Goal: Task Accomplishment & Management: Complete application form

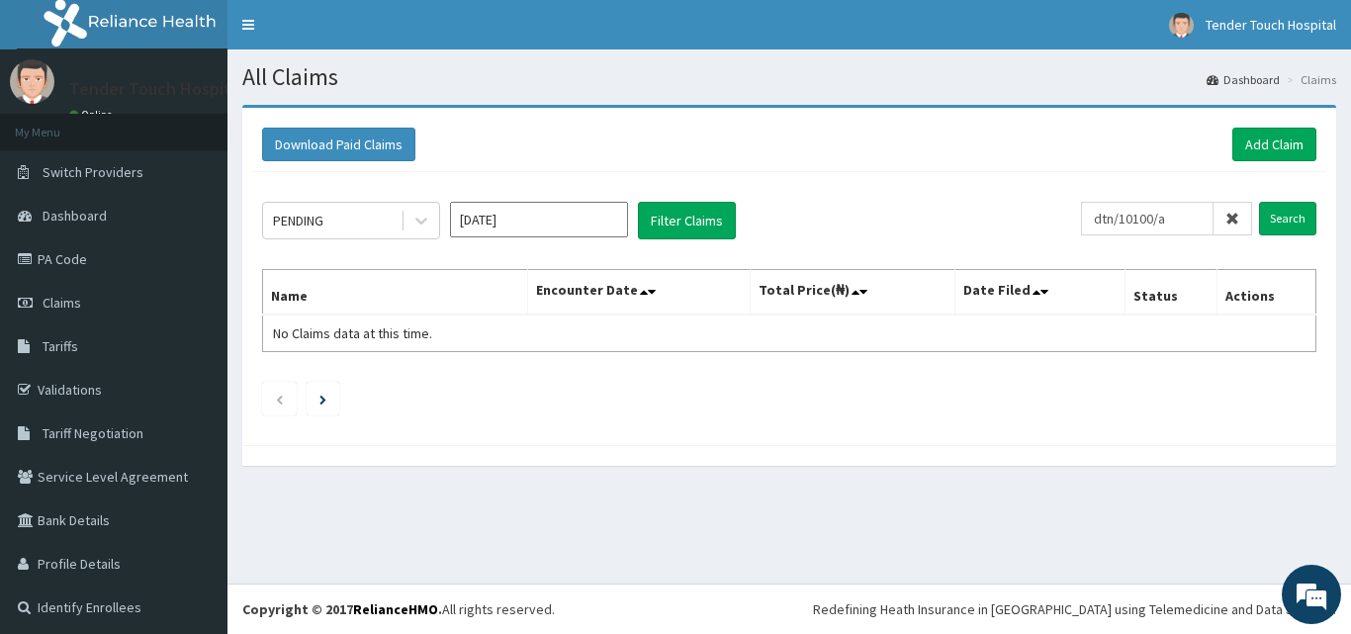
click at [1259, 202] on input "Search" at bounding box center [1287, 219] width 57 height 34
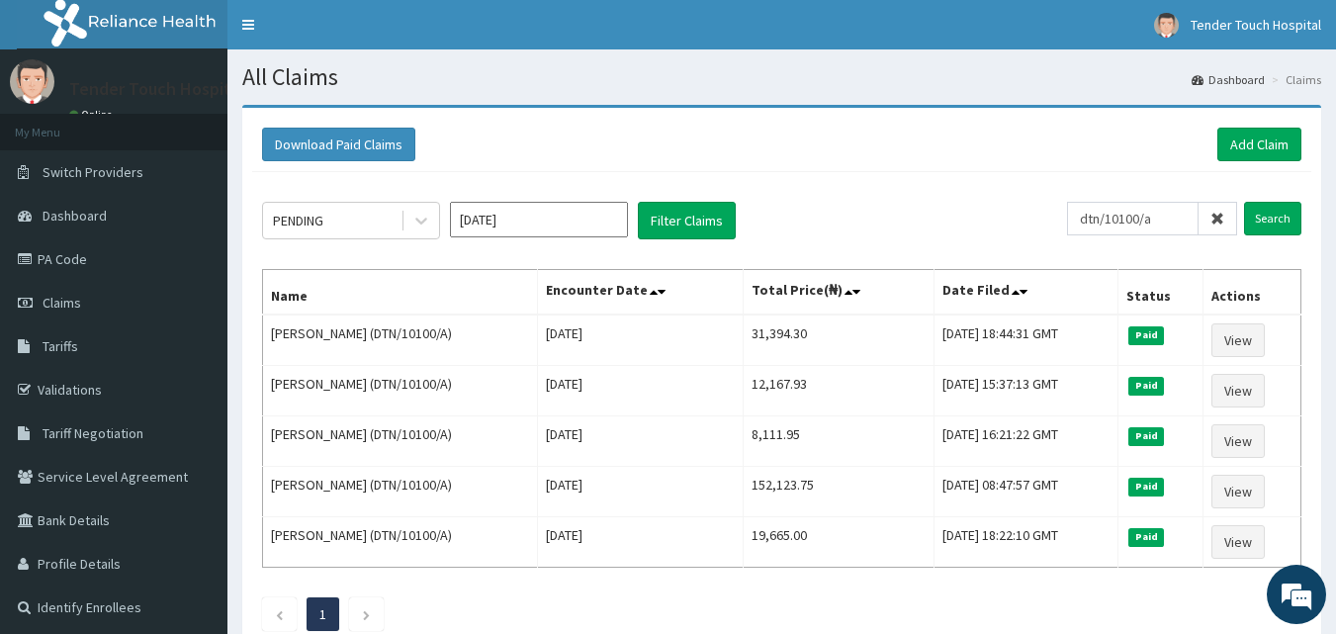
click at [1151, 215] on input "dtn/10100/a" at bounding box center [1133, 219] width 132 height 34
click at [1244, 202] on input "Search" at bounding box center [1272, 219] width 57 height 34
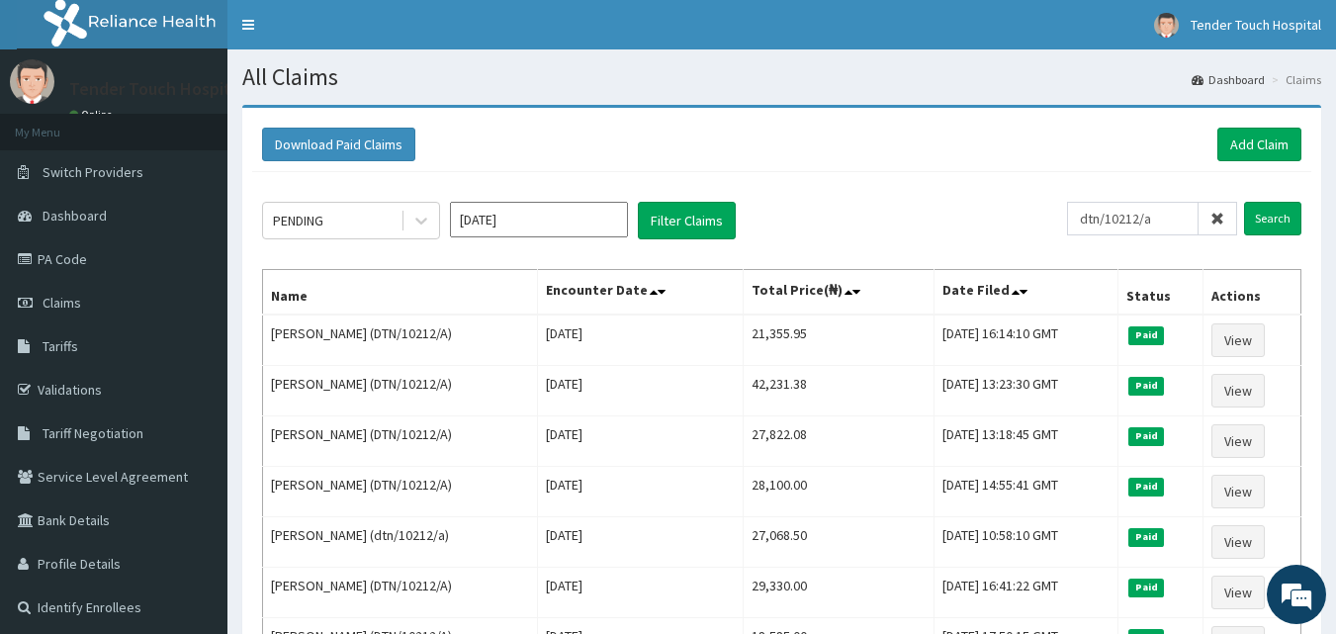
drag, startPoint x: 1169, startPoint y: 213, endPoint x: 1089, endPoint y: 217, distance: 80.2
click at [1089, 217] on input "dtn/10212/a" at bounding box center [1133, 219] width 132 height 34
click at [1244, 202] on input "Search" at bounding box center [1272, 219] width 57 height 34
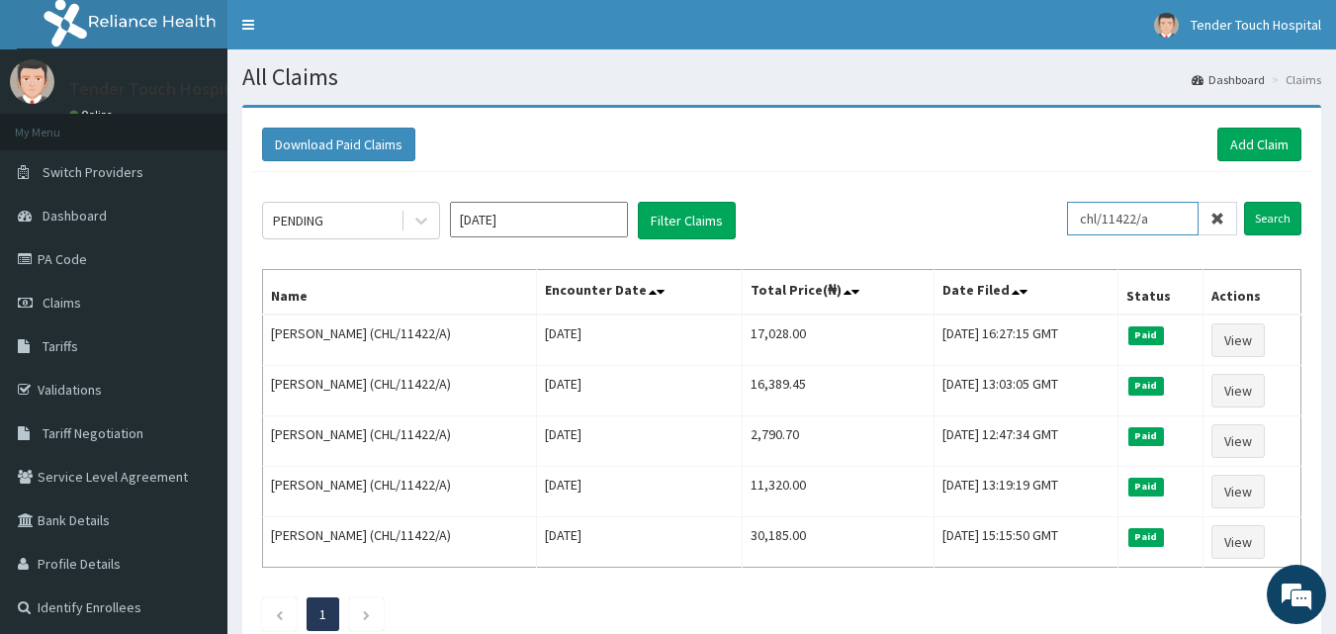
click at [1166, 217] on input "chl/11422/a" at bounding box center [1133, 219] width 132 height 34
drag, startPoint x: 1147, startPoint y: 218, endPoint x: 1125, endPoint y: 222, distance: 23.1
click at [1125, 222] on input "chl/11422/g" at bounding box center [1133, 219] width 132 height 34
type input "chl/10592/g"
click at [1244, 202] on input "Search" at bounding box center [1272, 219] width 57 height 34
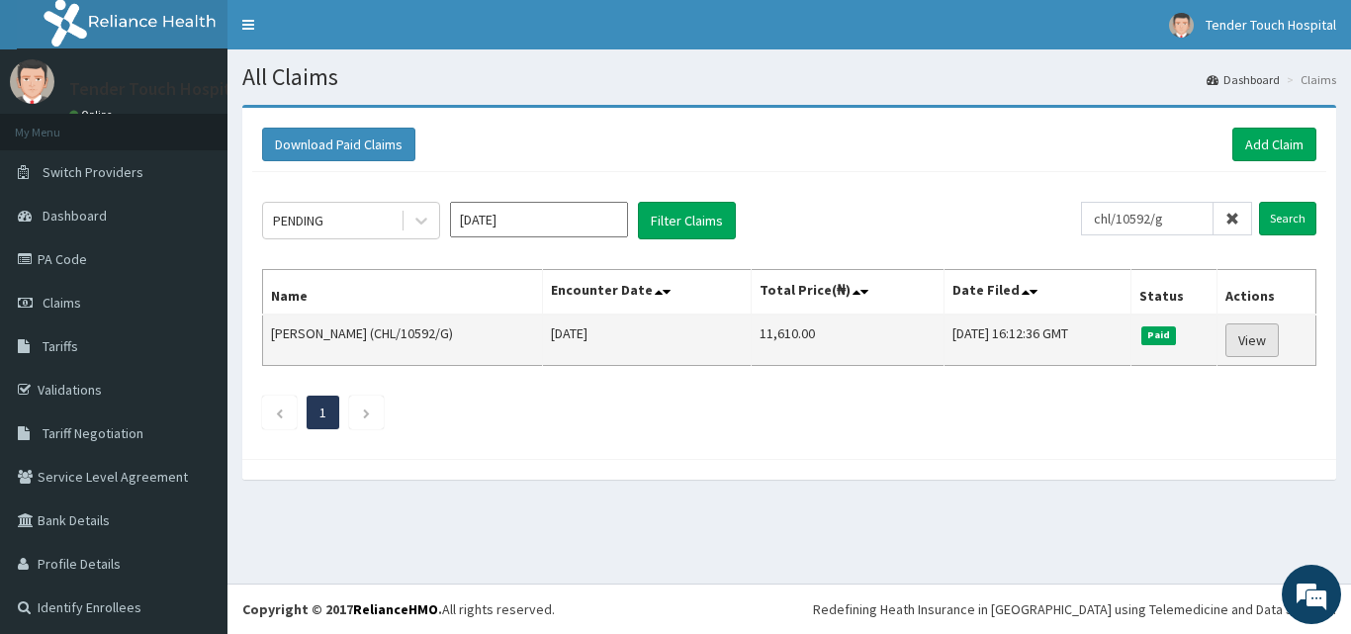
click at [1239, 343] on link "View" at bounding box center [1252, 340] width 53 height 34
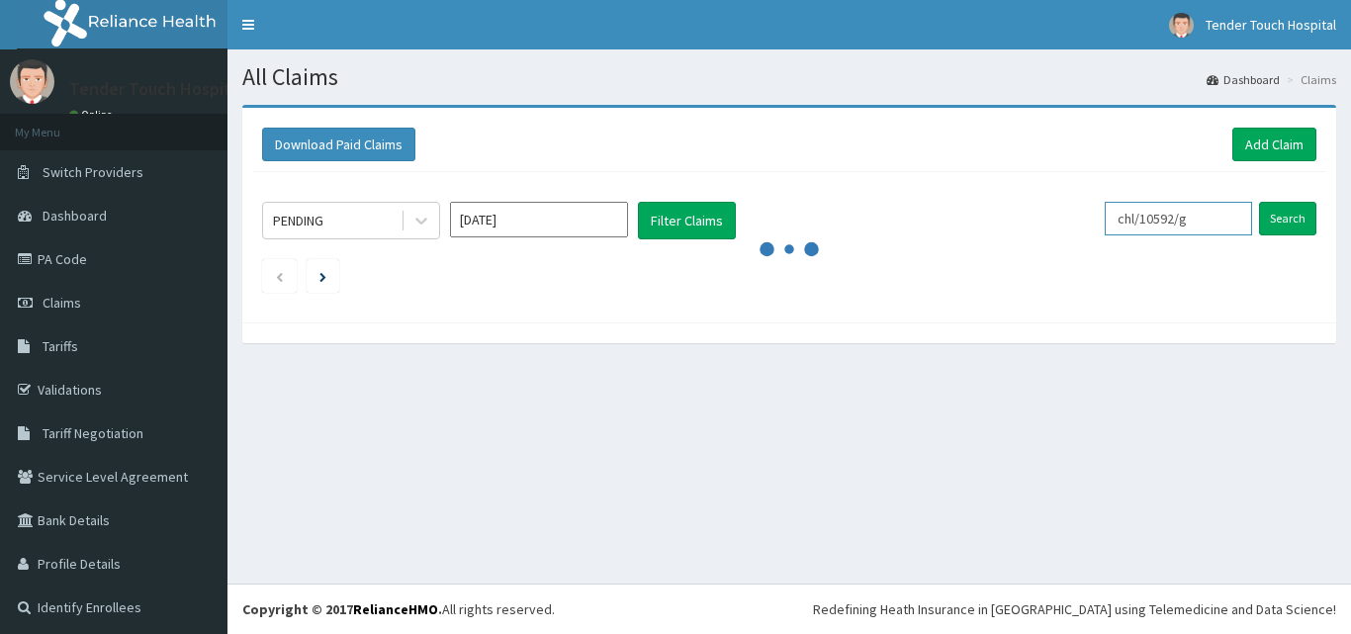
drag, startPoint x: 1214, startPoint y: 217, endPoint x: 1100, endPoint y: 215, distance: 113.8
click at [1100, 215] on div "PENDING Oct 2025 Filter Claims chl/10592/g Search" at bounding box center [789, 221] width 1054 height 38
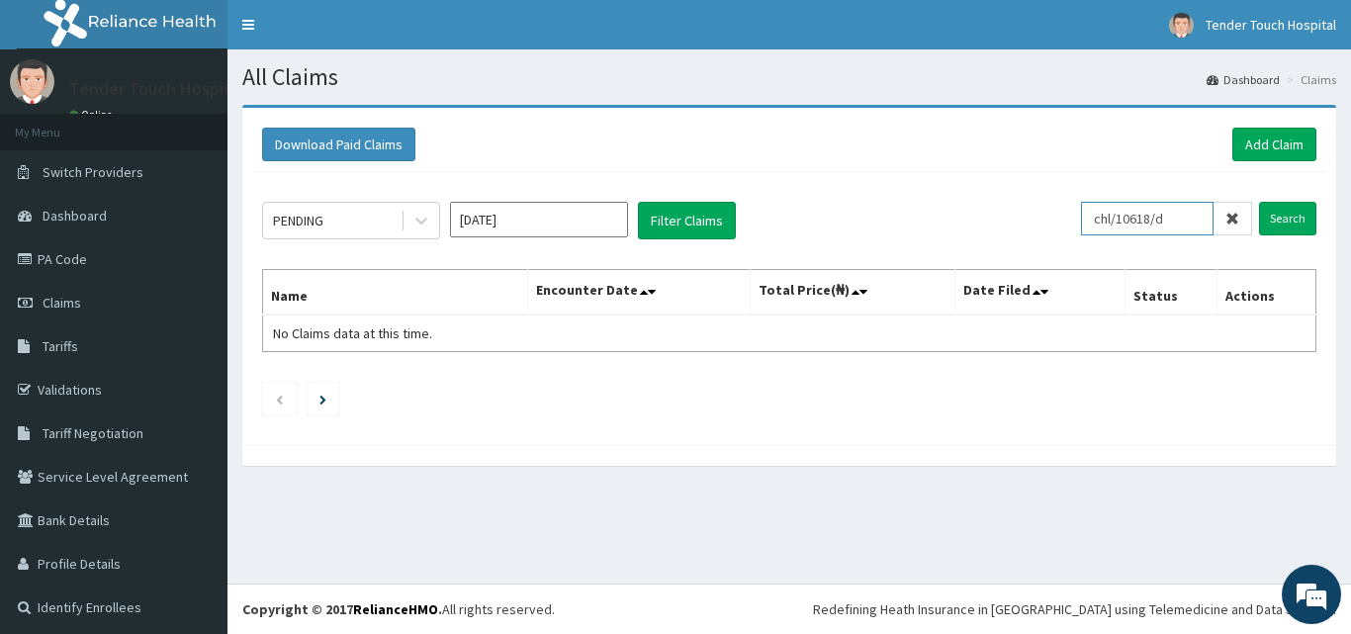
type input "chl/10618/d"
click at [1259, 202] on input "Search" at bounding box center [1287, 219] width 57 height 34
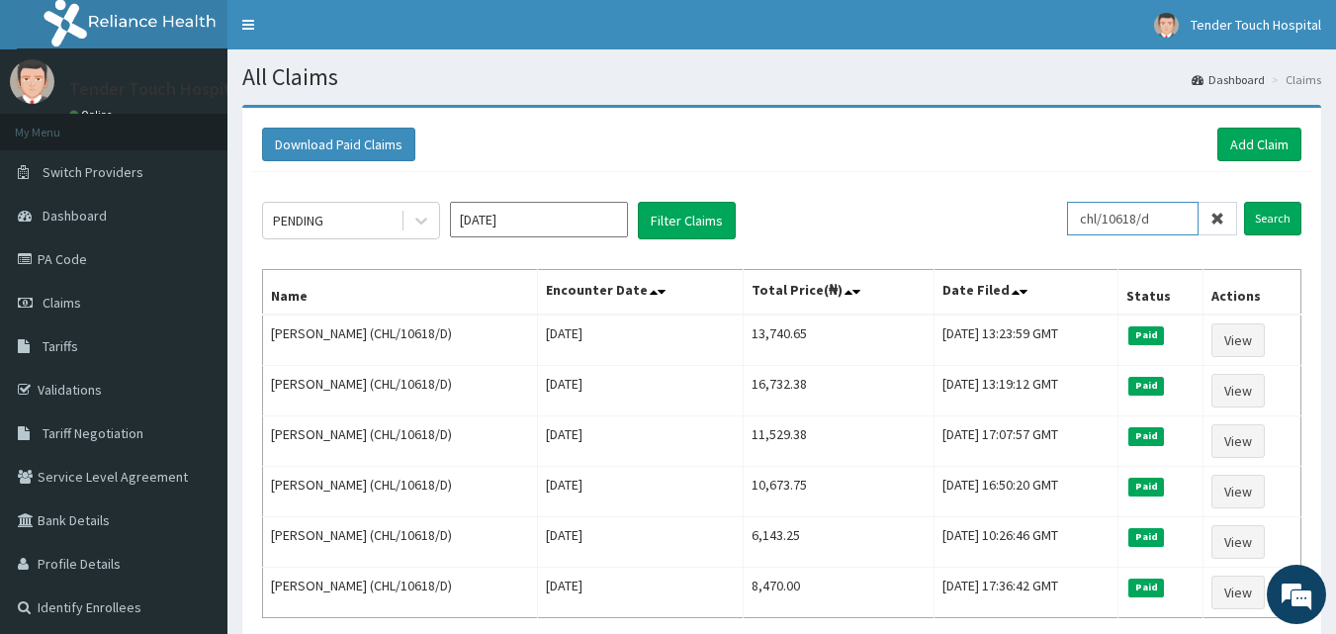
drag, startPoint x: 1168, startPoint y: 215, endPoint x: 1087, endPoint y: 222, distance: 81.4
click at [1087, 222] on input "chl/10618/d" at bounding box center [1133, 219] width 132 height 34
click at [1240, 139] on link "Add Claim" at bounding box center [1260, 145] width 84 height 34
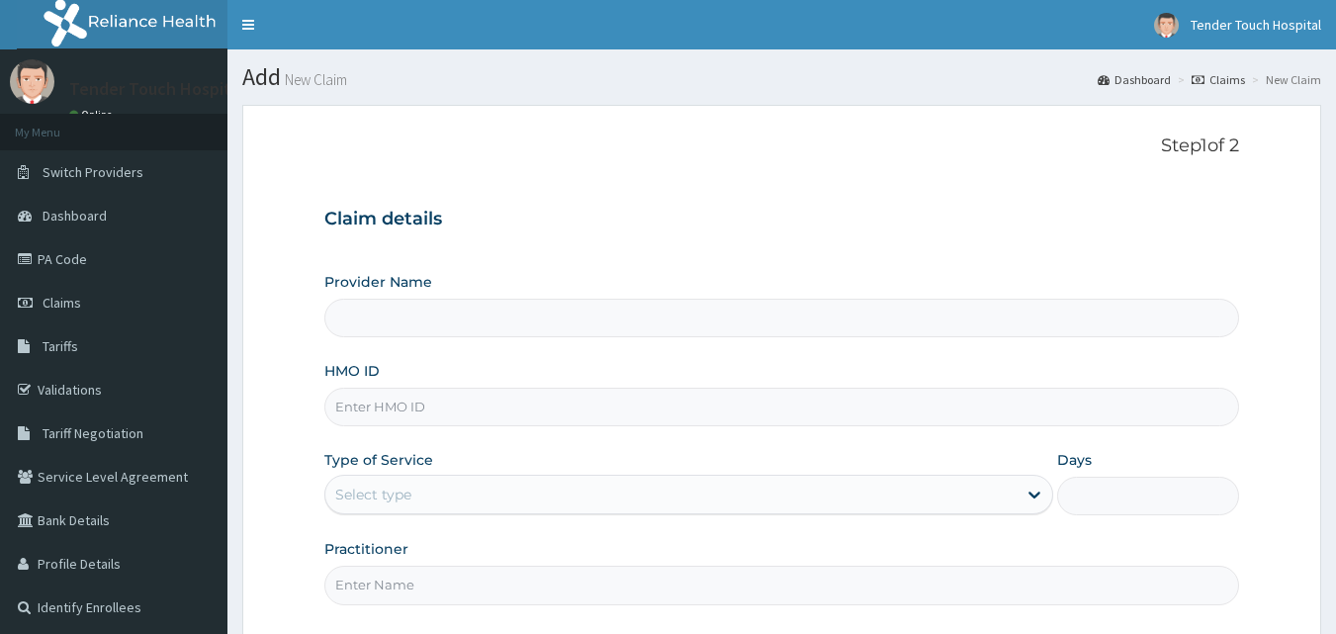
click at [425, 411] on input "HMO ID" at bounding box center [782, 407] width 916 height 39
paste input "chl/10618/d"
type input "chl/10618/d"
type input "Tender Touch Hospital"
type input "CHL/10618/D"
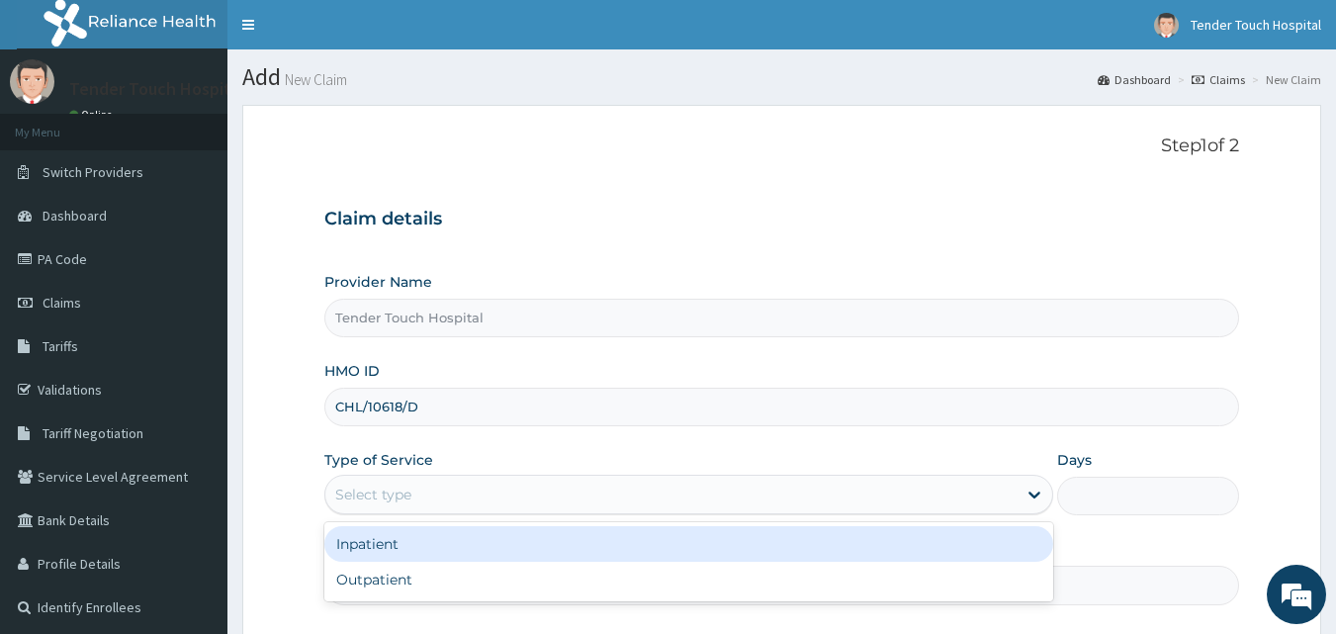
click at [455, 501] on div "Select type" at bounding box center [670, 495] width 691 height 32
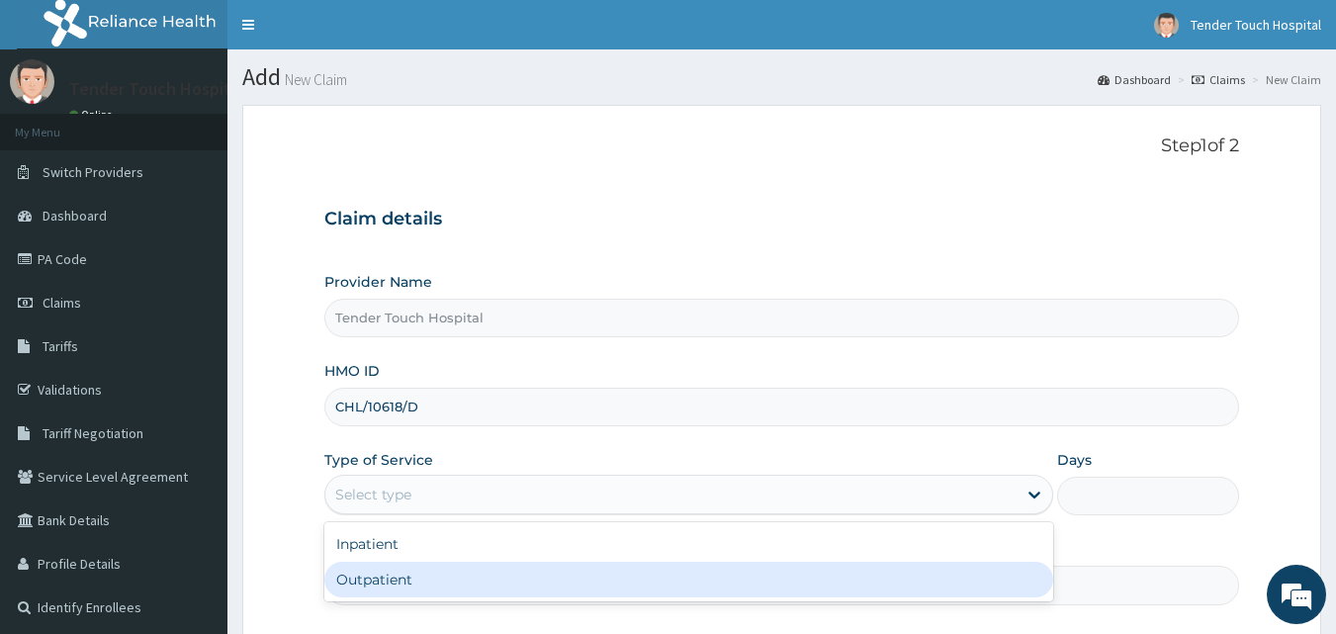
click at [421, 580] on div "Outpatient" at bounding box center [688, 580] width 729 height 36
type input "1"
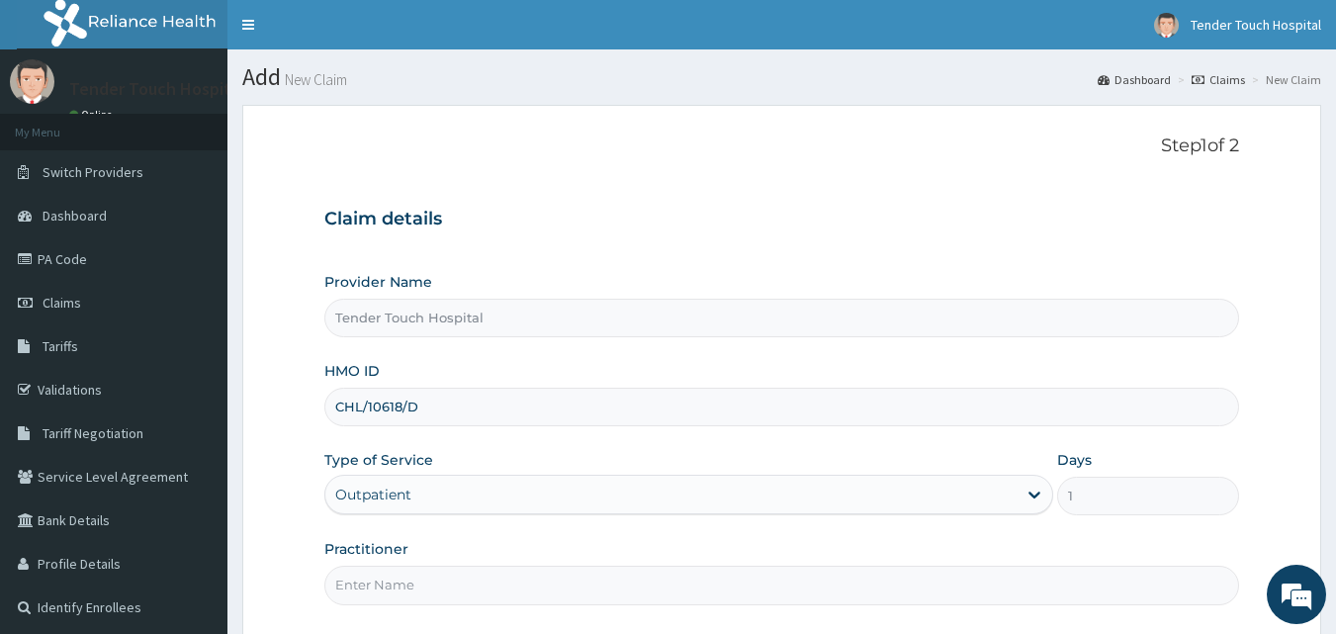
click at [422, 603] on input "Practitioner" at bounding box center [782, 585] width 916 height 39
type input "DR RAFAEL"
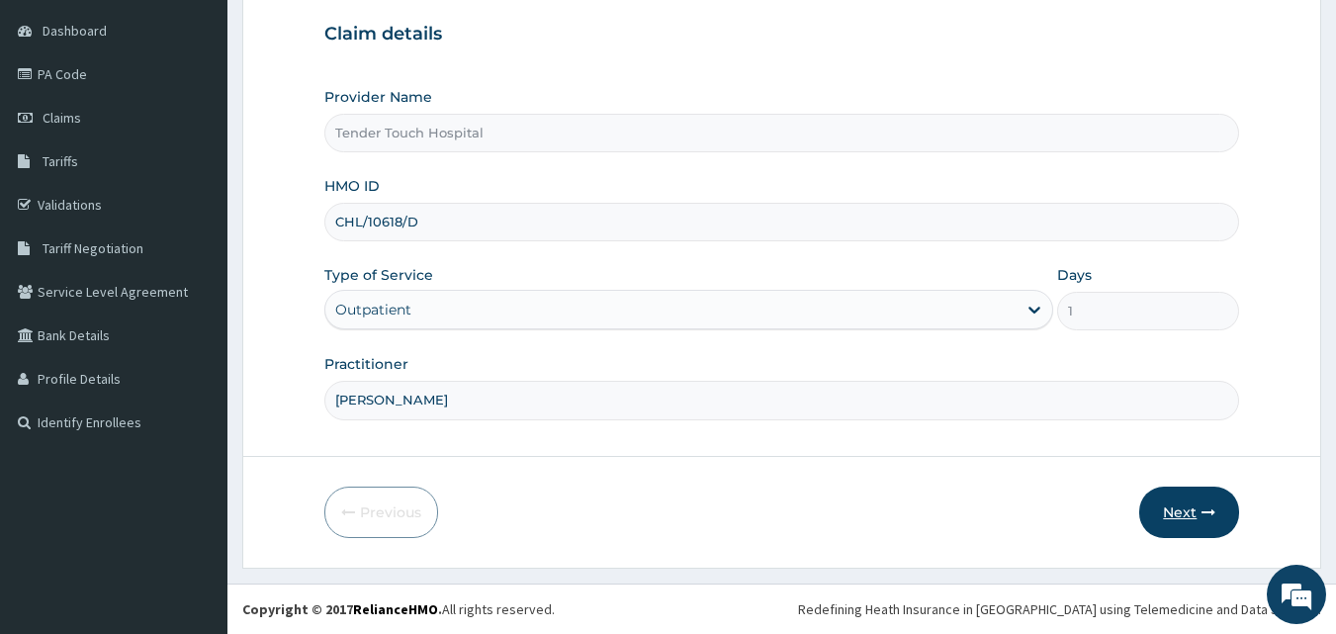
click at [1178, 503] on button "Next" at bounding box center [1190, 512] width 100 height 51
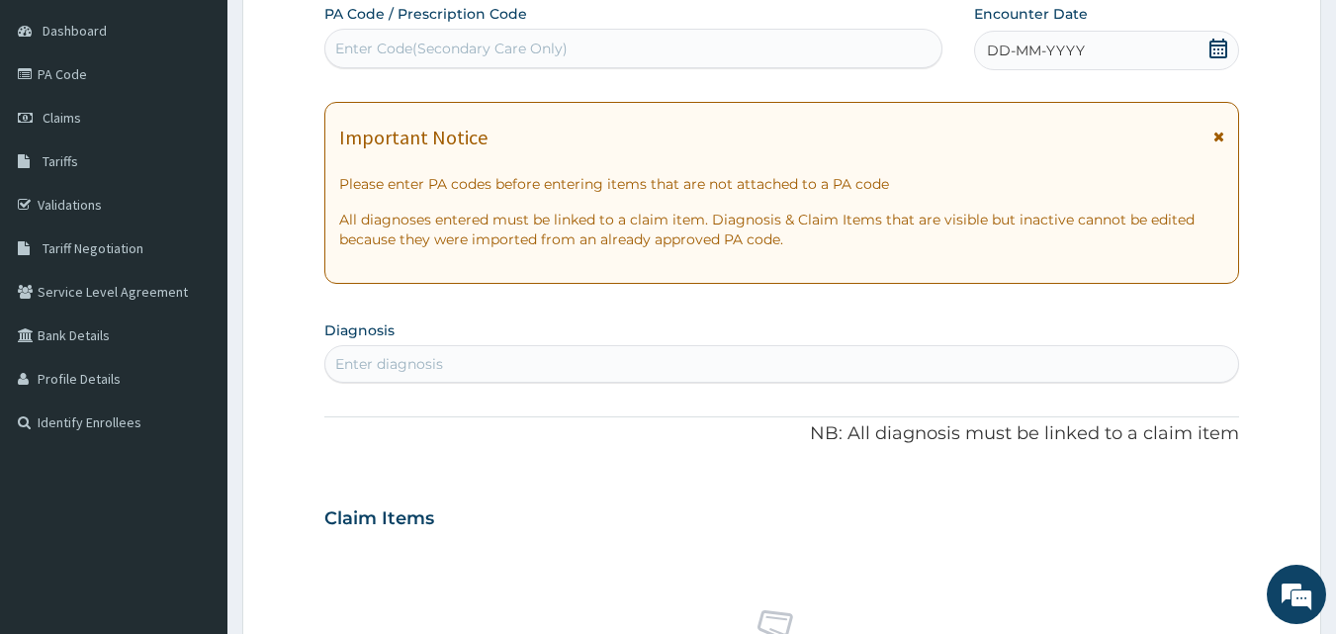
click at [1222, 51] on icon at bounding box center [1219, 49] width 20 height 20
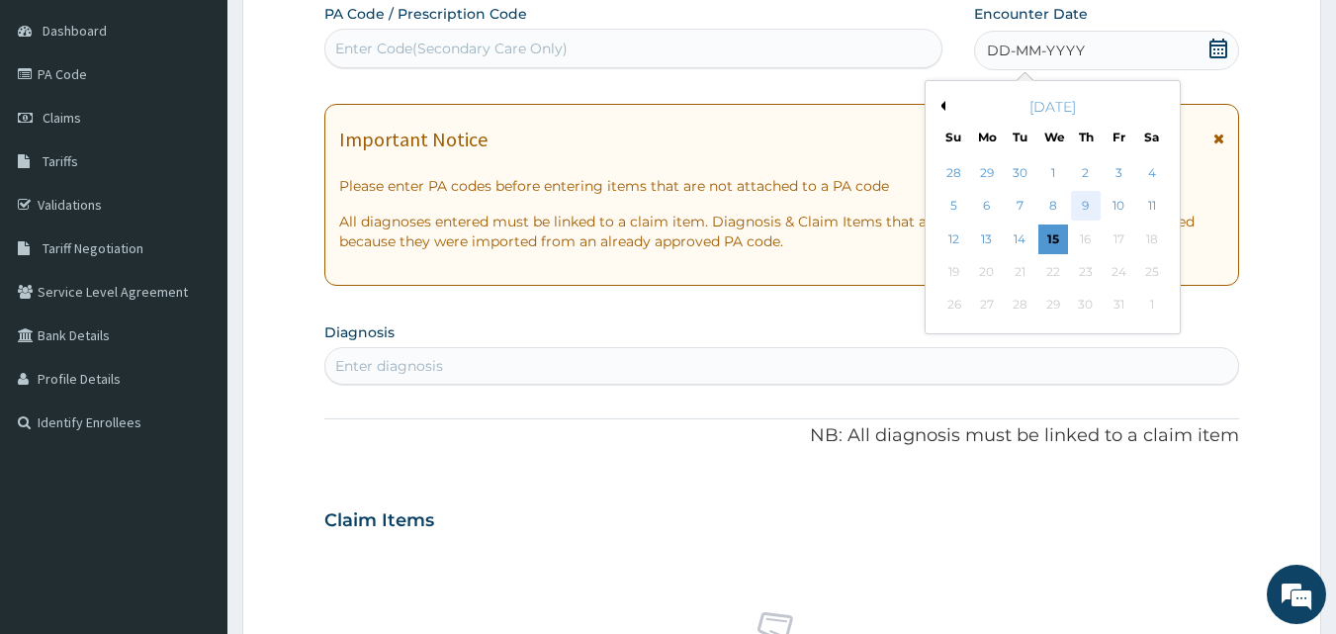
click at [1081, 204] on div "9" at bounding box center [1086, 207] width 30 height 30
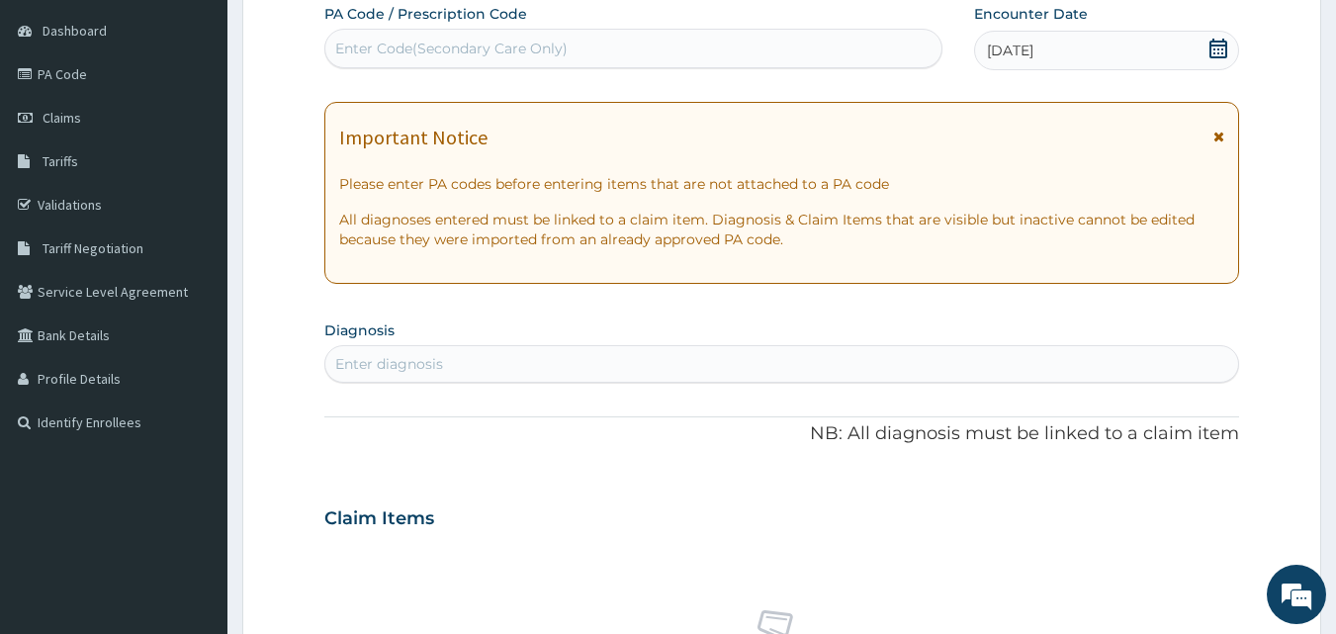
click at [1219, 46] on icon at bounding box center [1219, 49] width 18 height 20
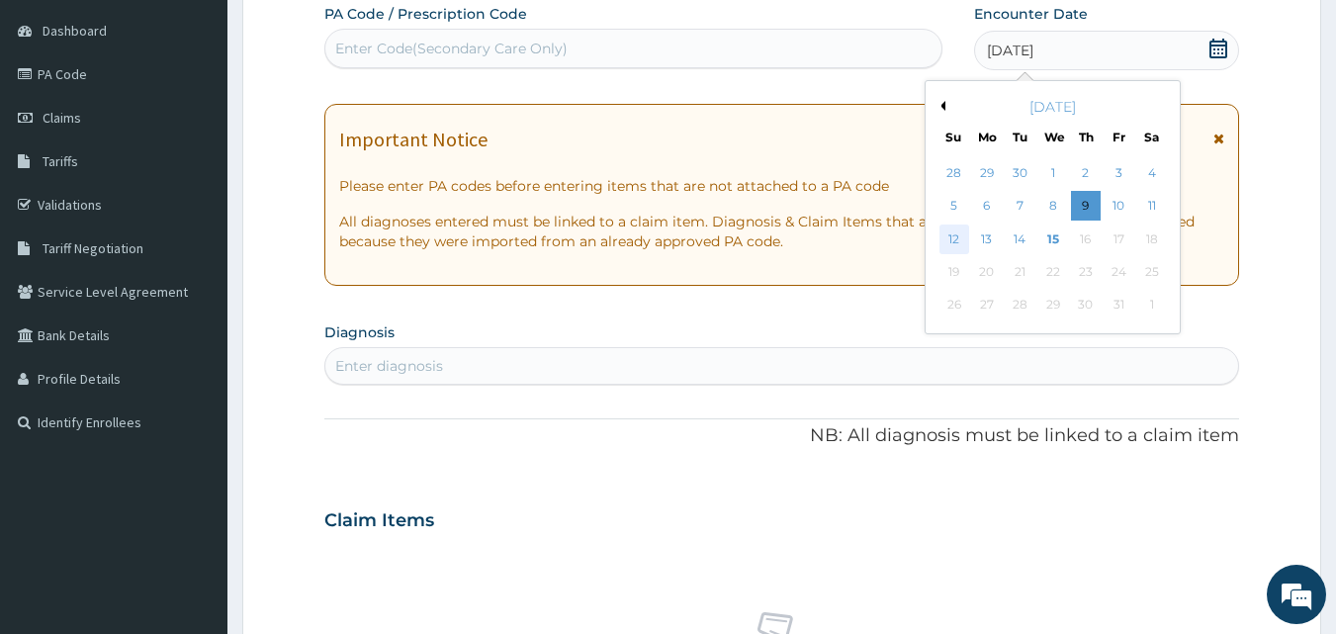
click at [953, 236] on div "12" at bounding box center [955, 240] width 30 height 30
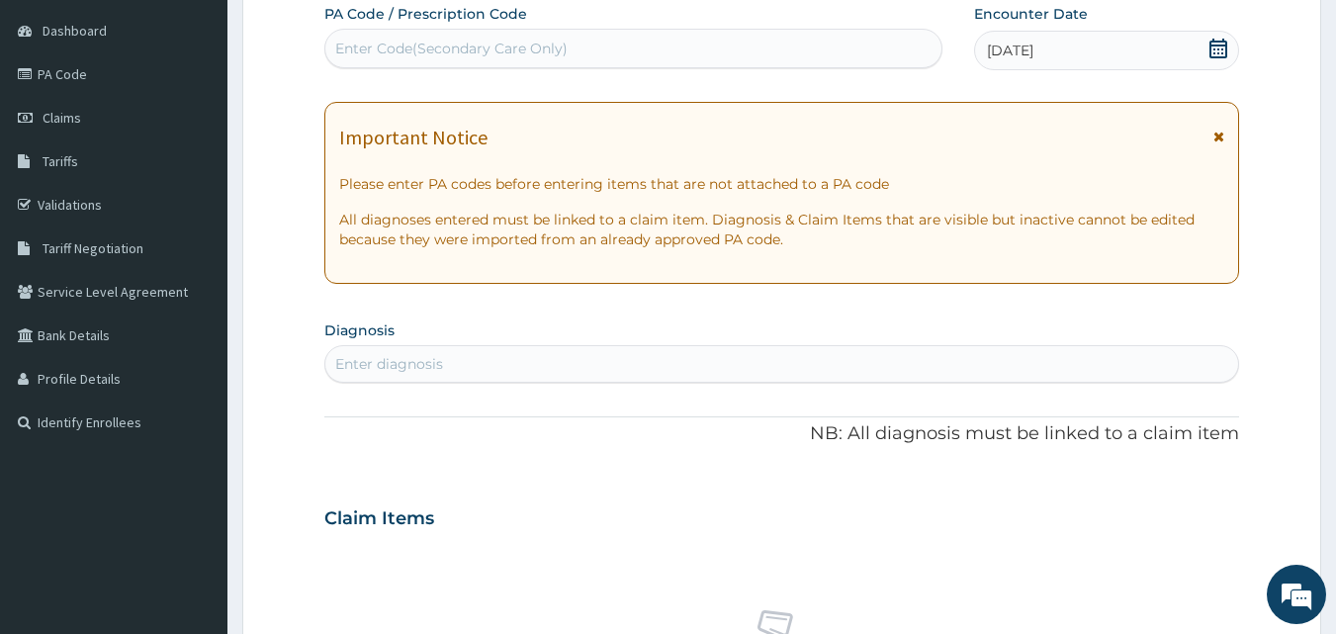
click at [555, 368] on div "Enter diagnosis" at bounding box center [782, 364] width 914 height 32
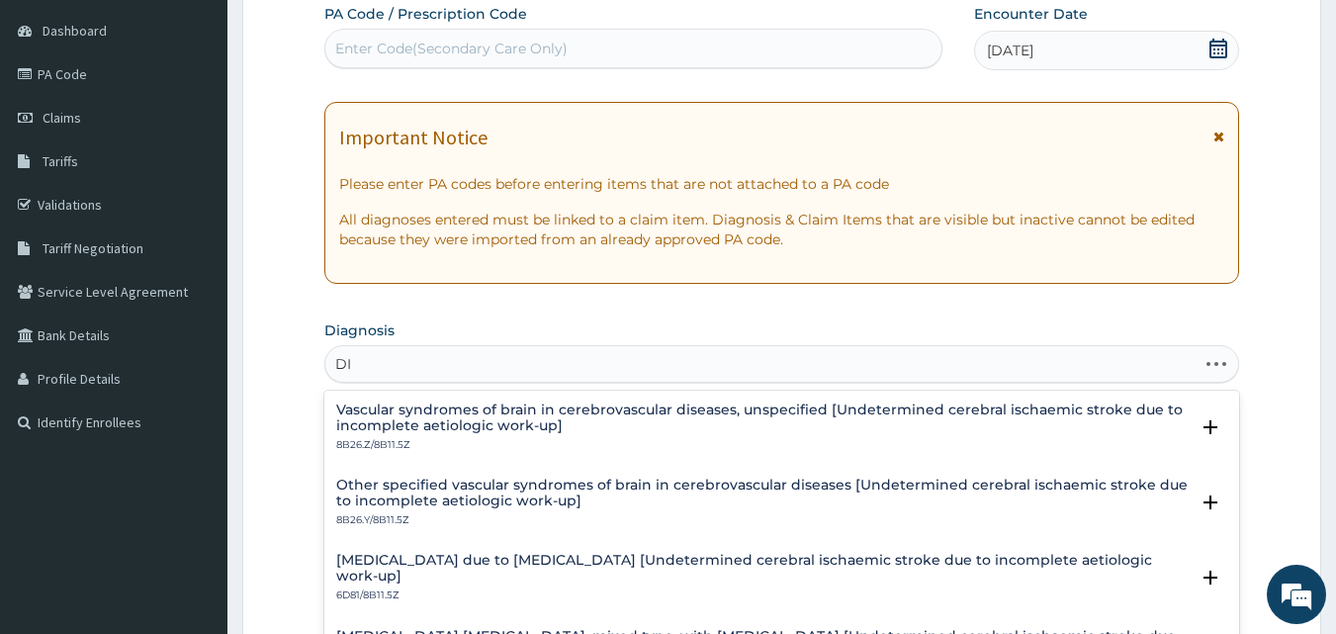
type input "D"
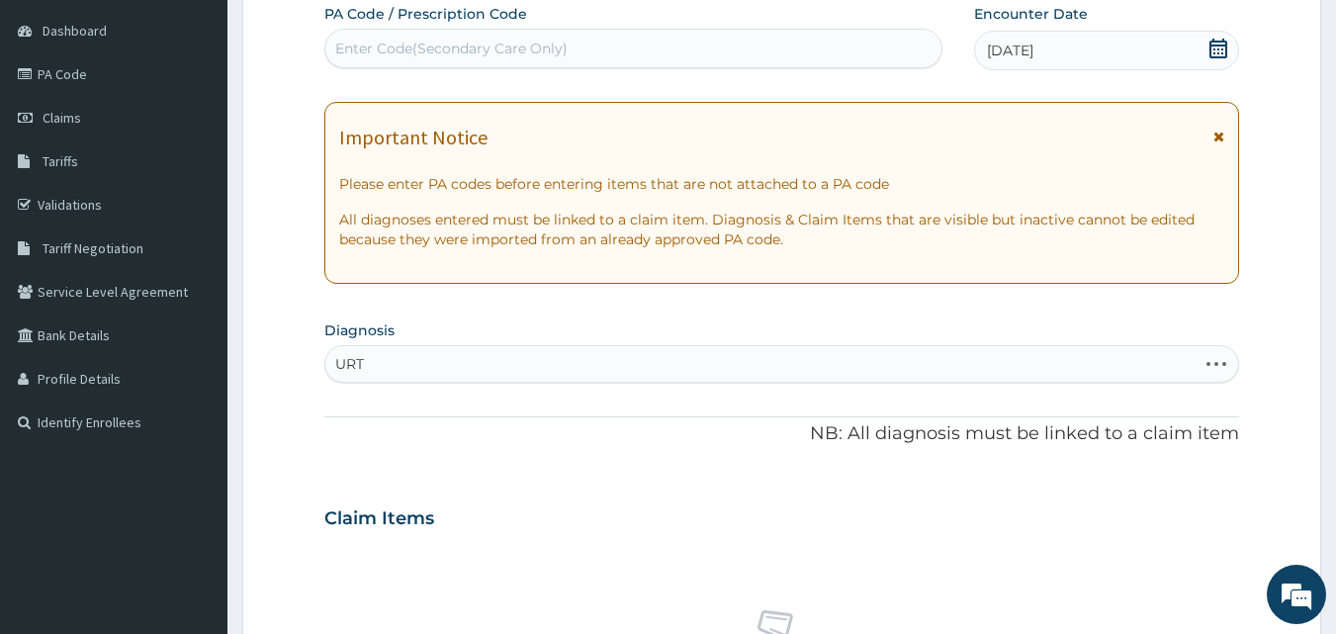
type input "URTI"
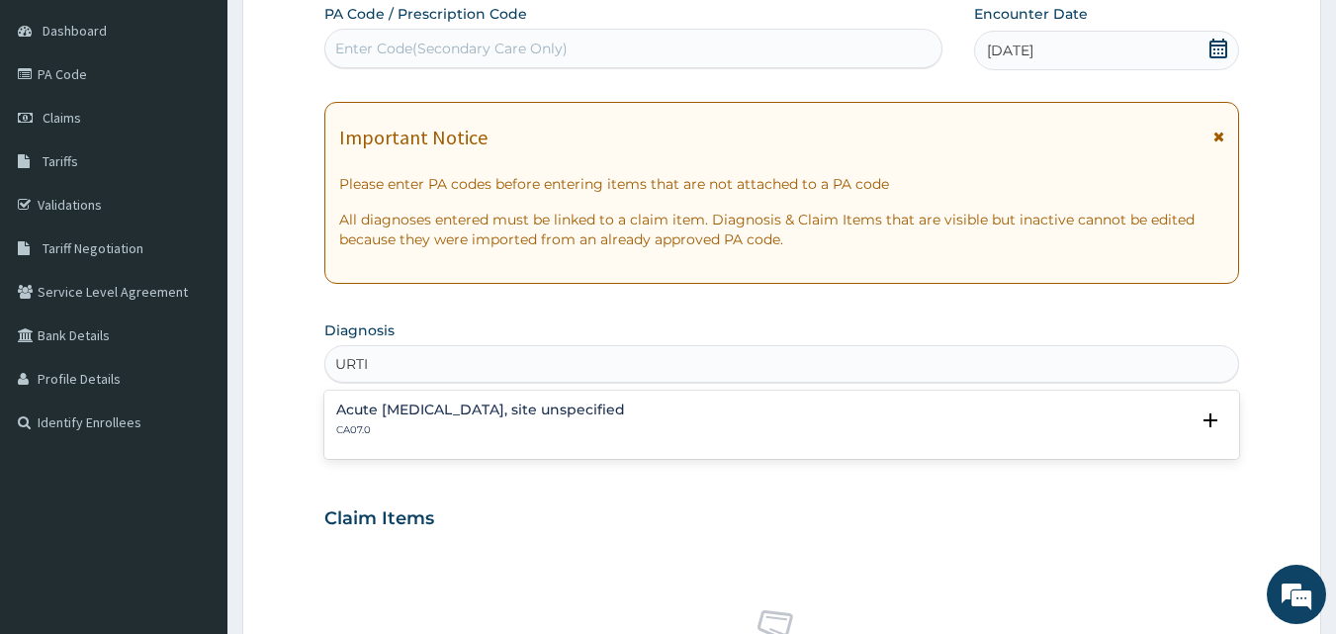
click at [526, 419] on div "Acute upper respiratory infection, site unspecified CA07.0" at bounding box center [480, 420] width 289 height 35
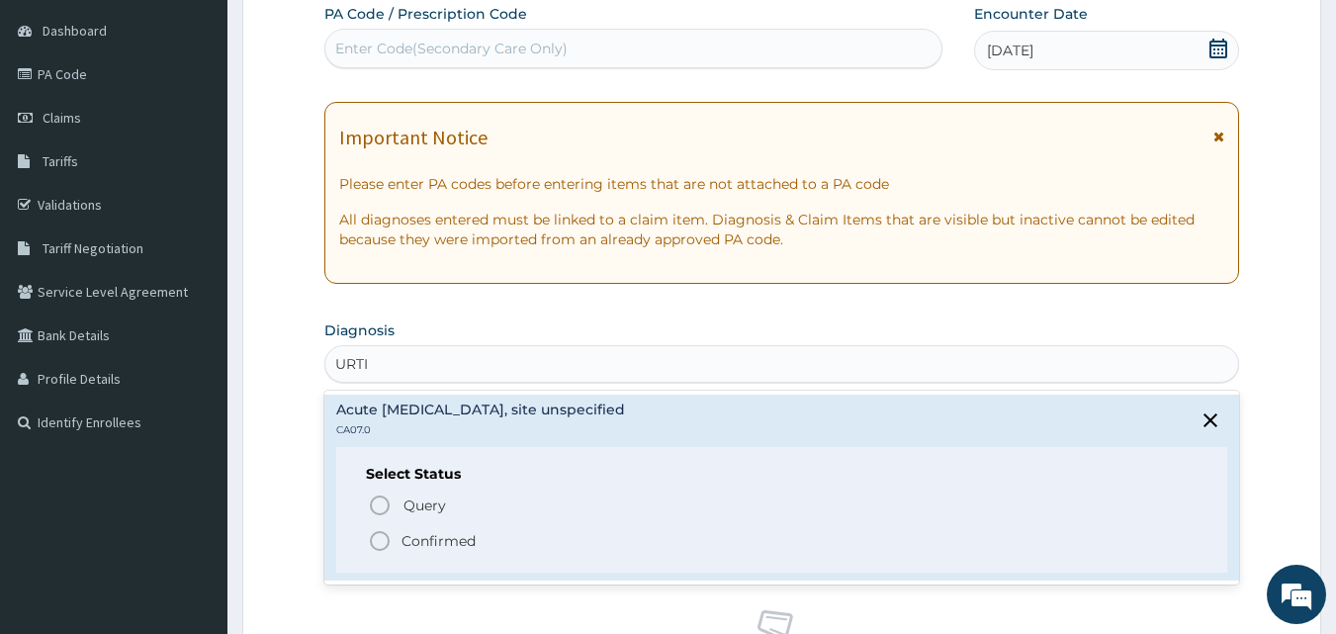
click at [381, 535] on icon "status option filled" at bounding box center [380, 541] width 24 height 24
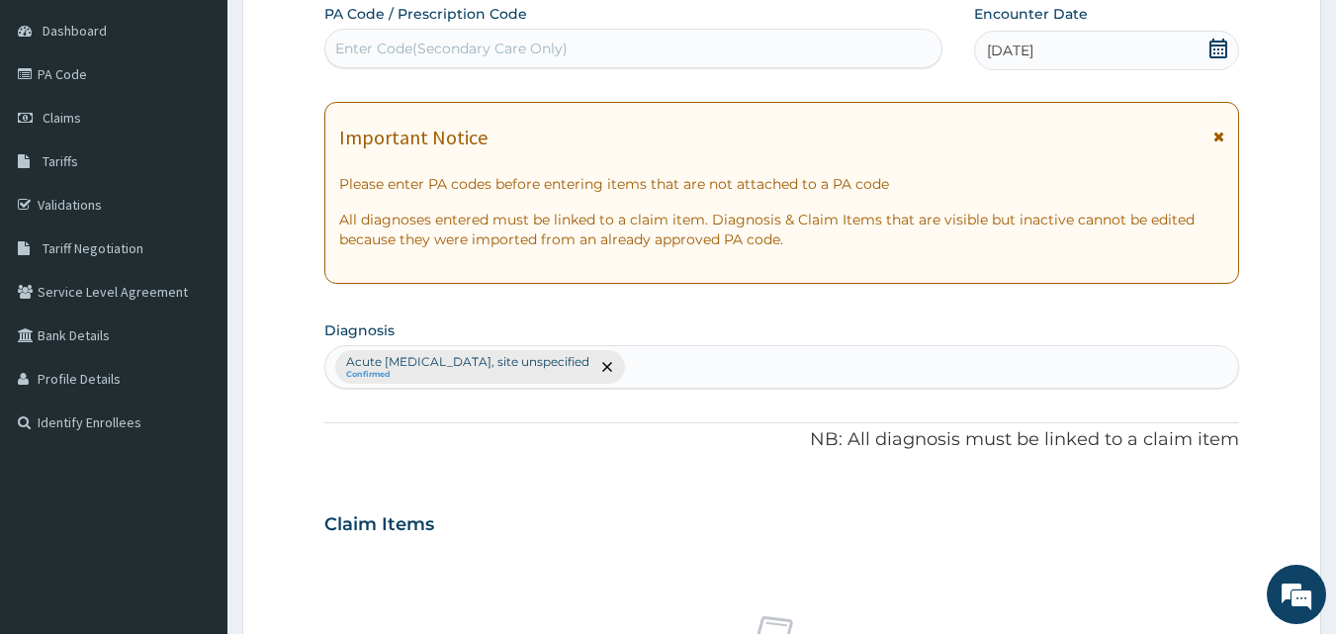
click at [424, 528] on h3 "Claim Items" at bounding box center [379, 525] width 110 height 22
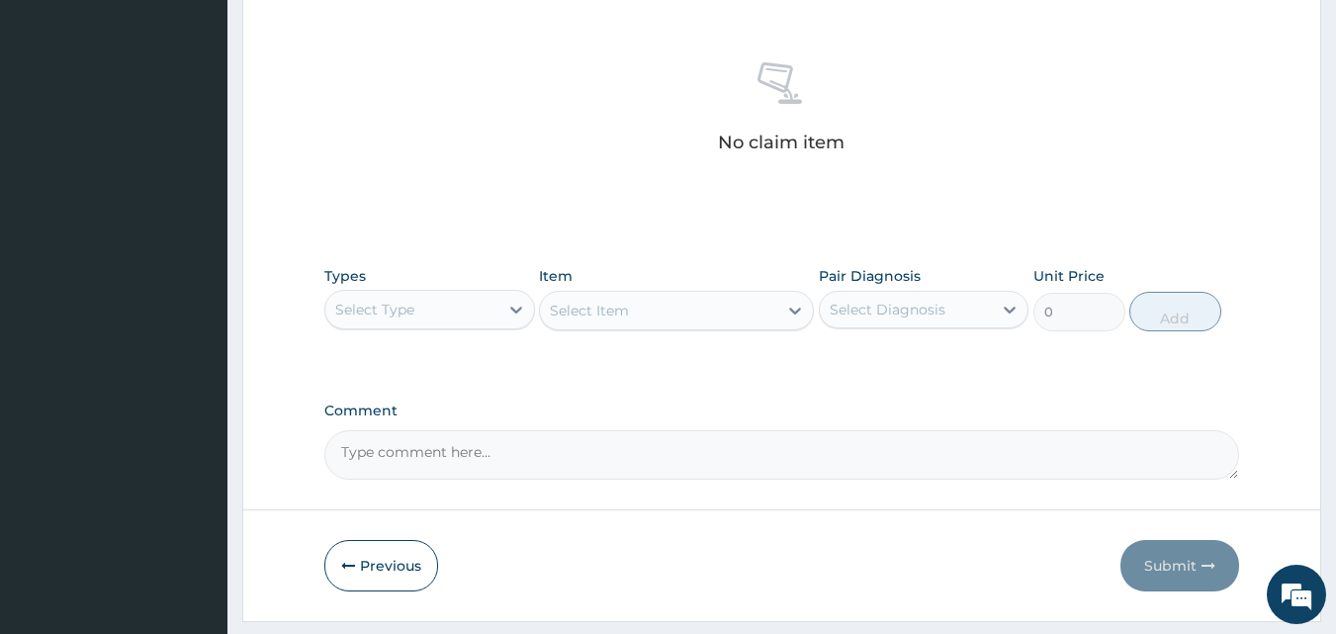
click at [487, 305] on div "Select Type" at bounding box center [411, 310] width 173 height 32
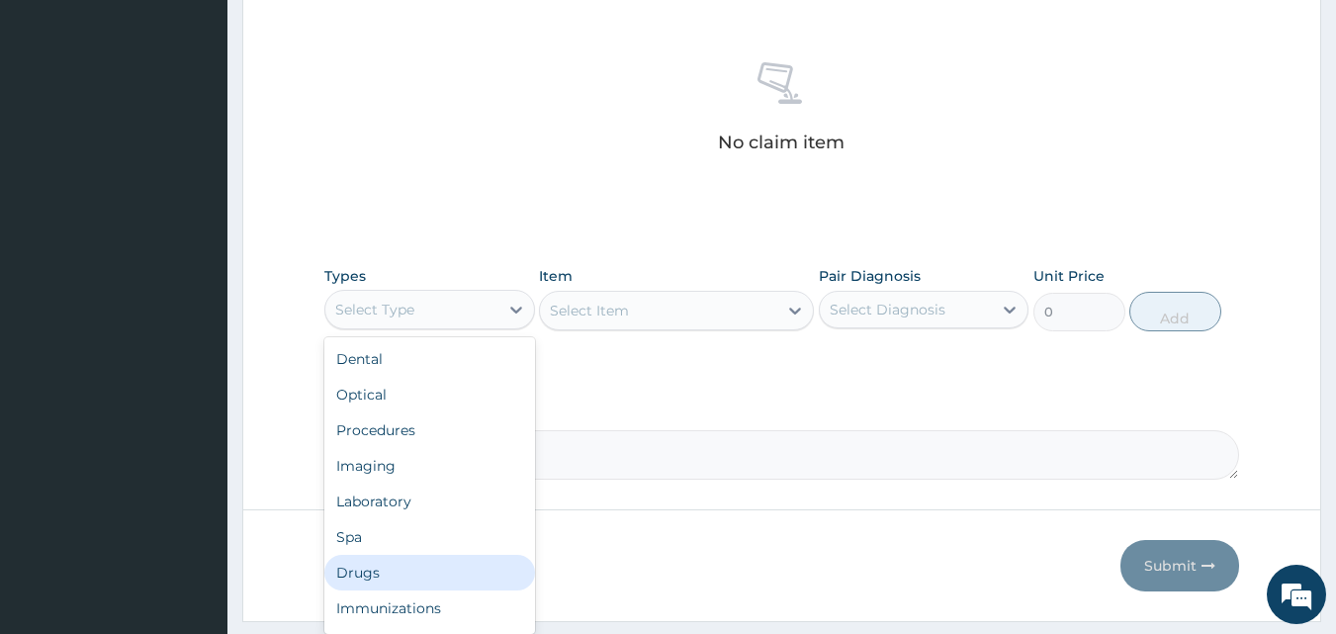
click at [397, 577] on div "Drugs" at bounding box center [429, 573] width 211 height 36
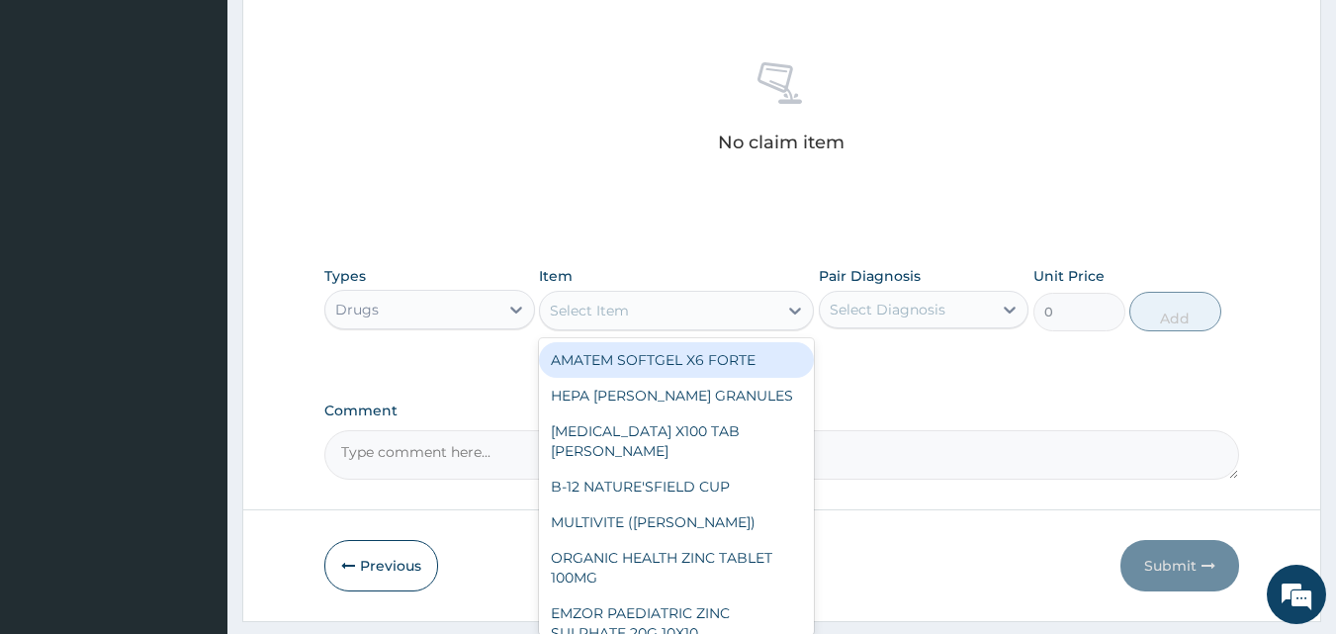
click at [705, 306] on div "Select Item" at bounding box center [658, 311] width 237 height 32
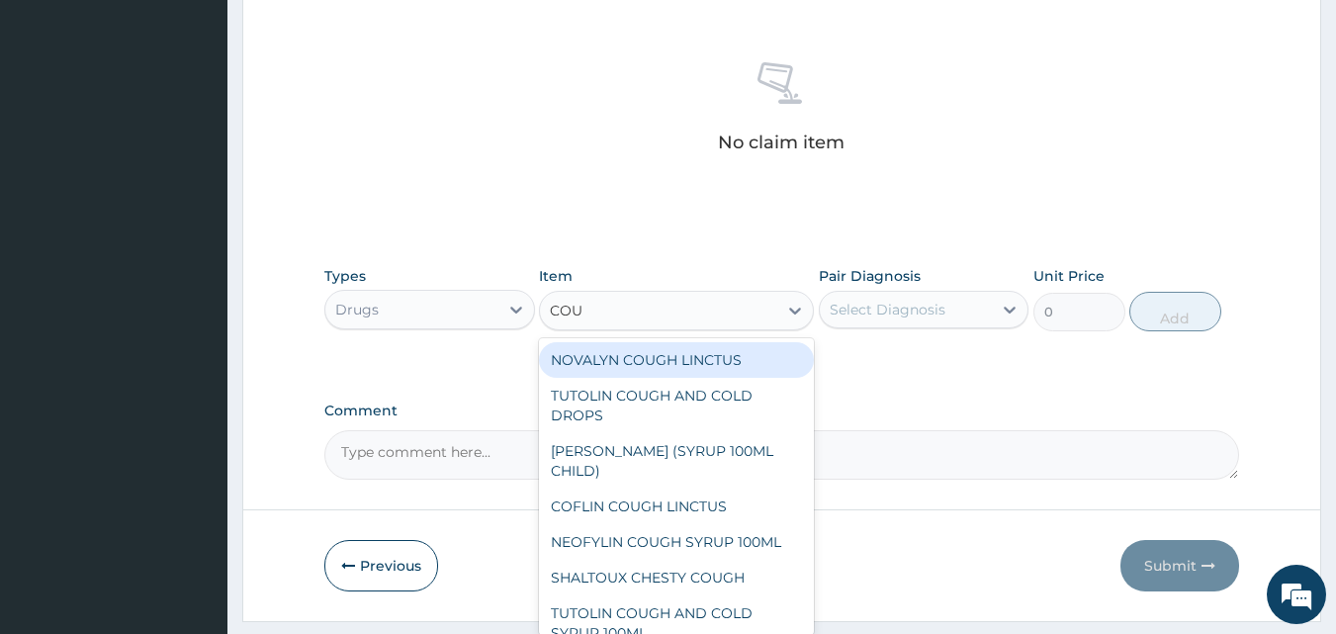
type input "COUG"
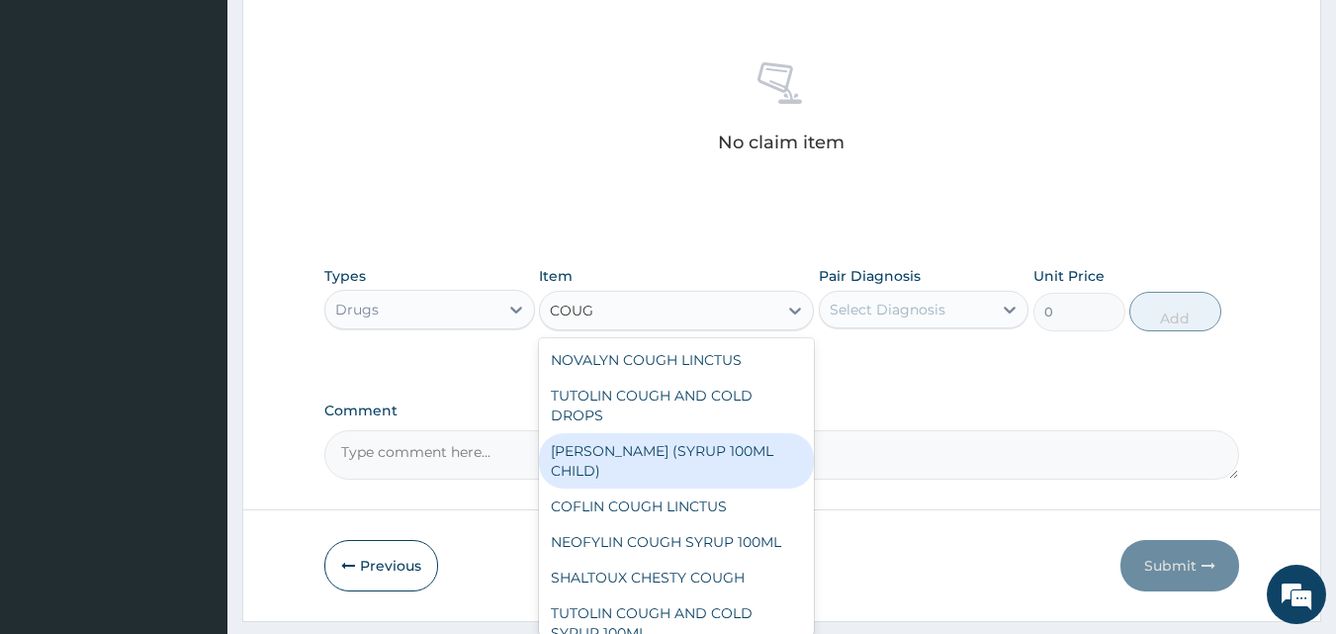
click at [667, 453] on div "EMZOLYN COUGH (SYRUP 100ML CHILD)" at bounding box center [676, 460] width 275 height 55
type input "1478.125"
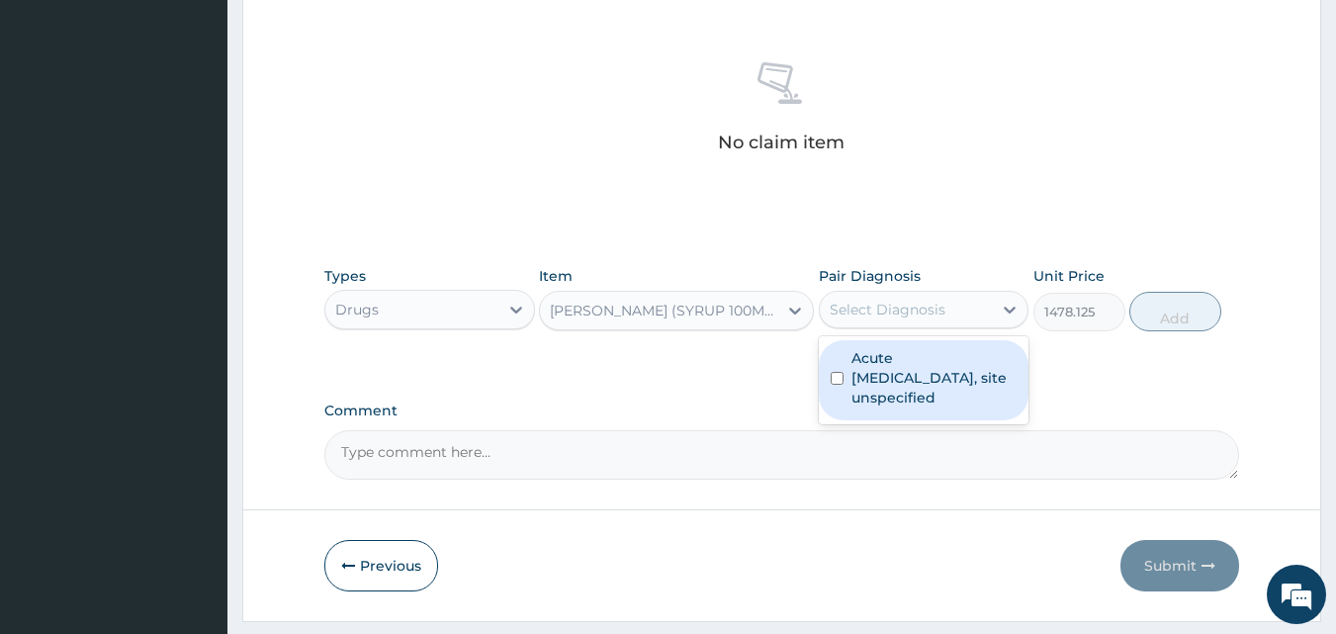
click at [952, 316] on div "Select Diagnosis" at bounding box center [906, 310] width 173 height 32
click at [918, 363] on label "Acute upper respiratory infection, site unspecified" at bounding box center [935, 377] width 166 height 59
checkbox input "true"
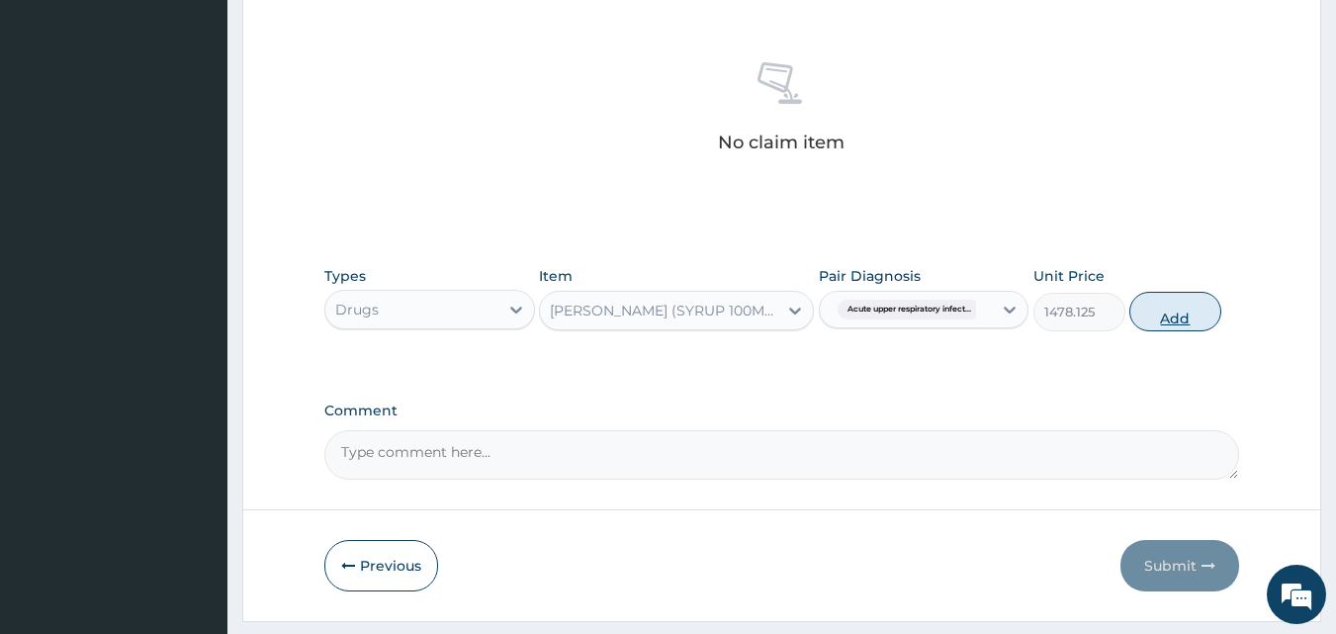
click at [1168, 319] on button "Add" at bounding box center [1176, 312] width 92 height 40
type input "0"
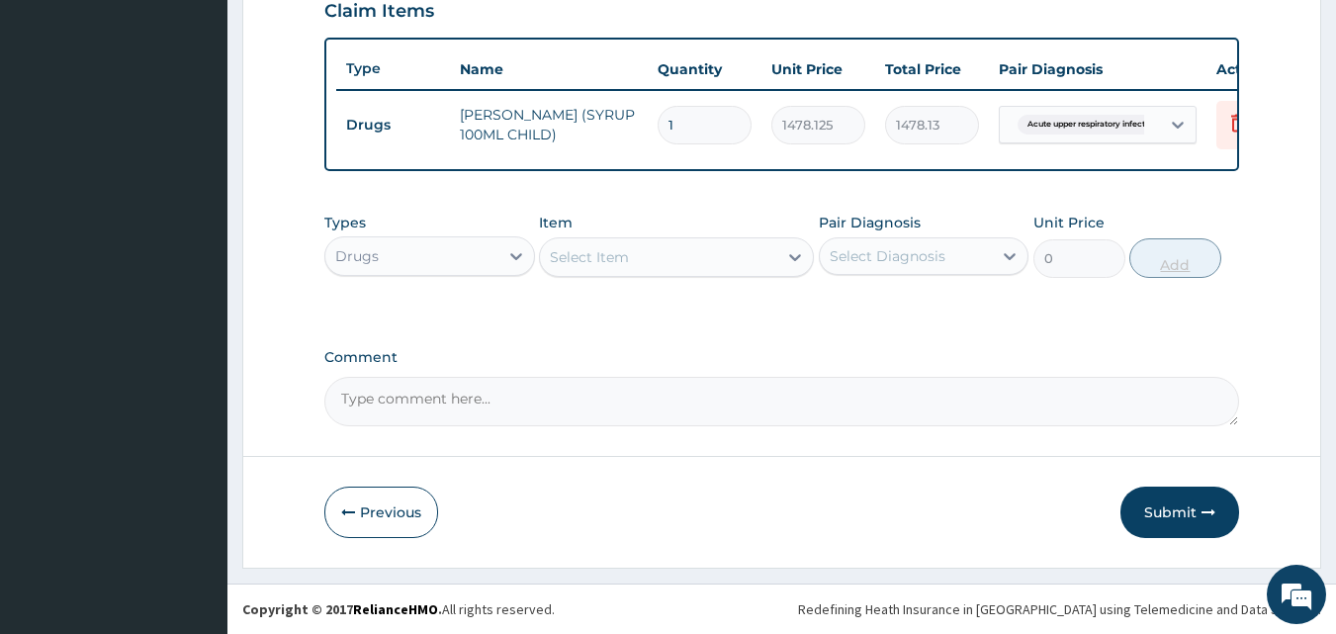
scroll to position [713, 0]
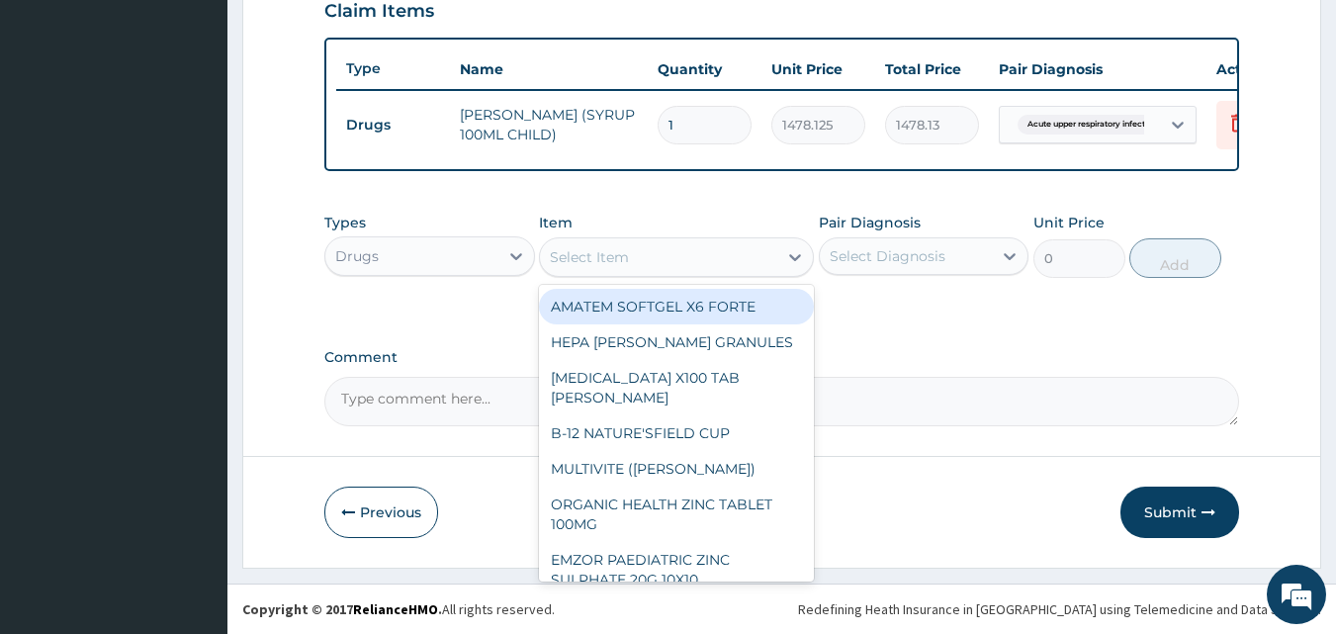
click at [668, 264] on div "Select Item" at bounding box center [658, 257] width 237 height 32
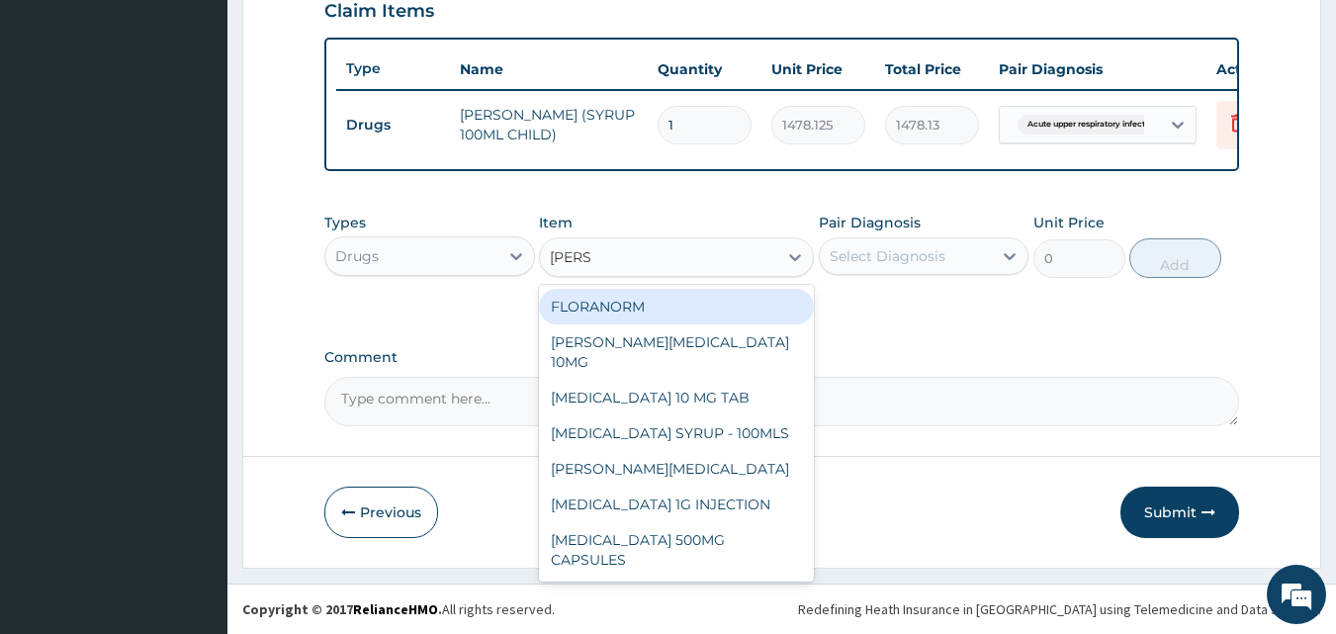
type input "LORAT"
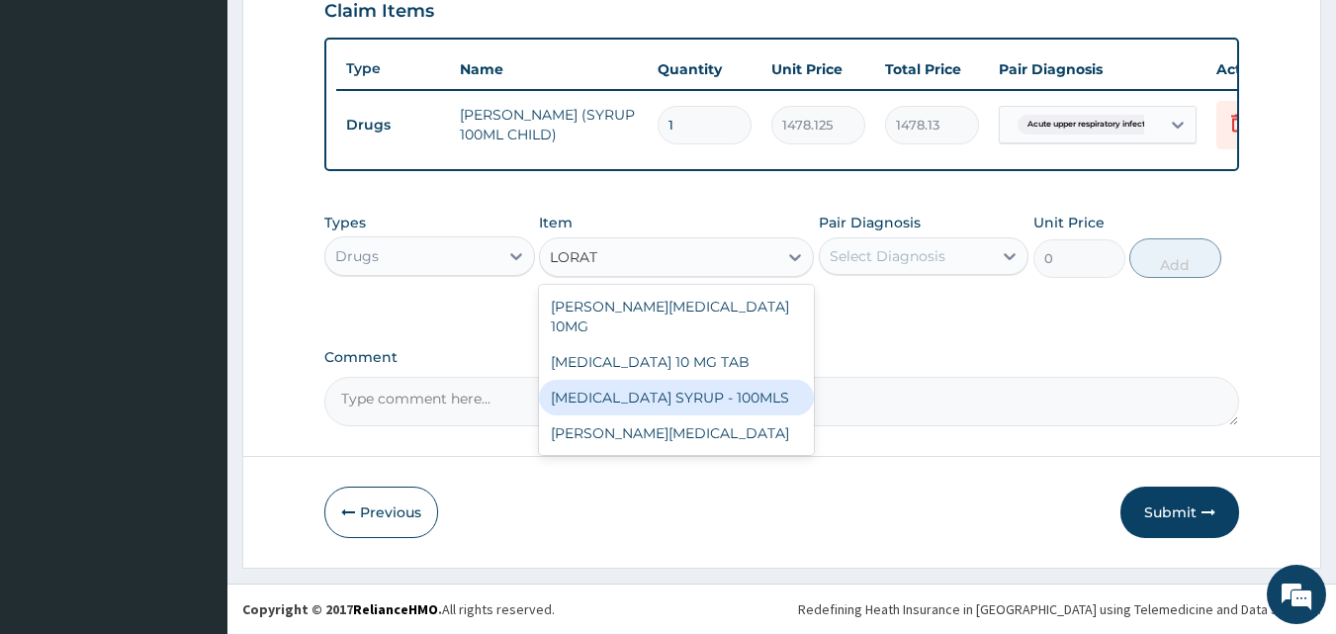
click at [668, 380] on div "LORATADINE SYRUP - 100MLS" at bounding box center [676, 398] width 275 height 36
type input "1182.5"
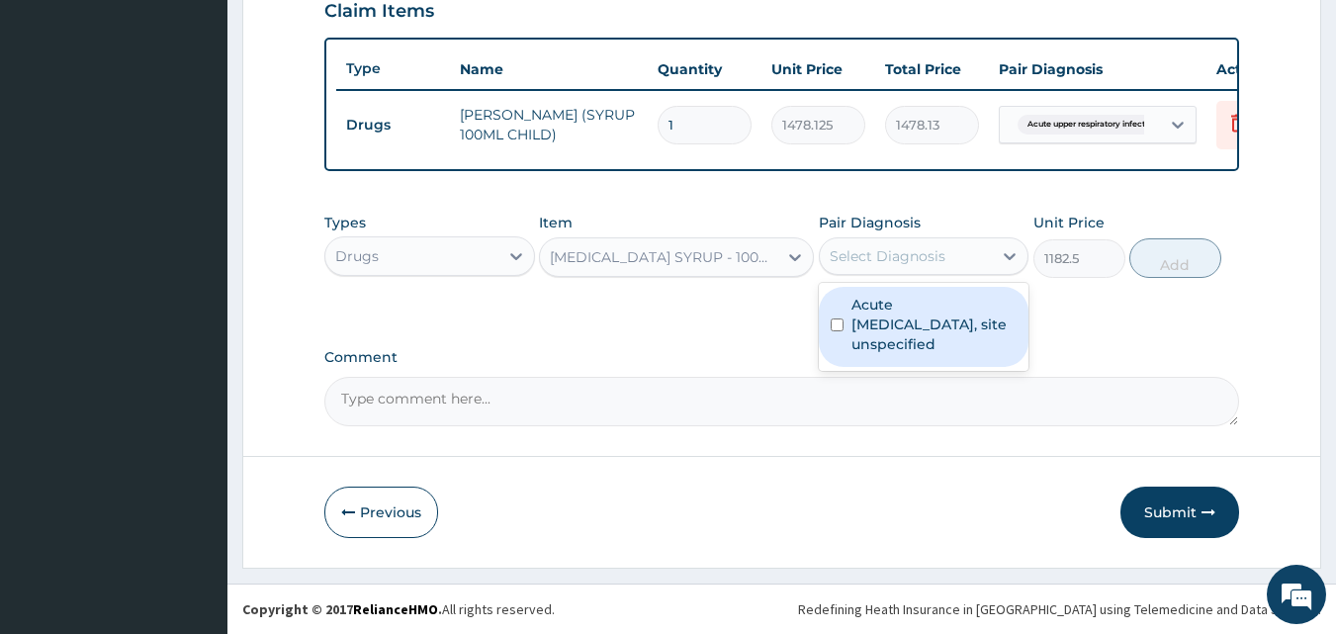
click at [879, 263] on div "Select Diagnosis" at bounding box center [888, 256] width 116 height 20
click at [855, 321] on label "Acute upper respiratory infection, site unspecified" at bounding box center [935, 324] width 166 height 59
checkbox input "true"
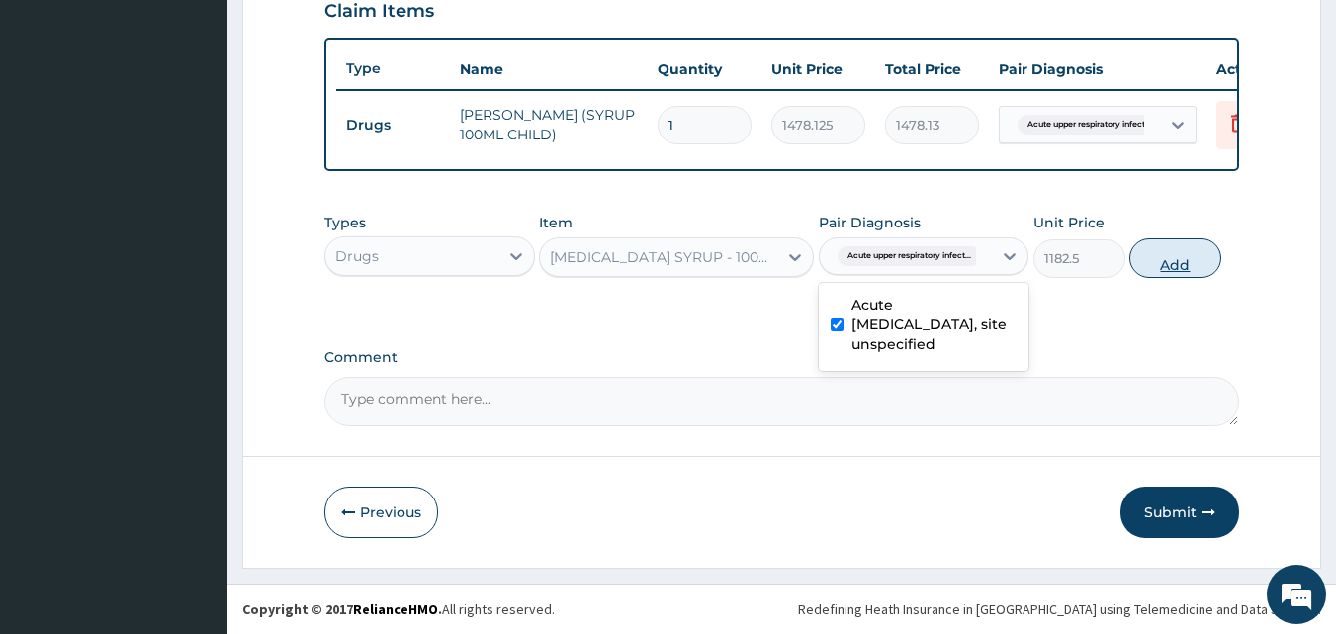
click at [1175, 267] on button "Add" at bounding box center [1176, 258] width 92 height 40
type input "0"
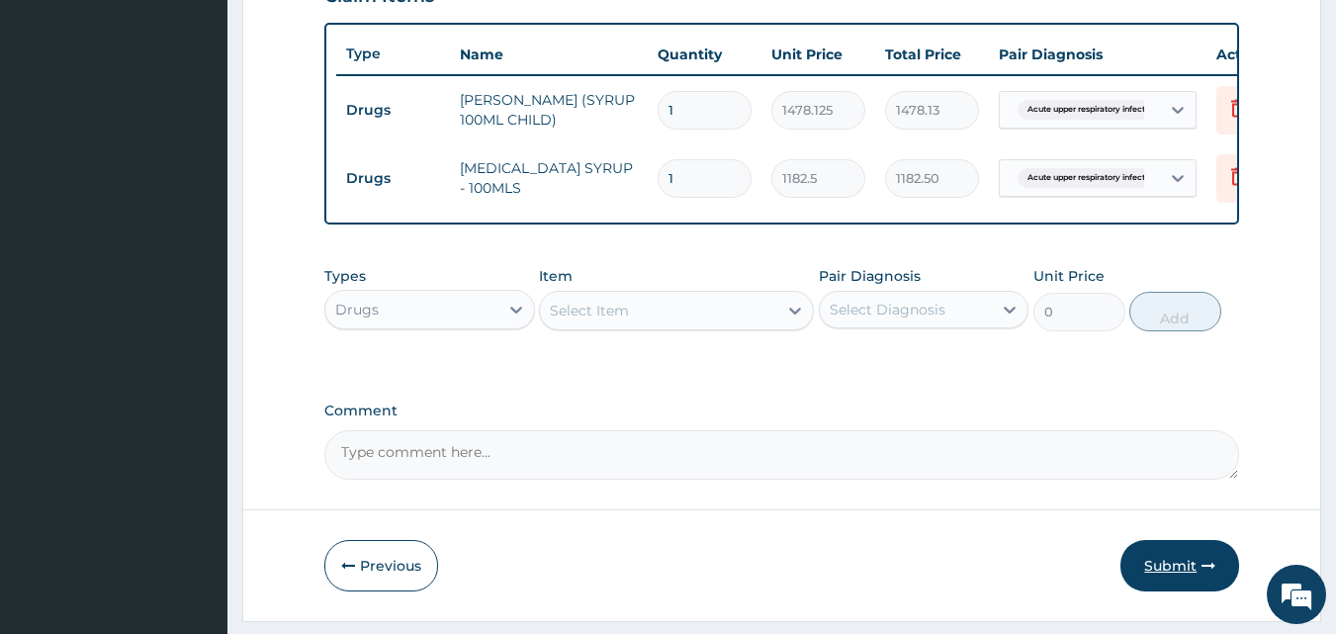
click at [1198, 577] on button "Submit" at bounding box center [1180, 565] width 119 height 51
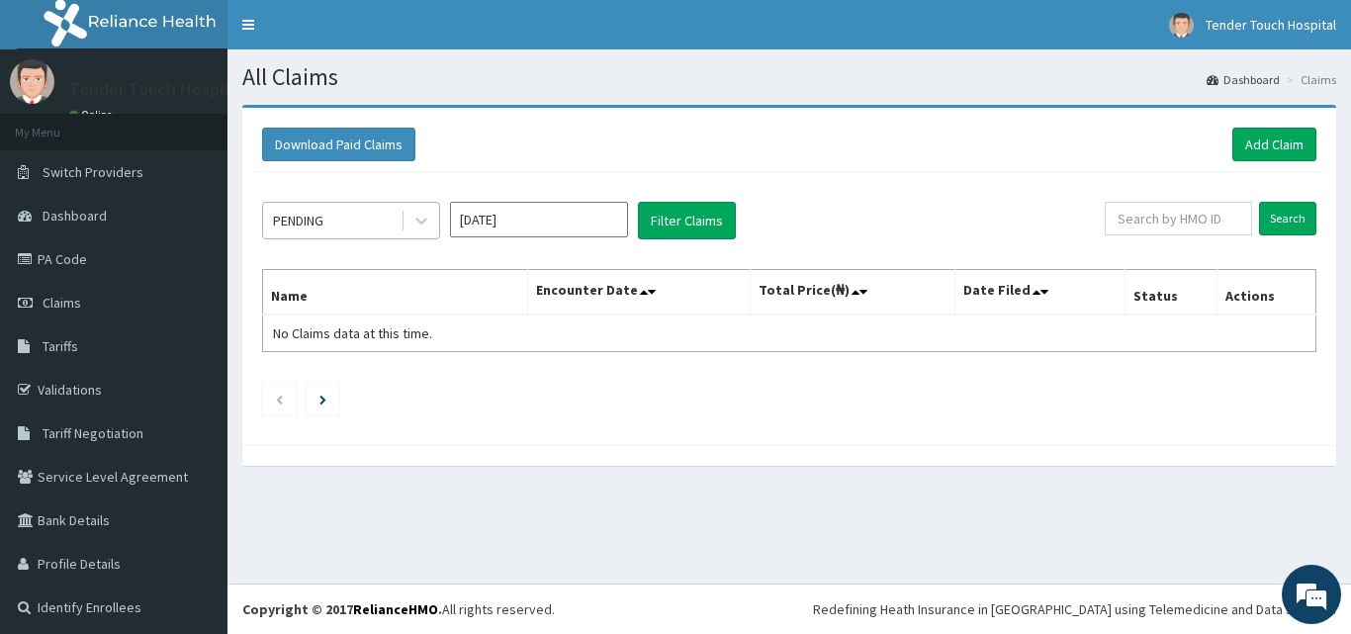
click at [351, 228] on div "PENDING" at bounding box center [331, 221] width 137 height 32
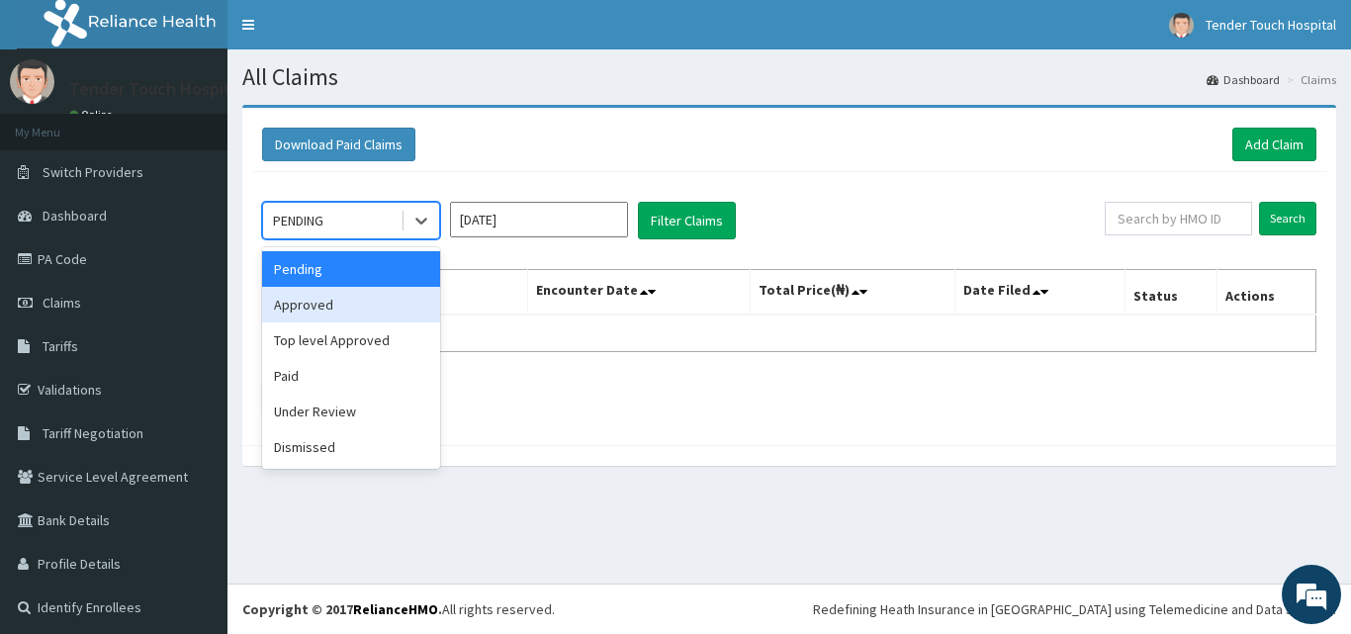
click at [325, 304] on div "Approved" at bounding box center [351, 305] width 178 height 36
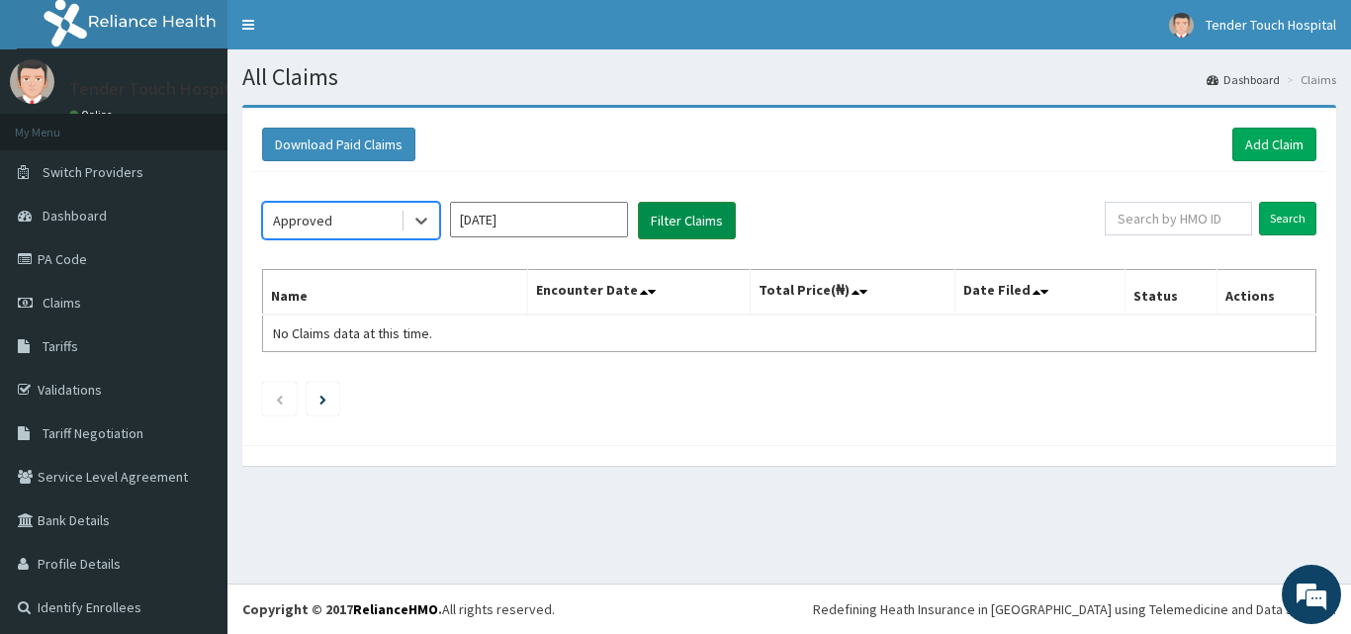
click at [653, 223] on button "Filter Claims" at bounding box center [687, 221] width 98 height 38
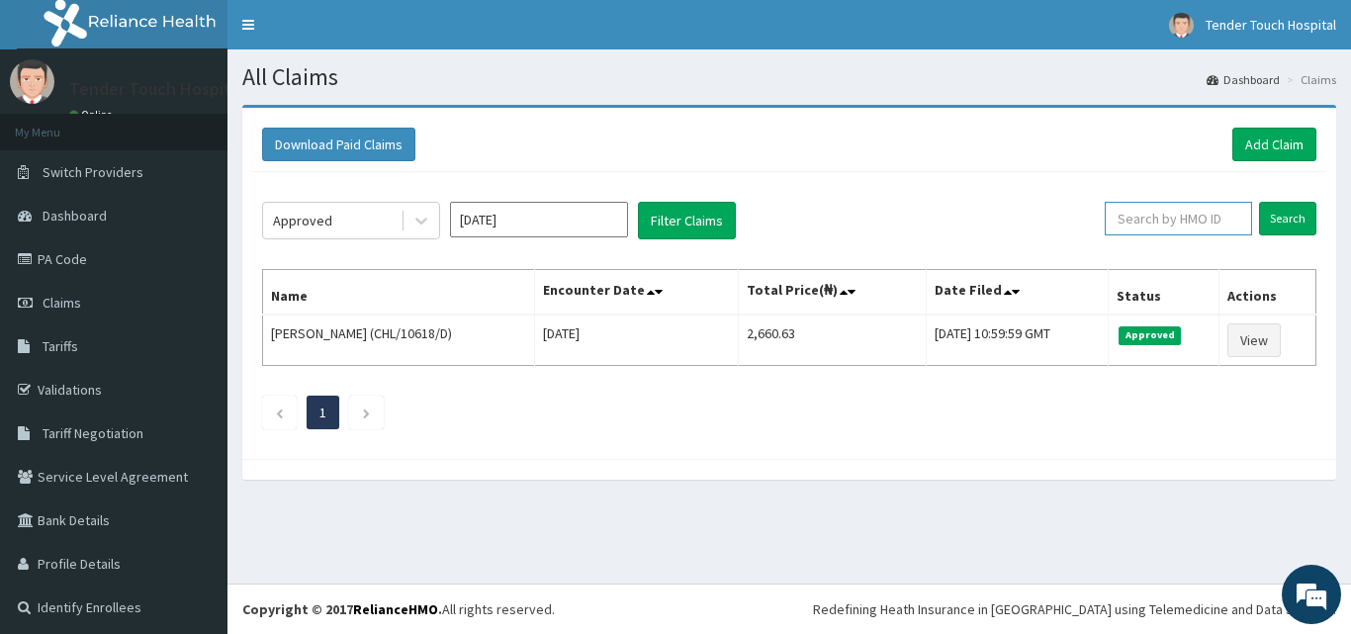
click at [1190, 219] on input "text" at bounding box center [1178, 219] width 147 height 34
type input "FMC/10696/A"
click at [1259, 202] on input "Search" at bounding box center [1287, 219] width 57 height 34
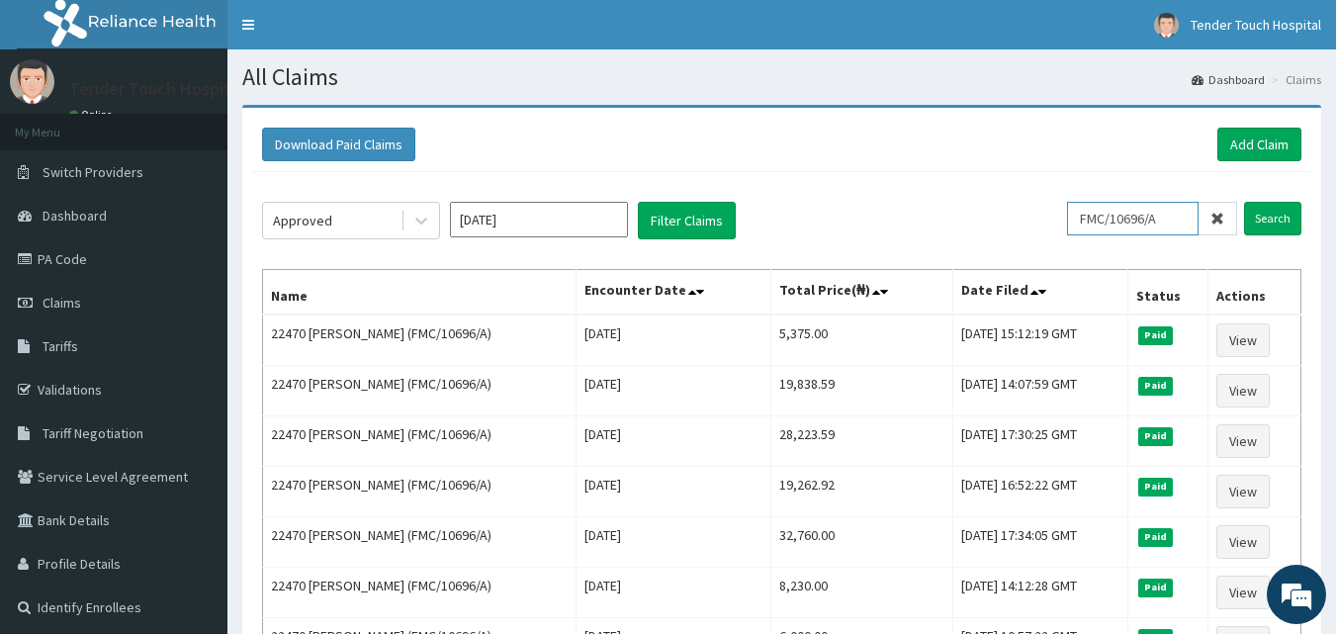
drag, startPoint x: 1174, startPoint y: 220, endPoint x: 1092, endPoint y: 228, distance: 82.6
click at [1092, 228] on input "FMC/10696/A" at bounding box center [1133, 219] width 132 height 34
click at [1254, 128] on link "Add Claim" at bounding box center [1260, 145] width 84 height 34
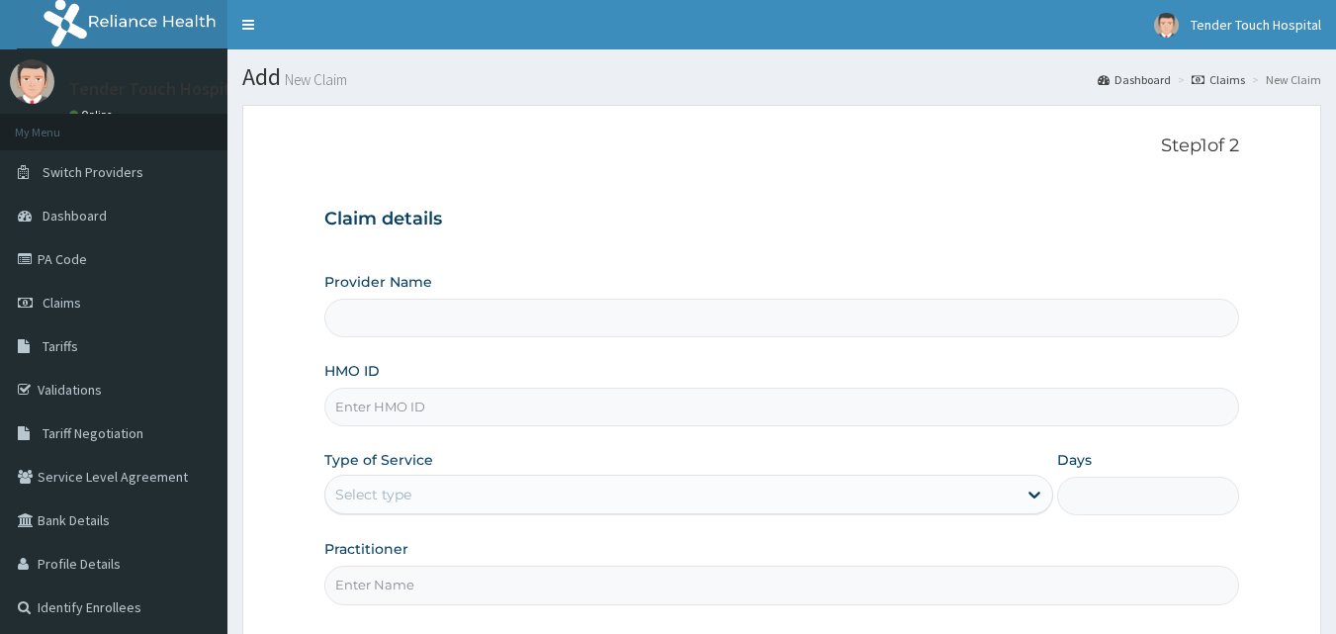
click at [505, 490] on div "Select type" at bounding box center [670, 495] width 691 height 32
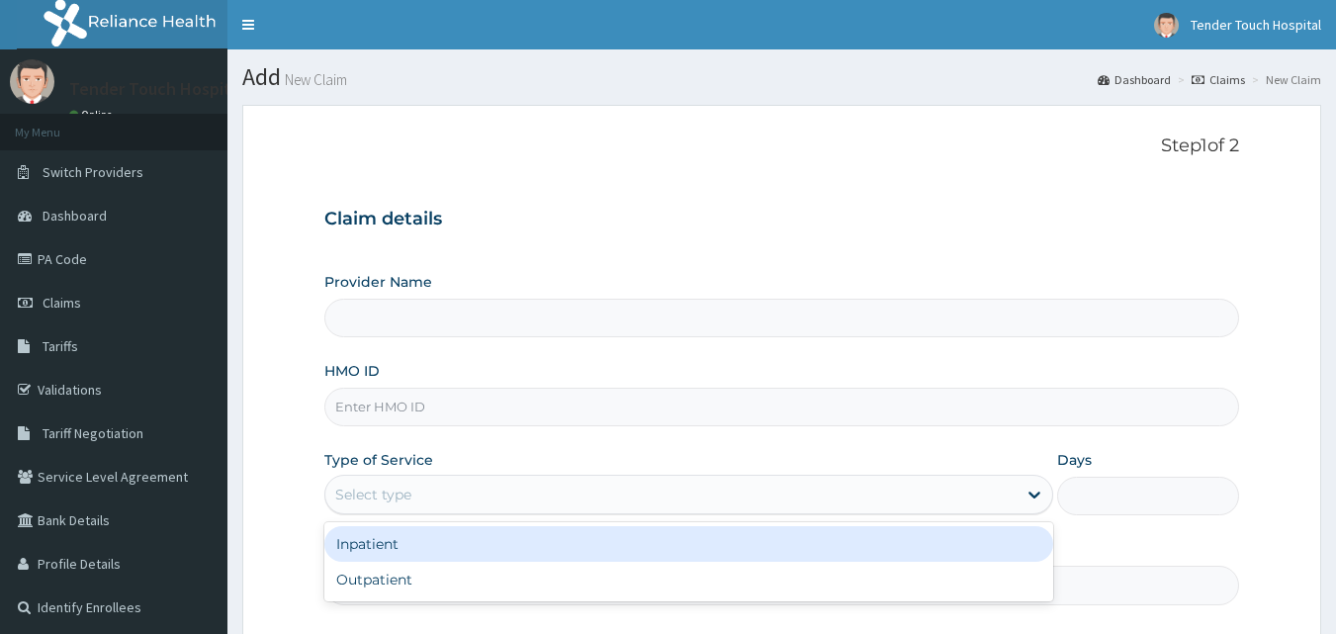
paste input "FMC/10696/A"
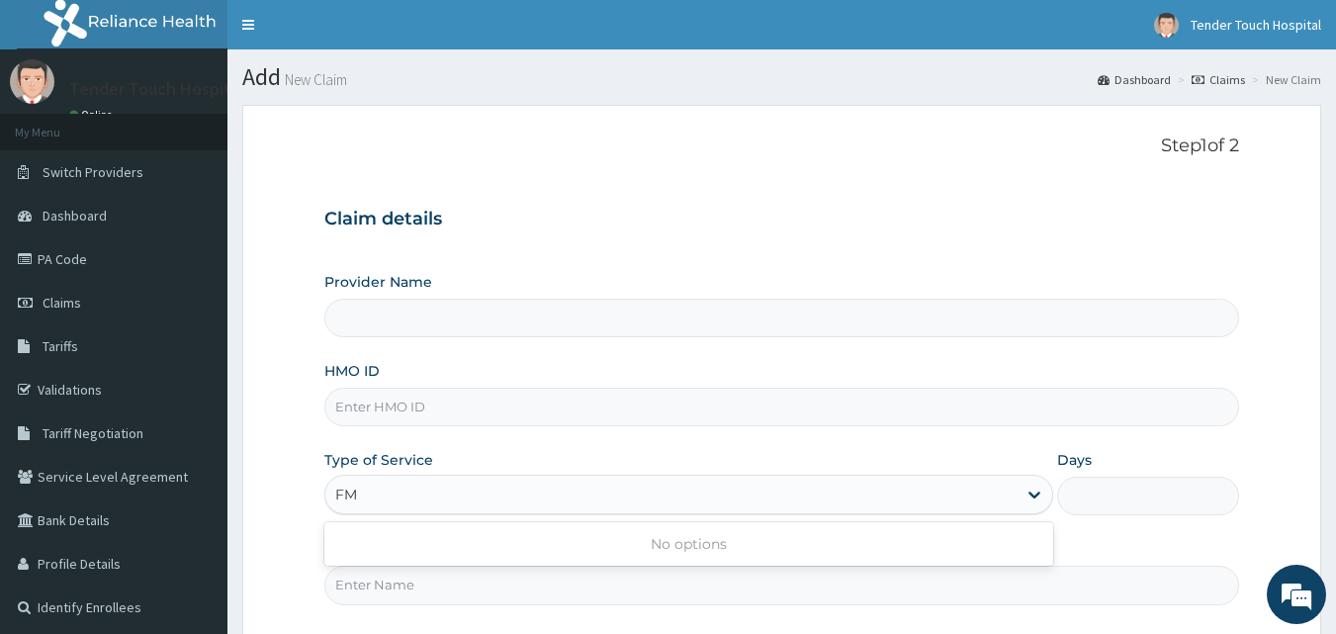
type input "F"
type input "Tender Touch Hospital"
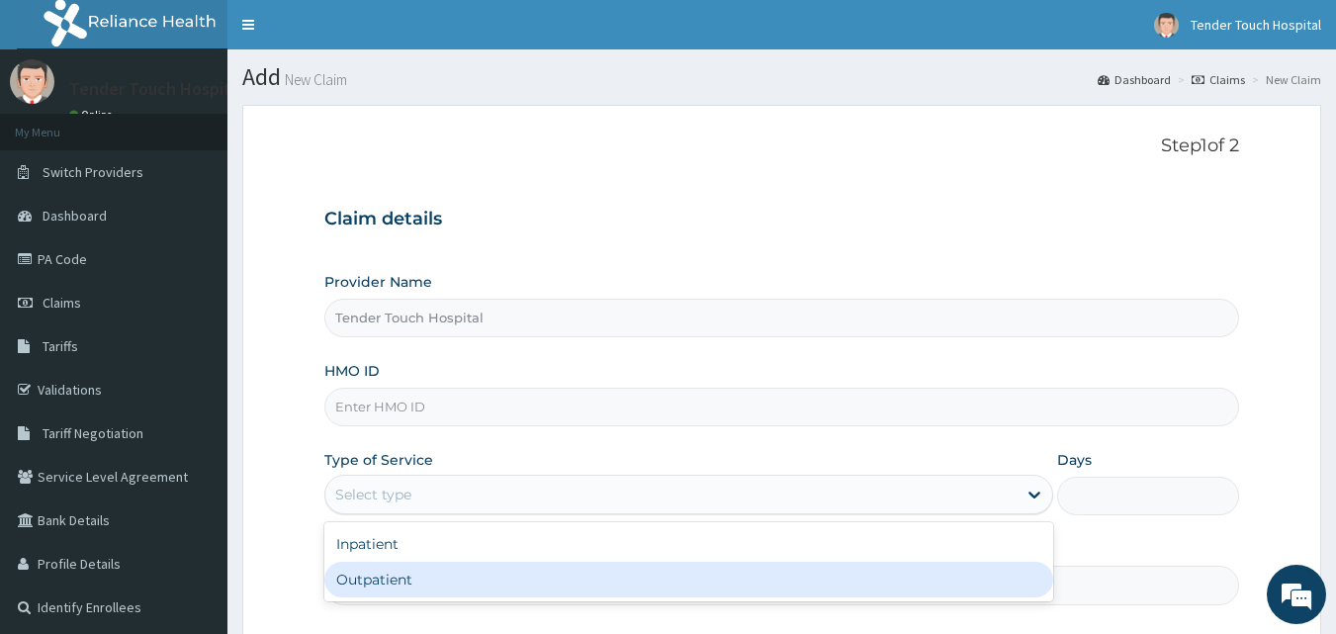
click at [440, 572] on div "Outpatient" at bounding box center [688, 580] width 729 height 36
type input "1"
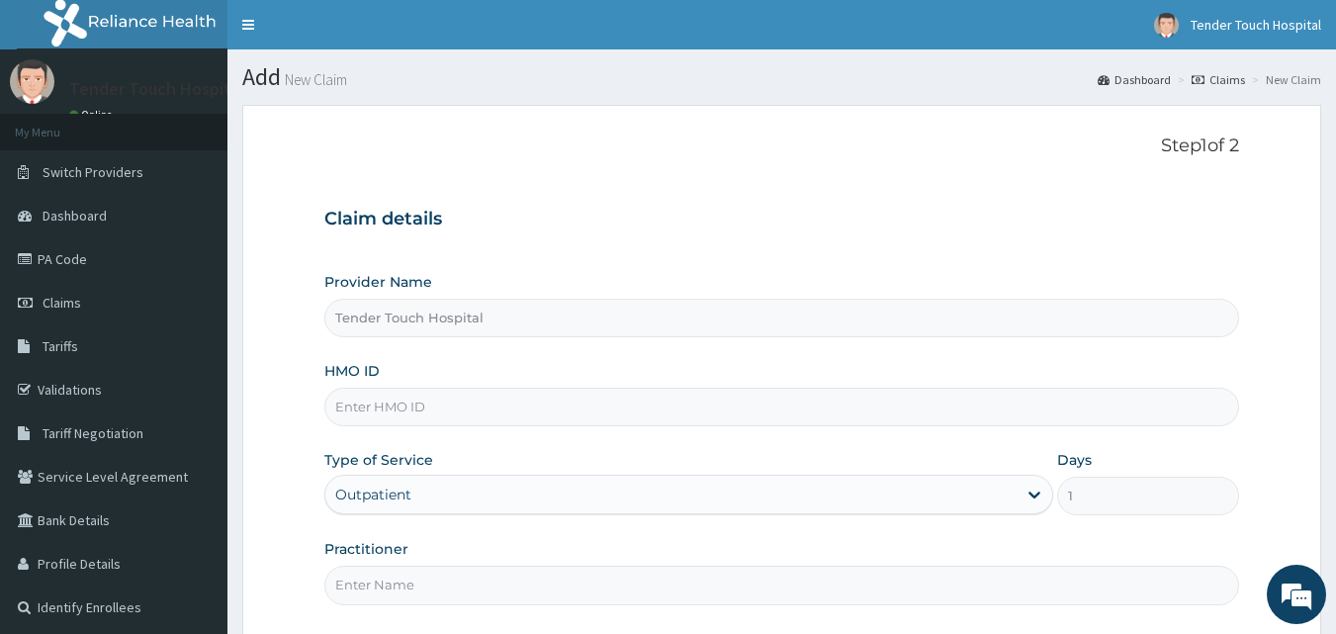
click at [424, 418] on input "HMO ID" at bounding box center [782, 407] width 916 height 39
paste input "FMC/10696/A"
type input "FMC/10696/A"
click at [405, 581] on input "Practitioner" at bounding box center [782, 585] width 916 height 39
type input "DR RAFAEL"
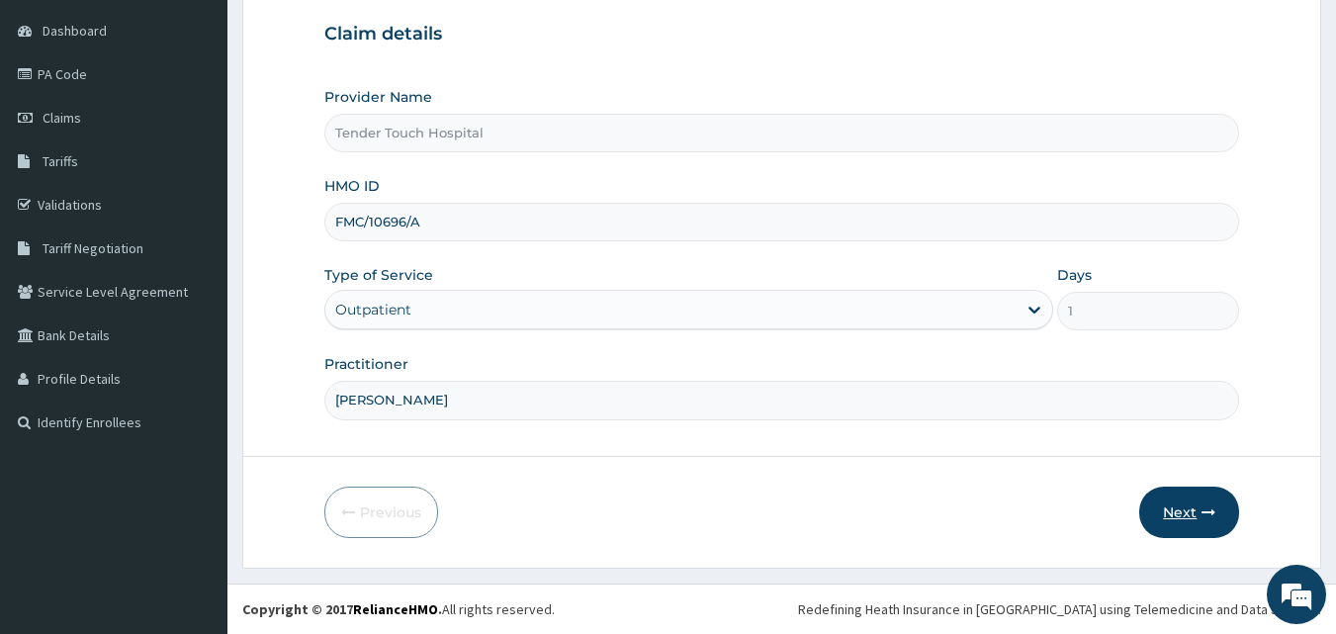
click at [1188, 519] on button "Next" at bounding box center [1190, 512] width 100 height 51
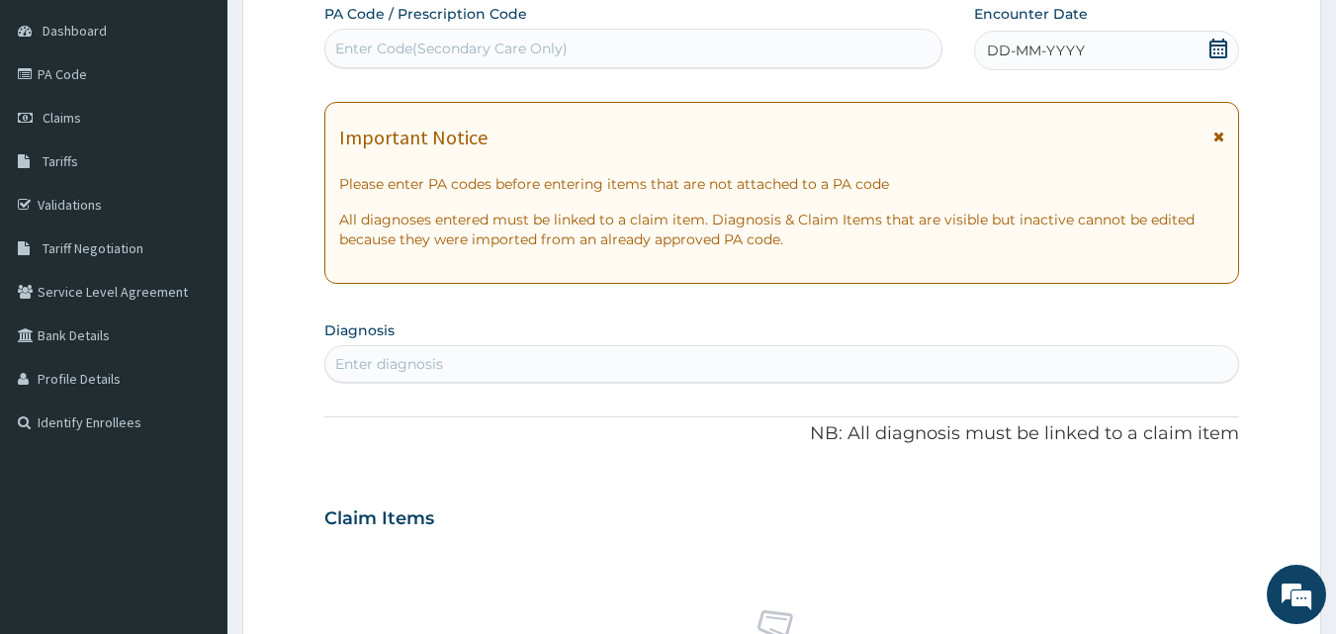
click at [1212, 51] on icon at bounding box center [1219, 49] width 18 height 20
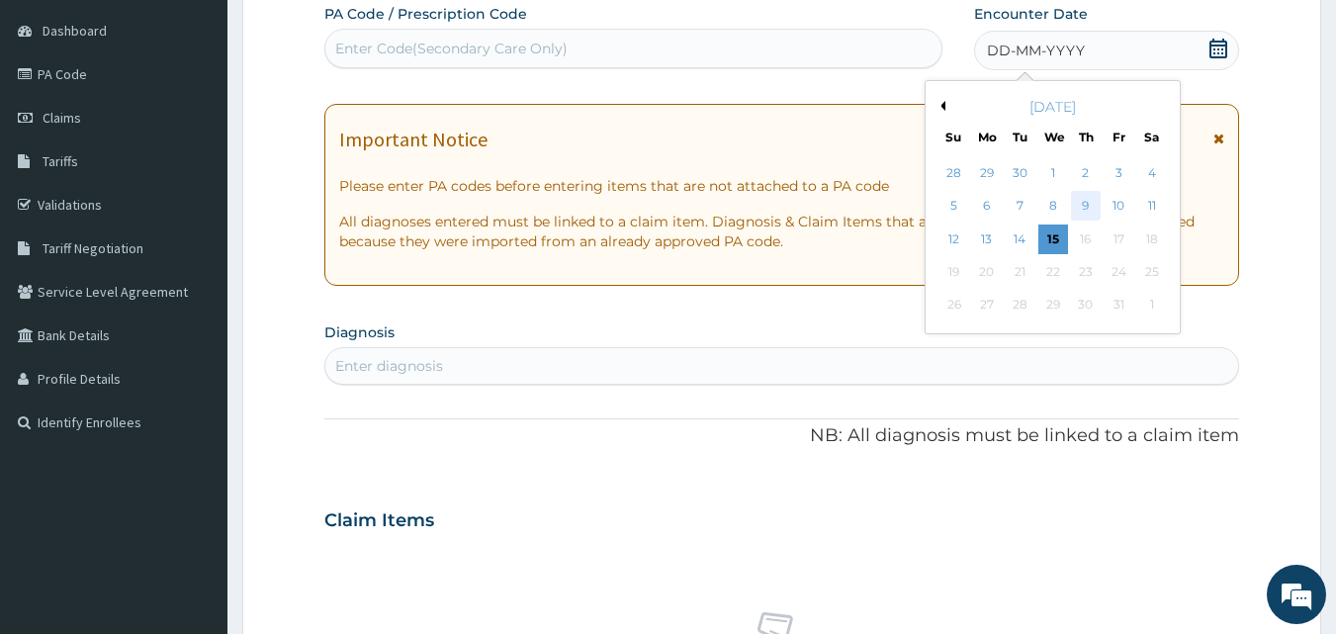
click at [1081, 192] on div "9" at bounding box center [1086, 207] width 30 height 30
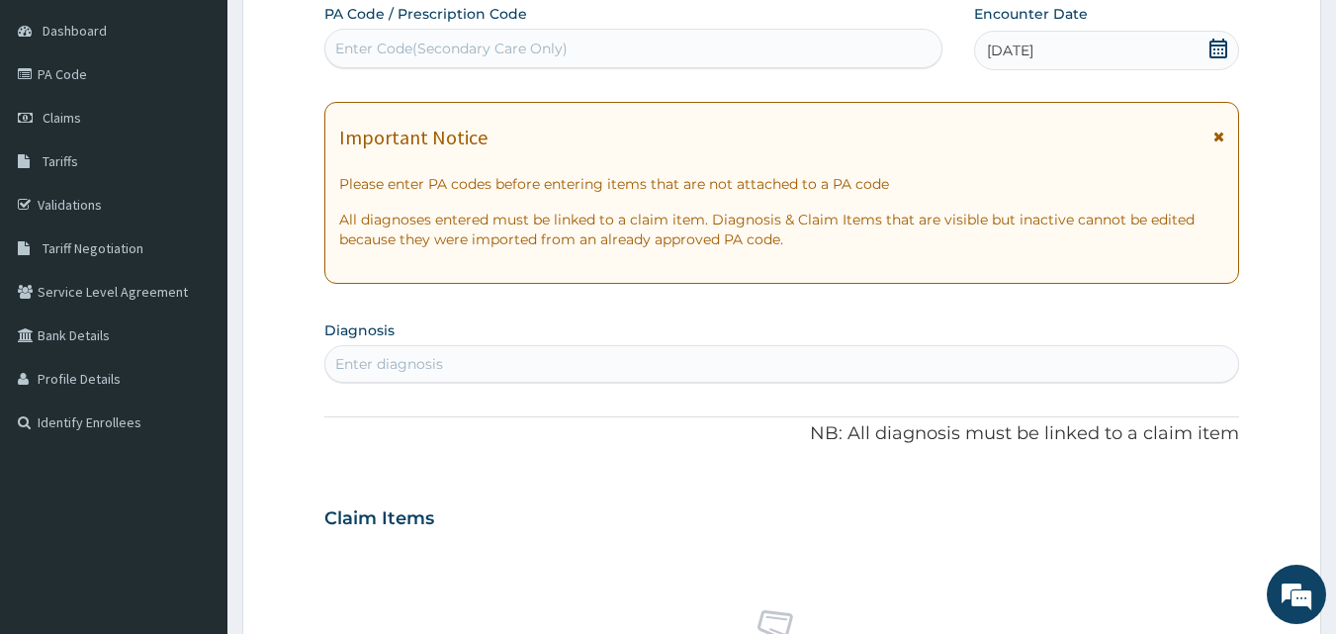
click at [592, 362] on div "Enter diagnosis" at bounding box center [782, 364] width 914 height 32
type input "SEPSIS"
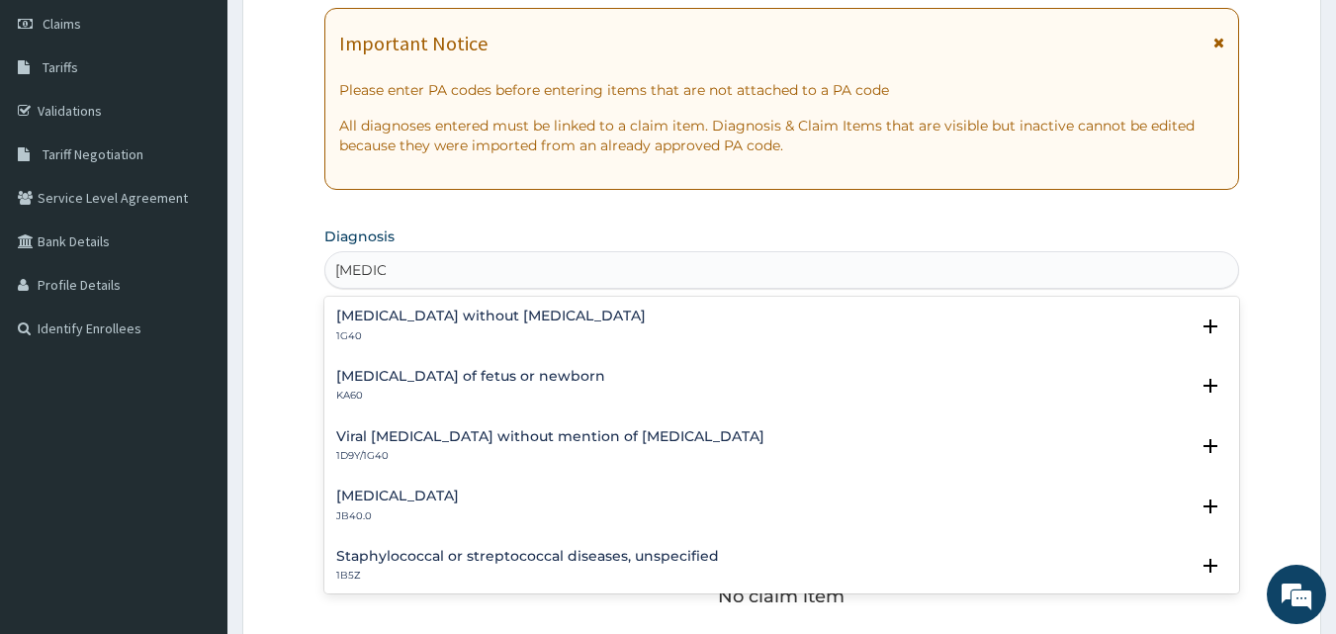
scroll to position [281, 0]
click at [992, 315] on div "Sepsis without septic shock 1G40" at bounding box center [782, 324] width 892 height 35
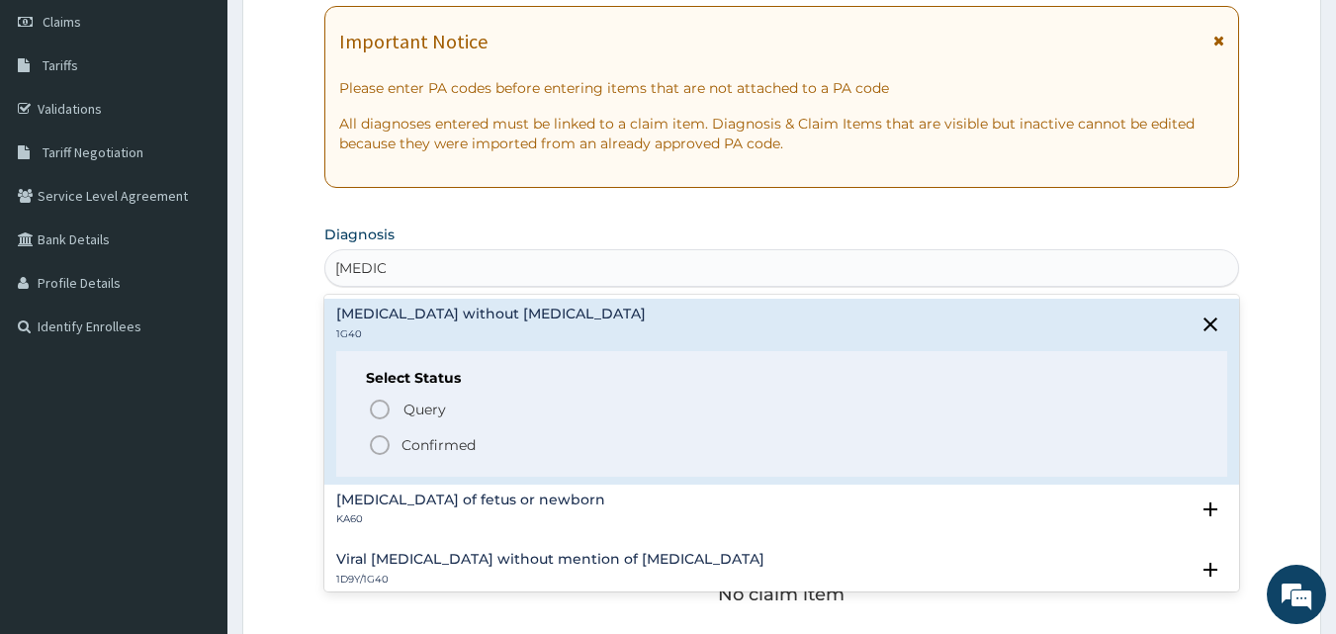
click at [380, 443] on icon "status option filled" at bounding box center [380, 445] width 24 height 24
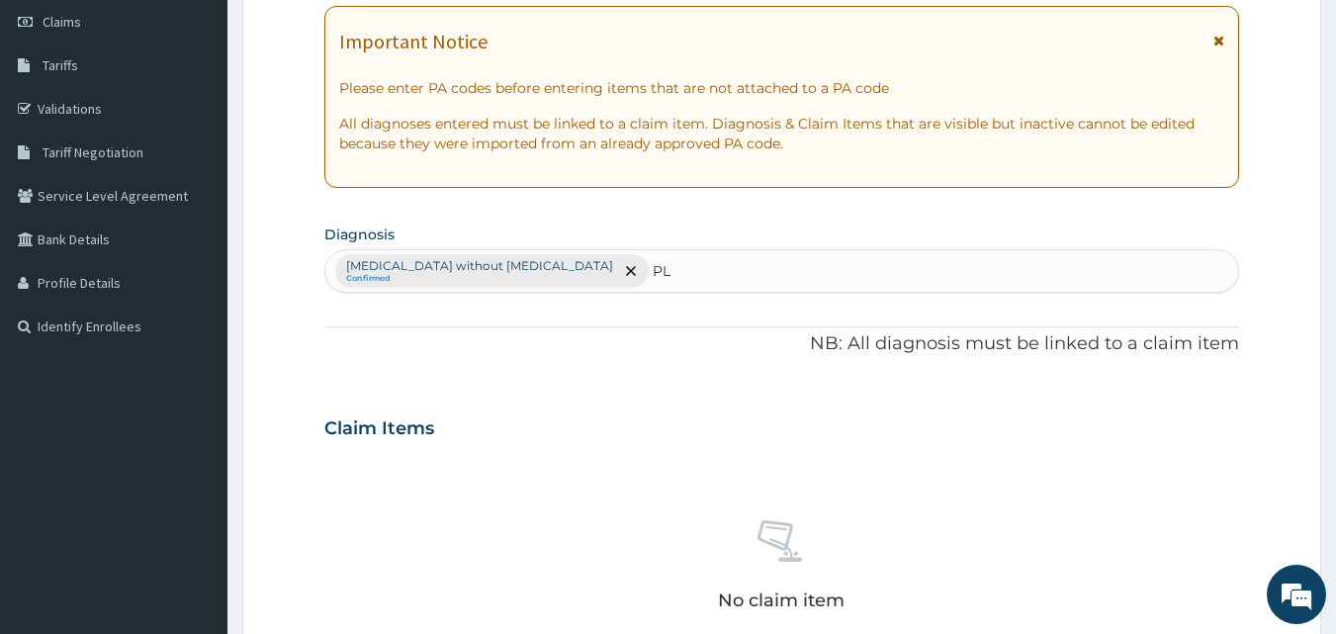
type input "P"
type input "M"
type input "P"
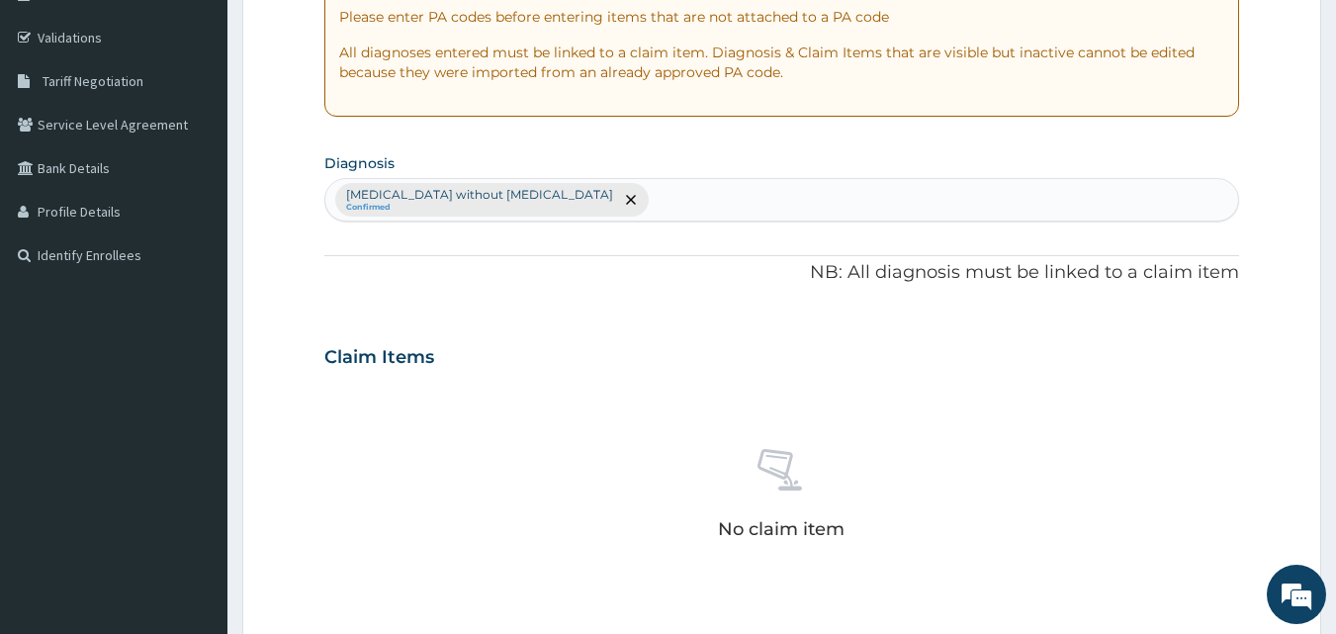
scroll to position [347, 0]
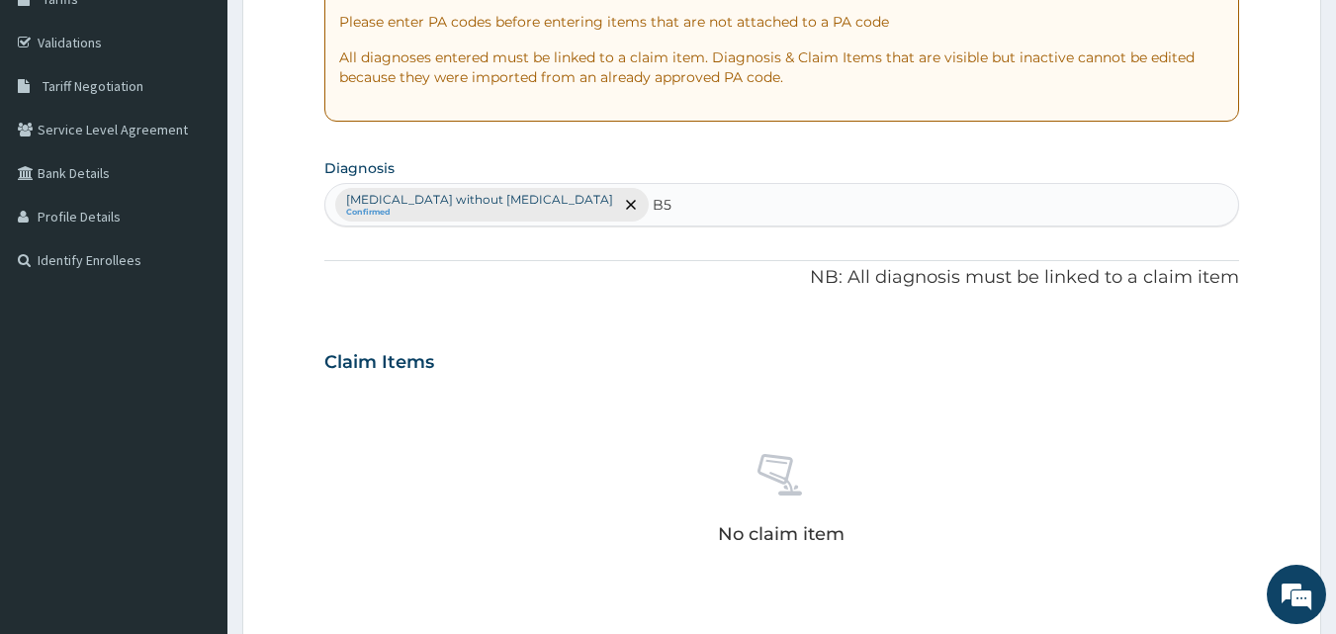
type input "B"
type input "T"
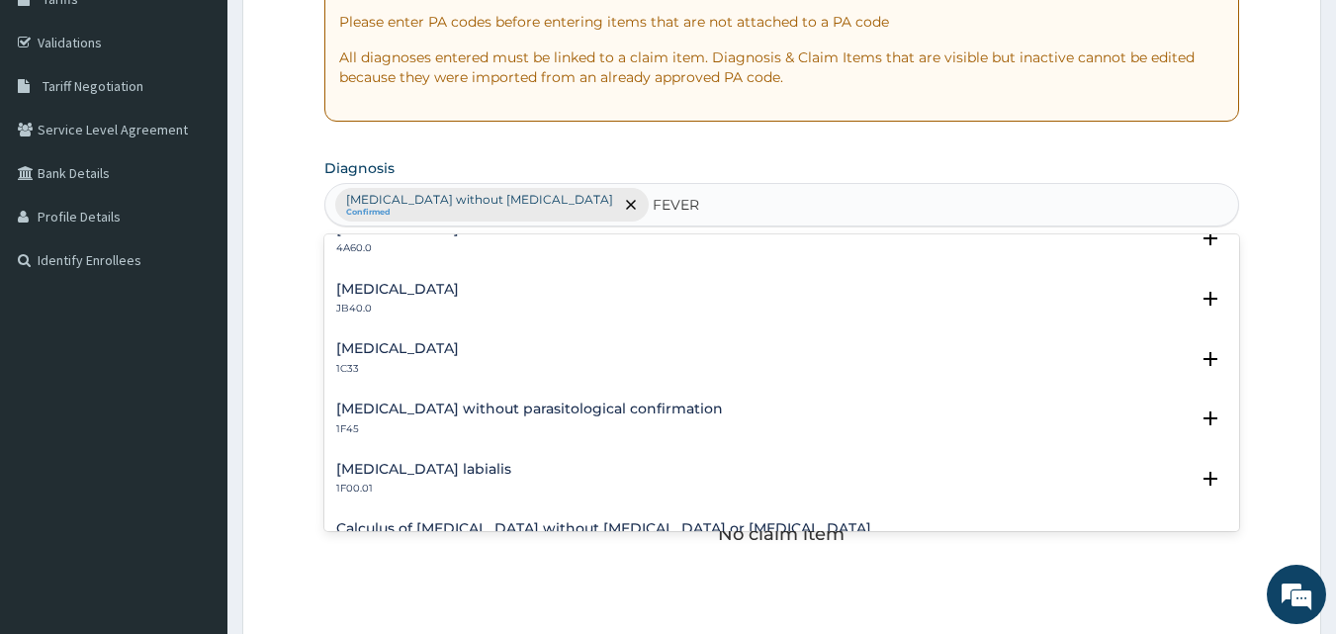
scroll to position [228, 0]
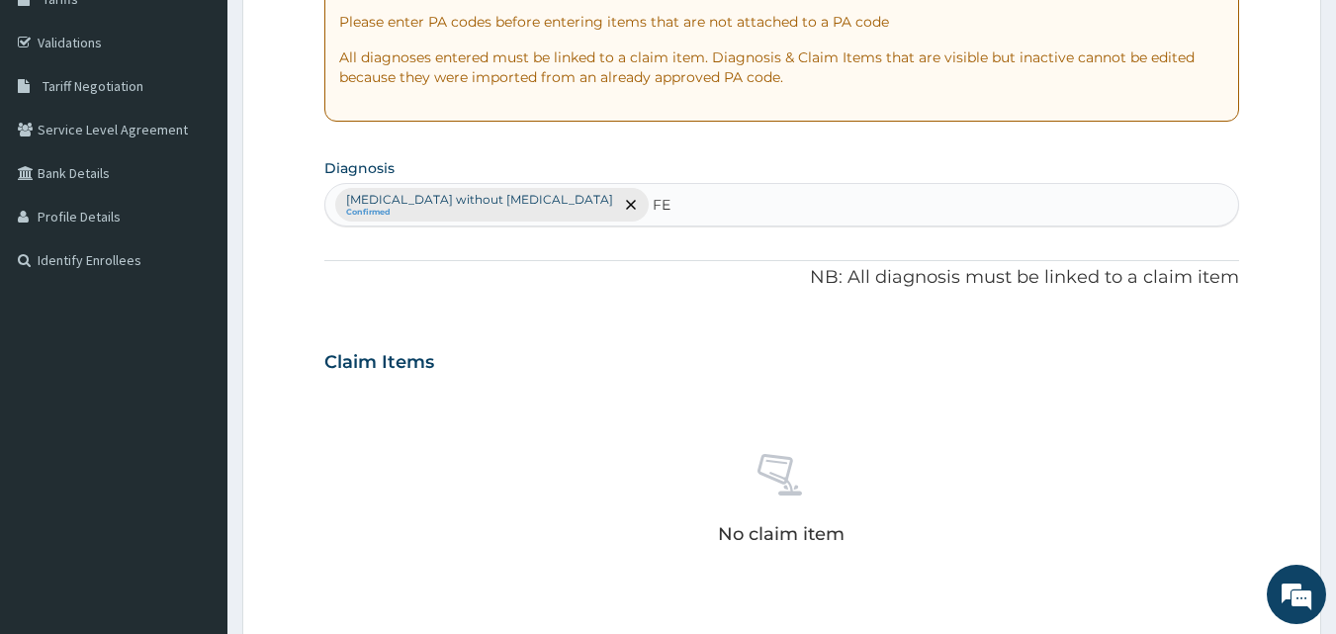
type input "F"
type input "MALARIA"
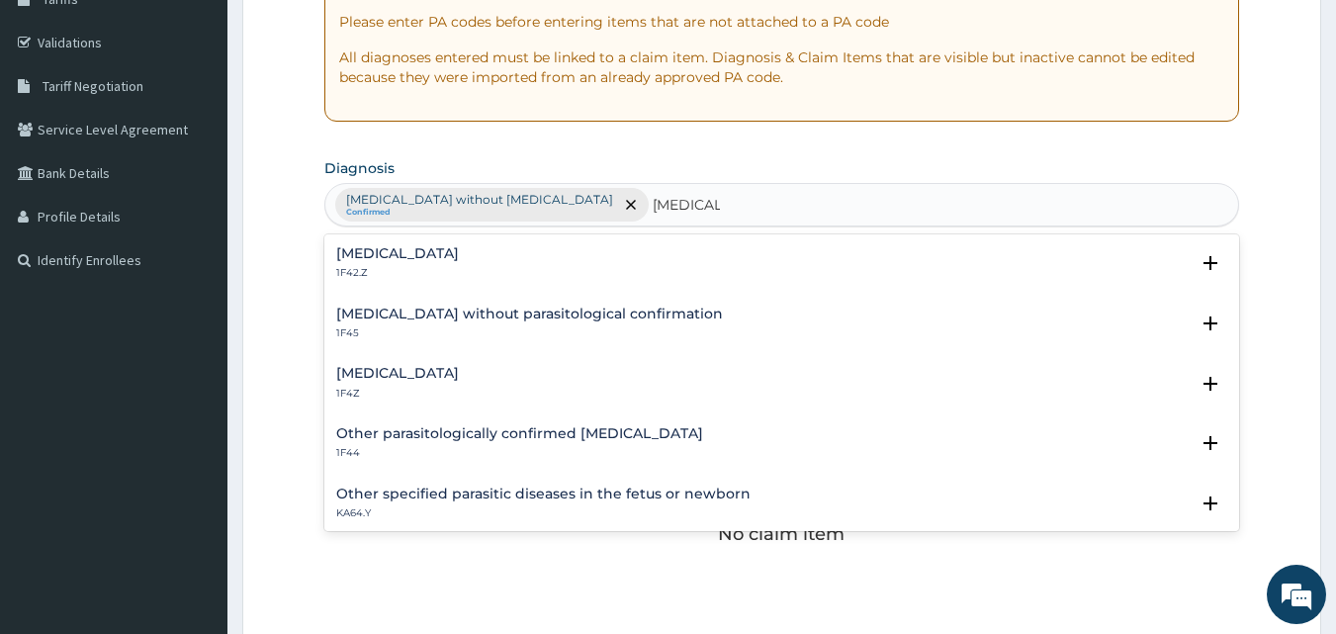
click at [446, 372] on h4 "Malaria, unspecified" at bounding box center [397, 373] width 123 height 15
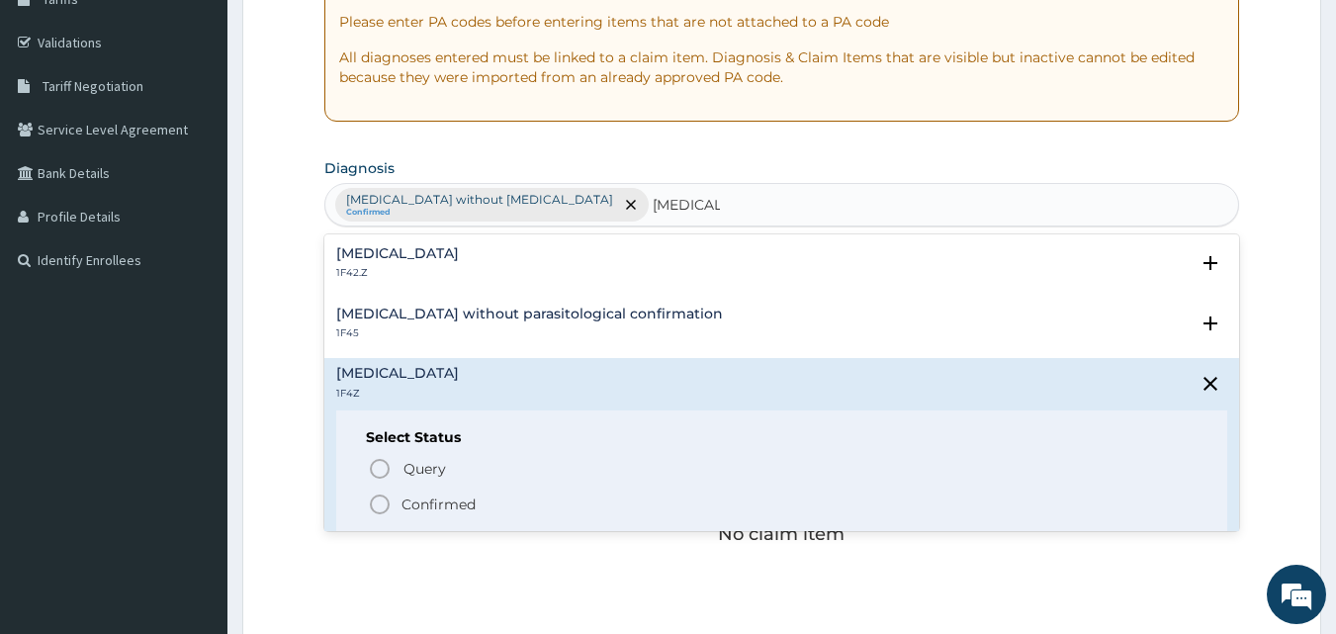
click at [375, 502] on icon "status option filled" at bounding box center [380, 505] width 24 height 24
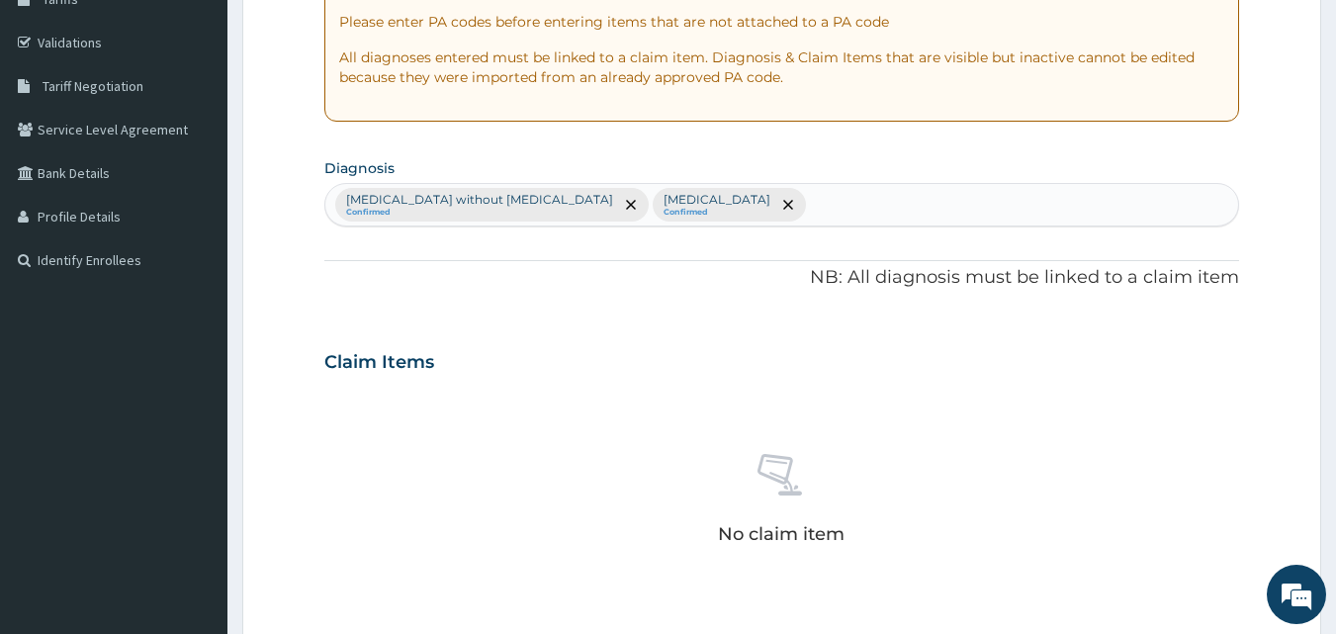
scroll to position [792, 0]
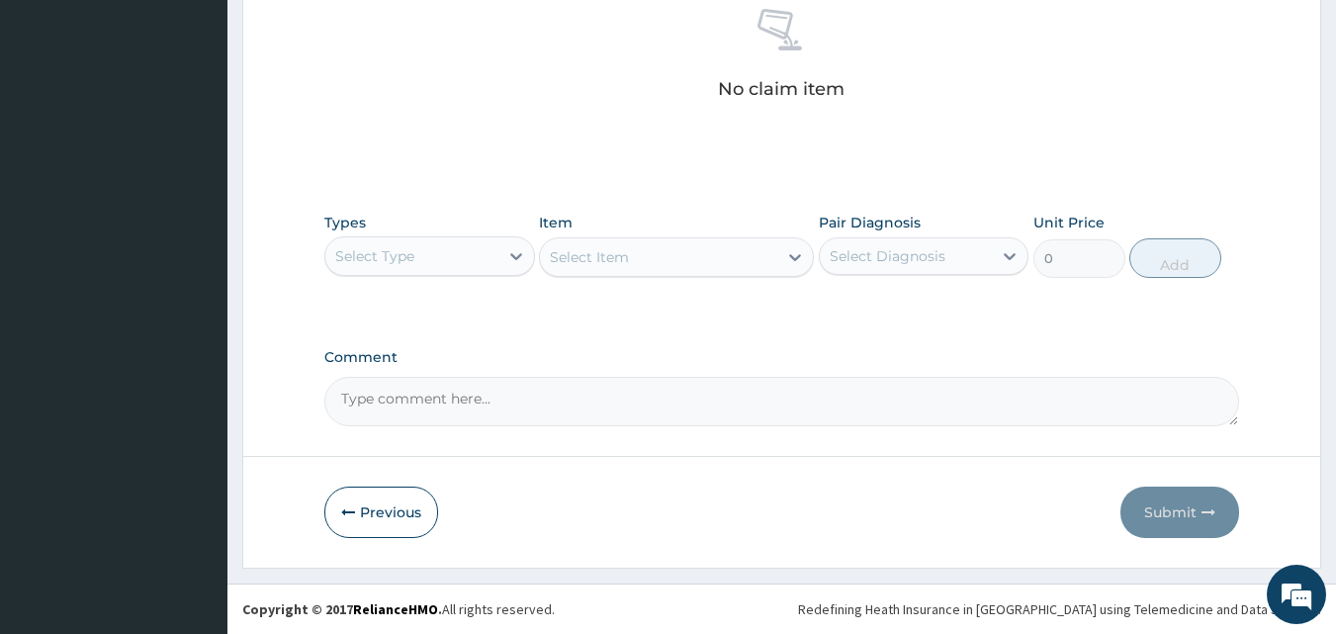
click at [459, 262] on div "Select Type" at bounding box center [411, 256] width 173 height 32
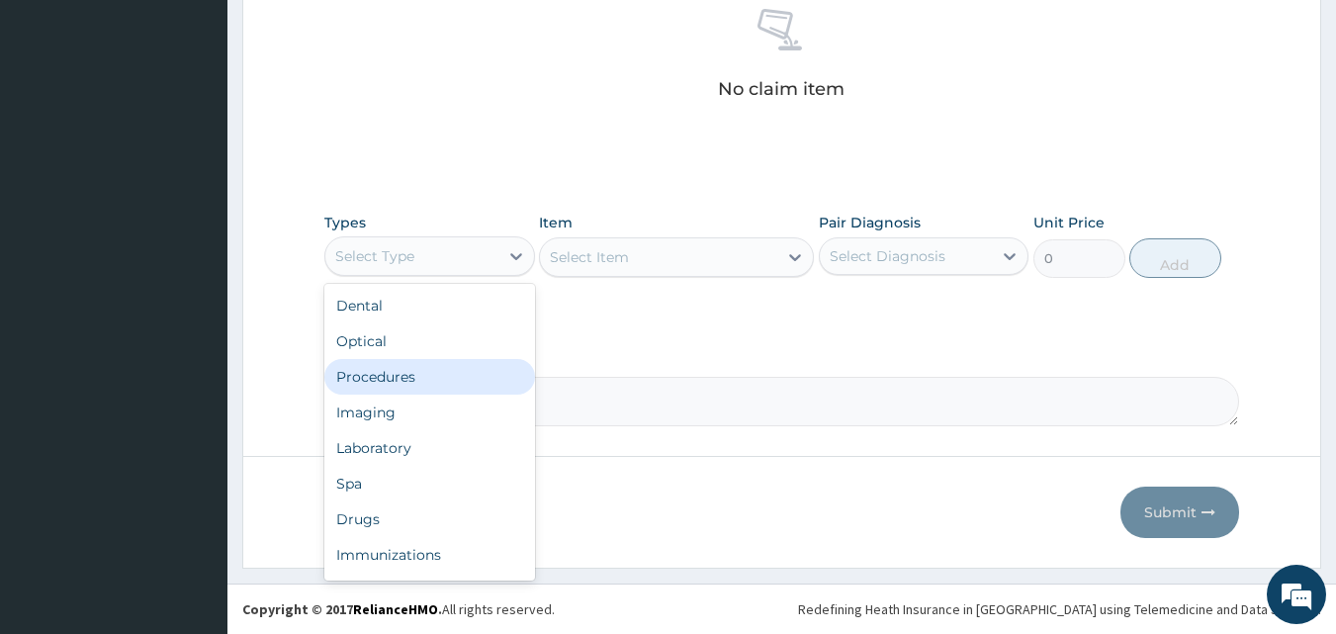
click at [382, 367] on div "Procedures" at bounding box center [429, 377] width 211 height 36
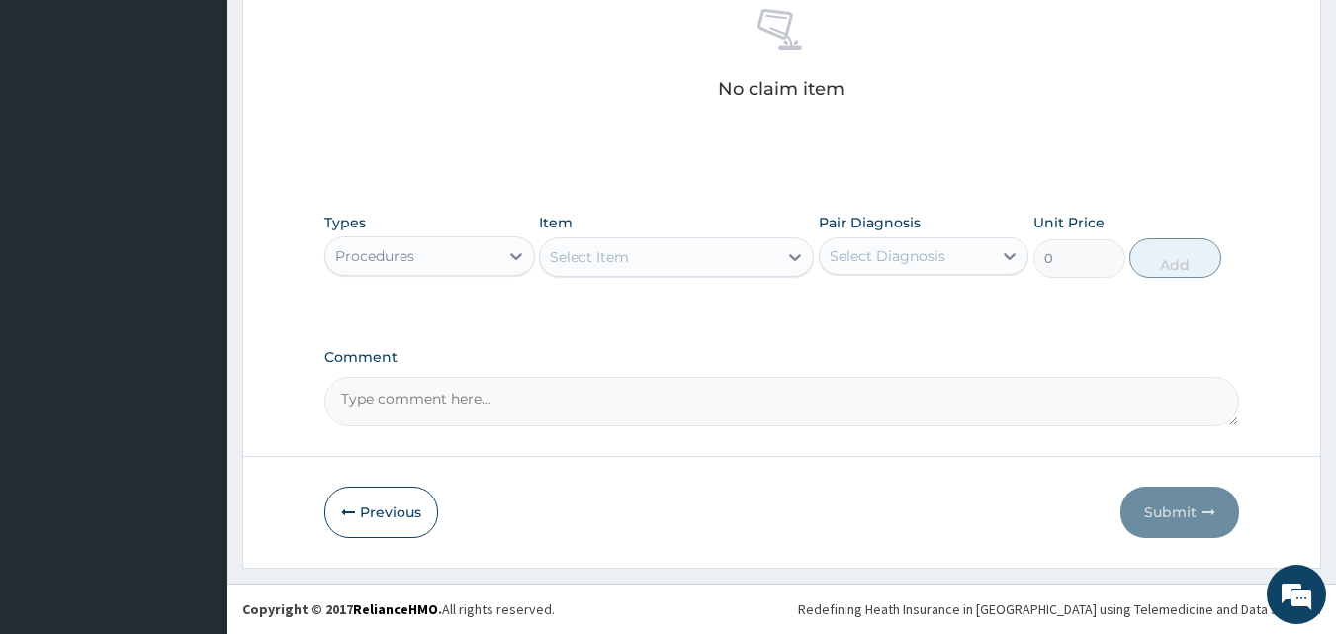
click at [647, 266] on div "Select Item" at bounding box center [658, 257] width 237 height 32
type input "G"
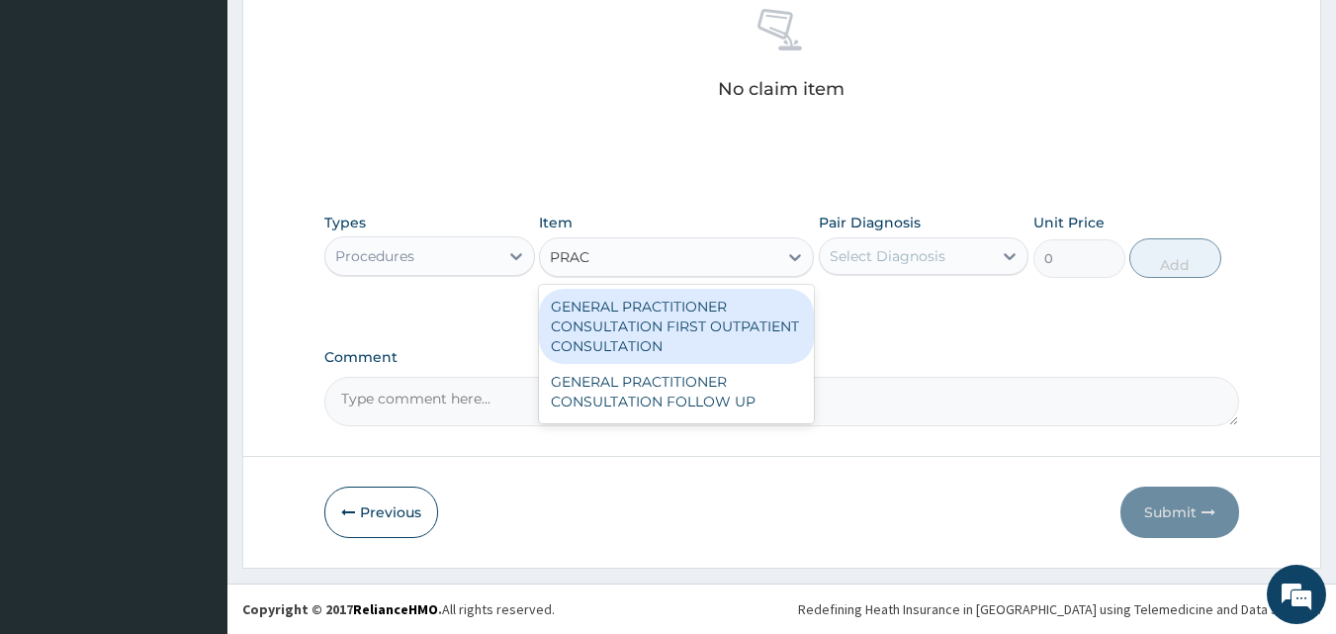
type input "PRACT"
type input "3547.5"
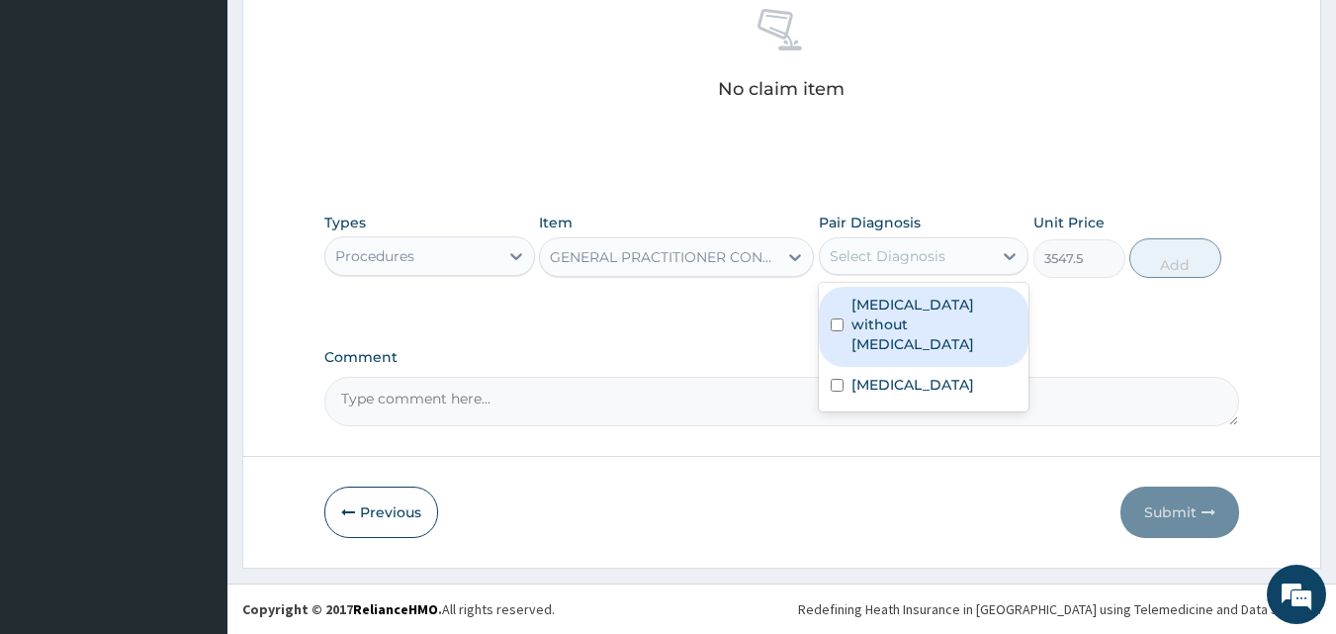
click at [845, 259] on div "Select Diagnosis" at bounding box center [888, 256] width 116 height 20
click at [874, 324] on label "Sepsis without septic shock" at bounding box center [935, 324] width 166 height 59
checkbox input "true"
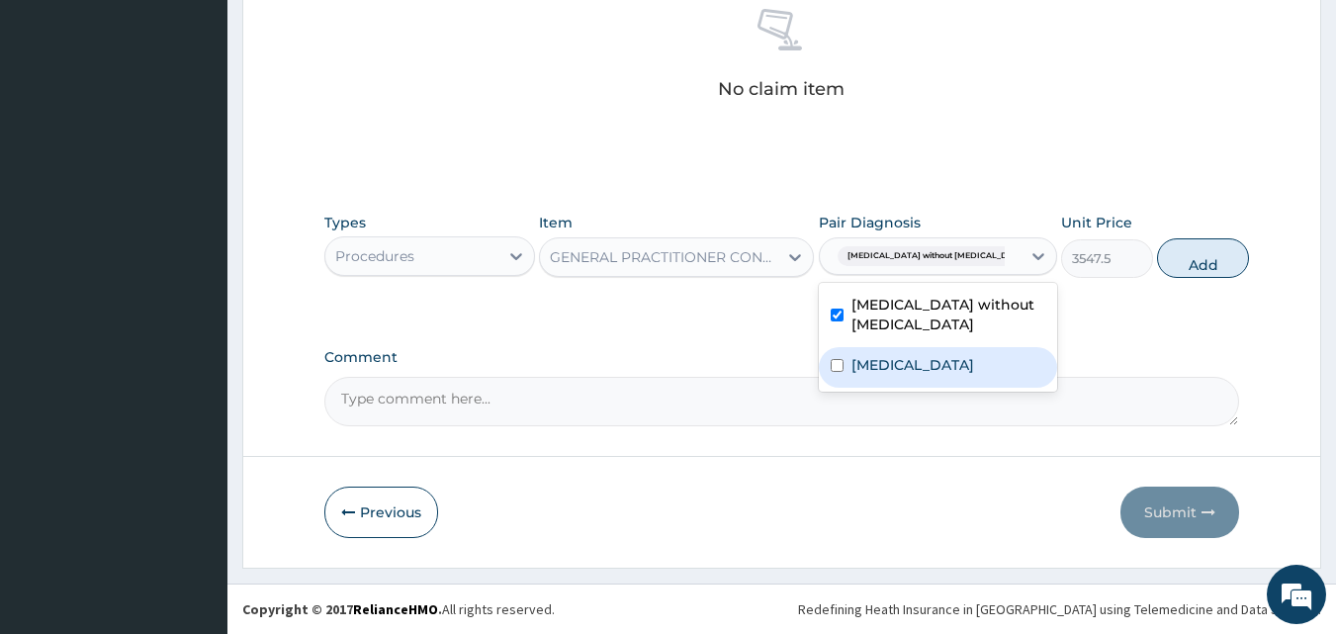
click at [877, 366] on label "Malaria, unspecified" at bounding box center [913, 365] width 123 height 20
checkbox input "true"
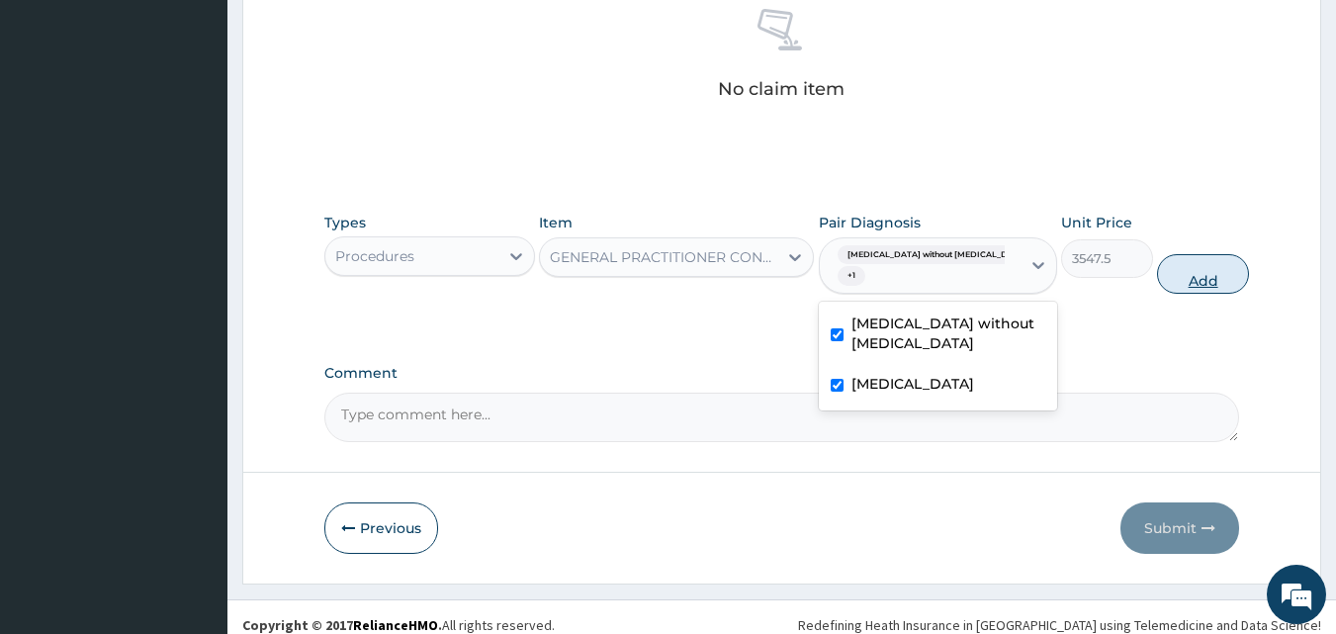
click at [1171, 281] on button "Add" at bounding box center [1203, 274] width 92 height 40
type input "0"
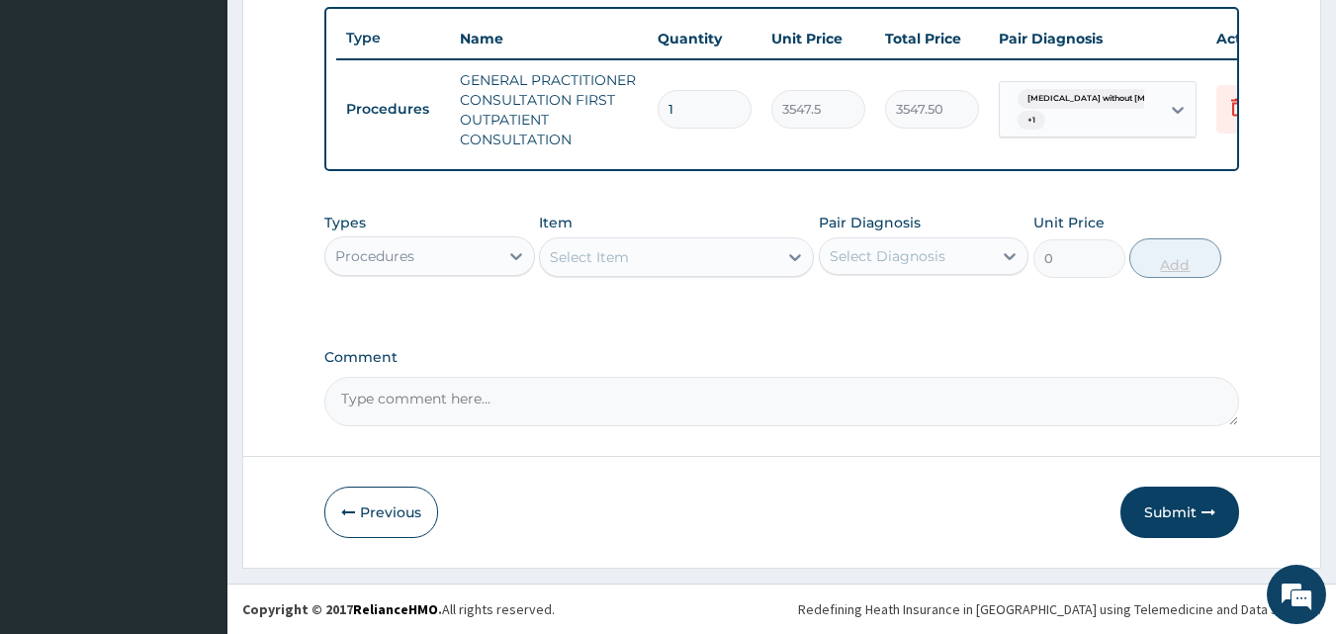
scroll to position [744, 0]
click at [451, 267] on div "Procedures" at bounding box center [411, 256] width 173 height 32
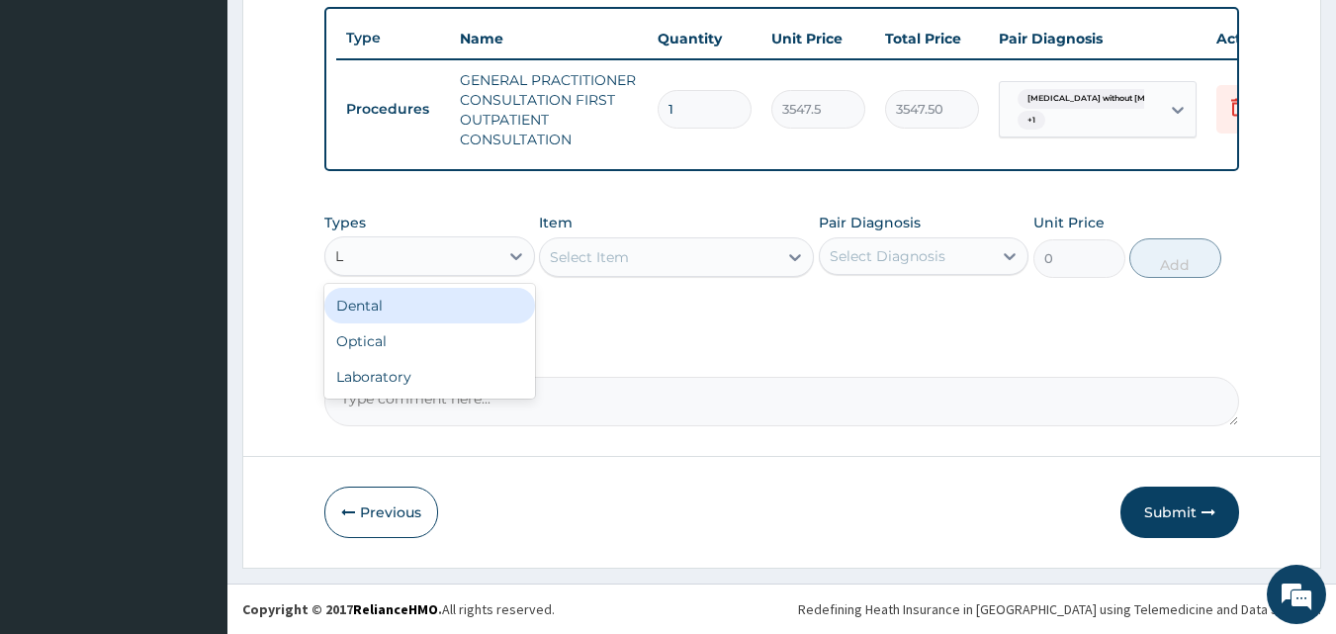
type input "LA"
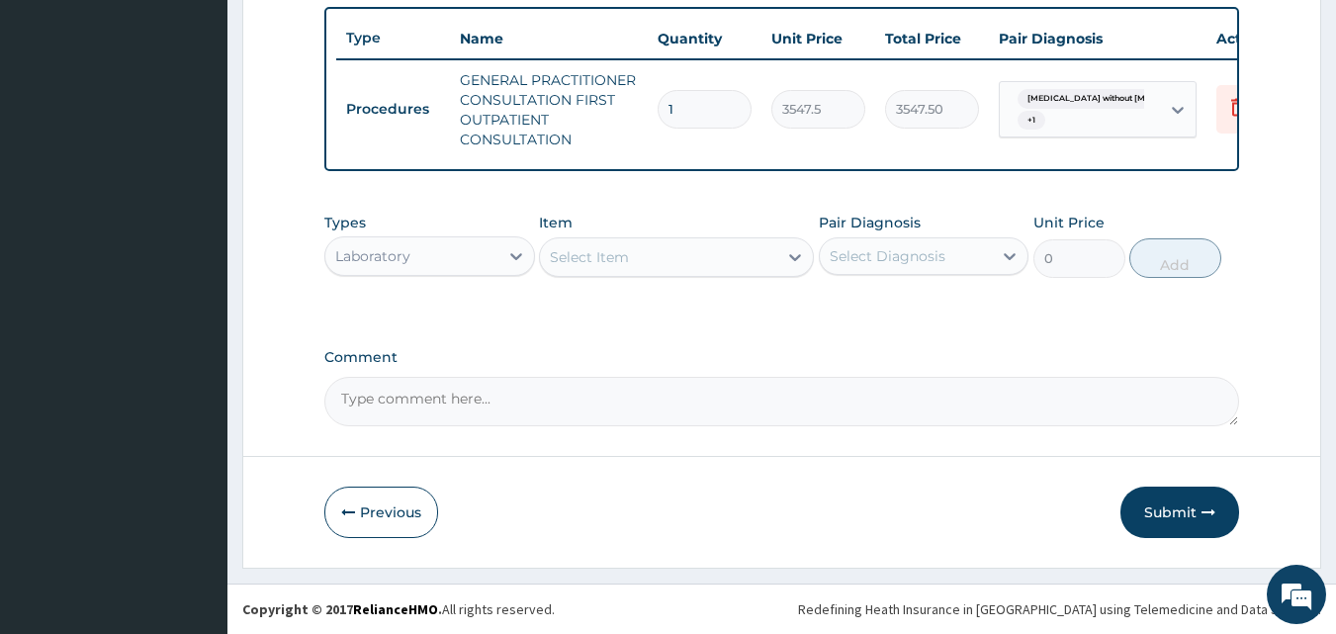
click at [607, 265] on div "Select Item" at bounding box center [589, 257] width 79 height 20
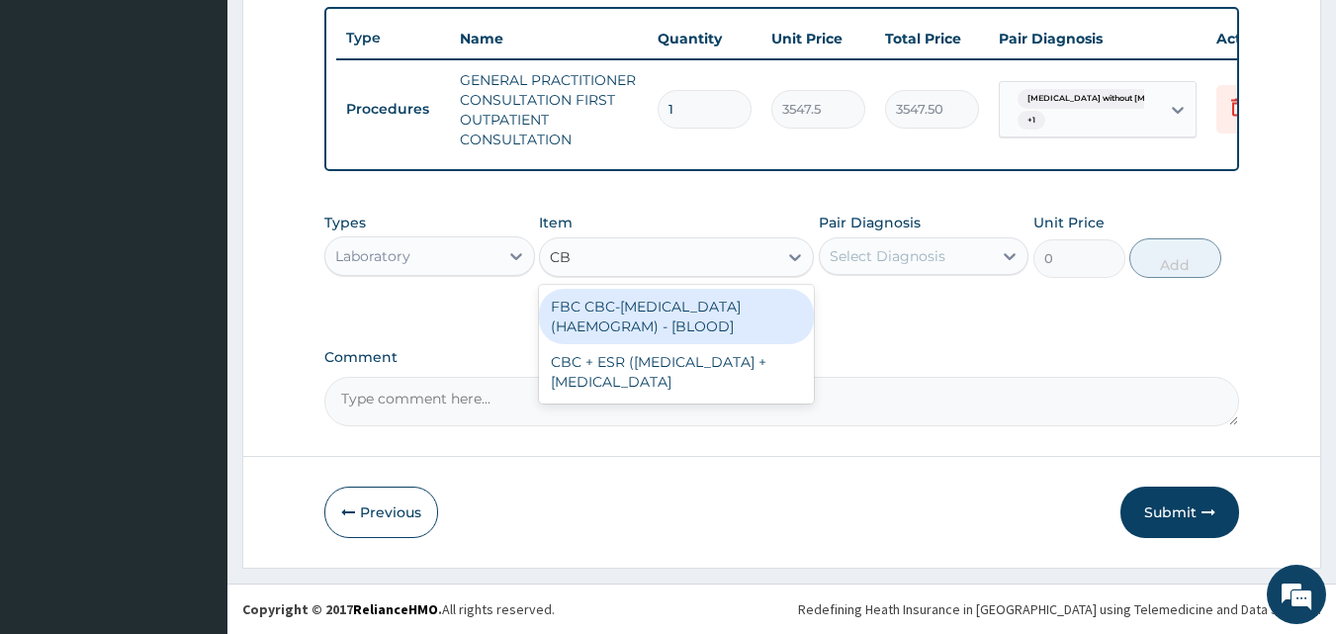
type input "CBC"
type input "4300"
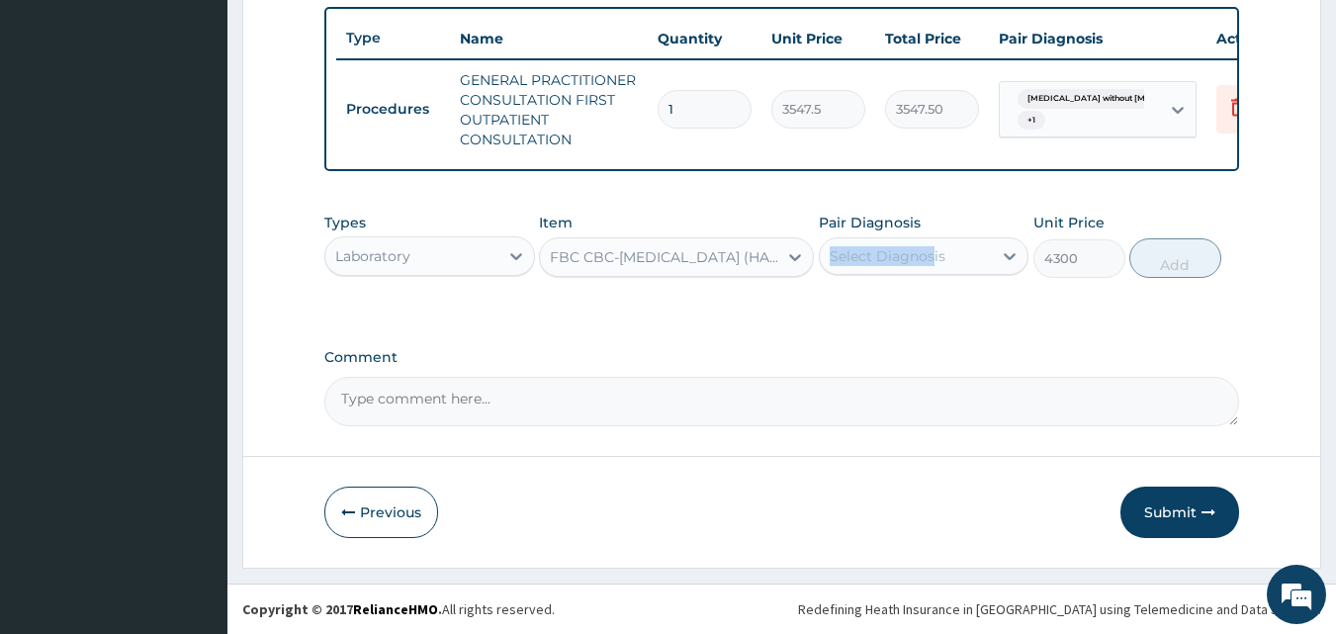
drag, startPoint x: 937, startPoint y: 226, endPoint x: 934, endPoint y: 255, distance: 29.8
click at [934, 255] on div "Pair Diagnosis Select Diagnosis" at bounding box center [924, 245] width 211 height 65
click at [934, 255] on div "Select Diagnosis" at bounding box center [888, 256] width 116 height 20
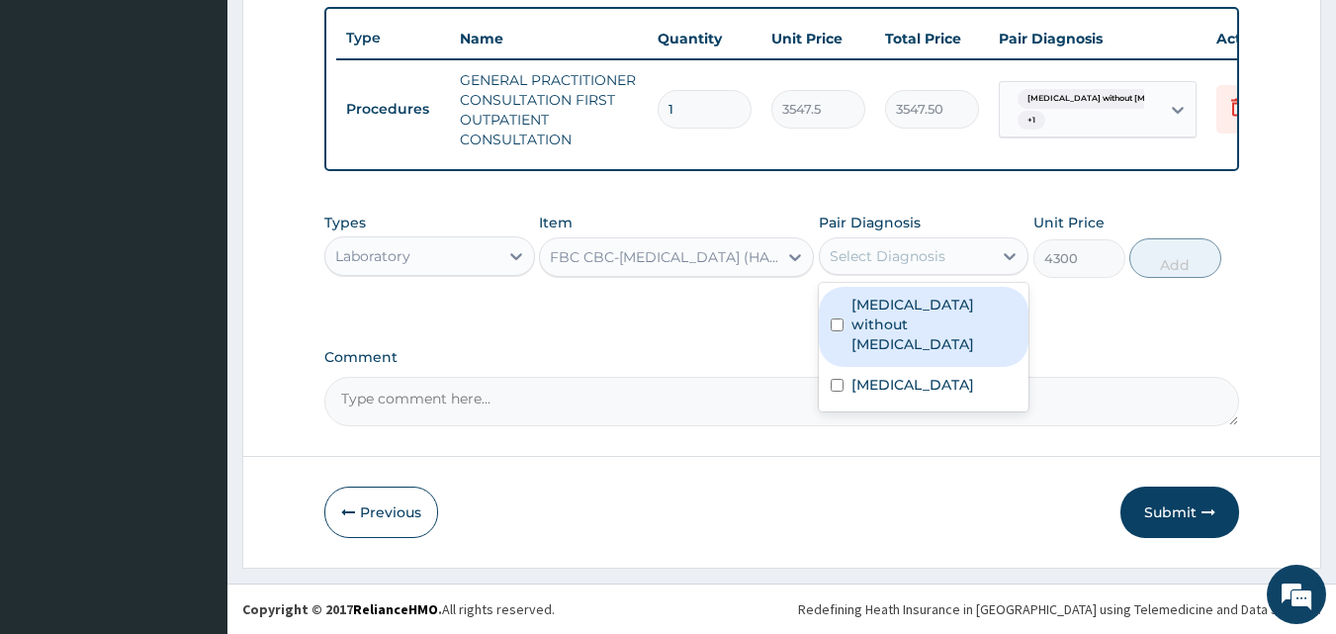
click at [895, 335] on div "Sepsis without septic shock" at bounding box center [924, 327] width 211 height 80
checkbox input "true"
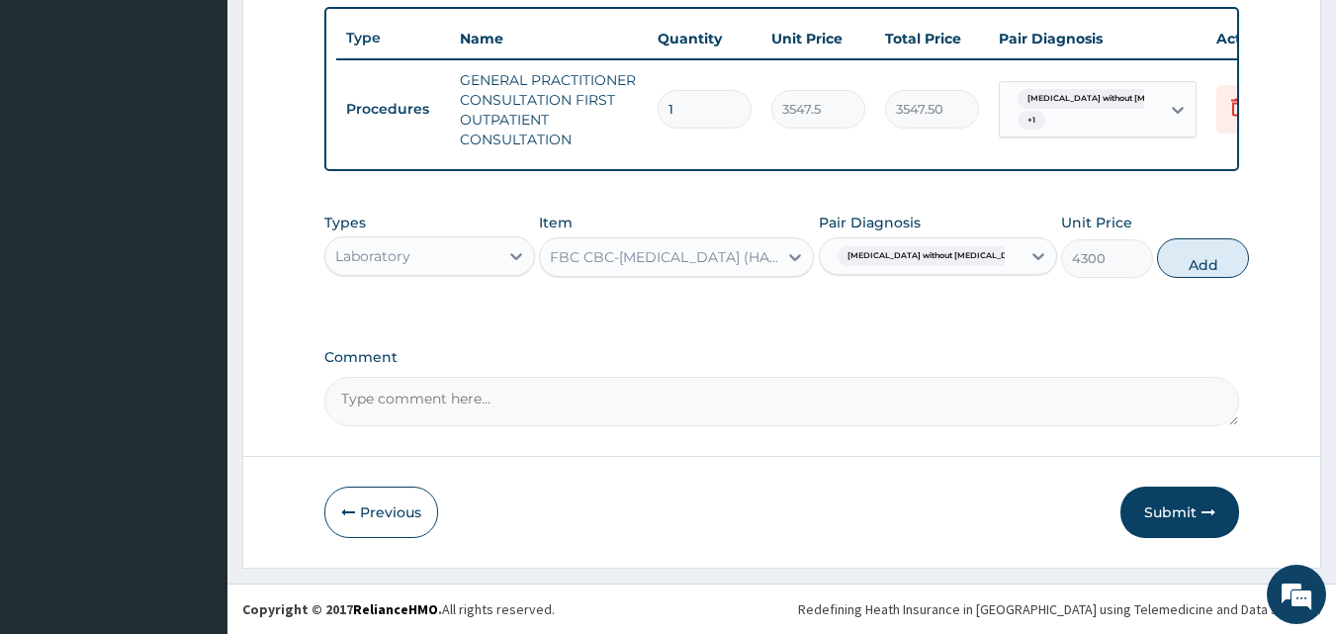
click at [1163, 279] on div "Types Laboratory Item FBC CBC-COMPLETE BLOOD COUNT (HAEMOGRAM) - [BLOOD] Pair D…" at bounding box center [782, 245] width 916 height 85
click at [1182, 255] on button "Add" at bounding box center [1203, 258] width 92 height 40
type input "0"
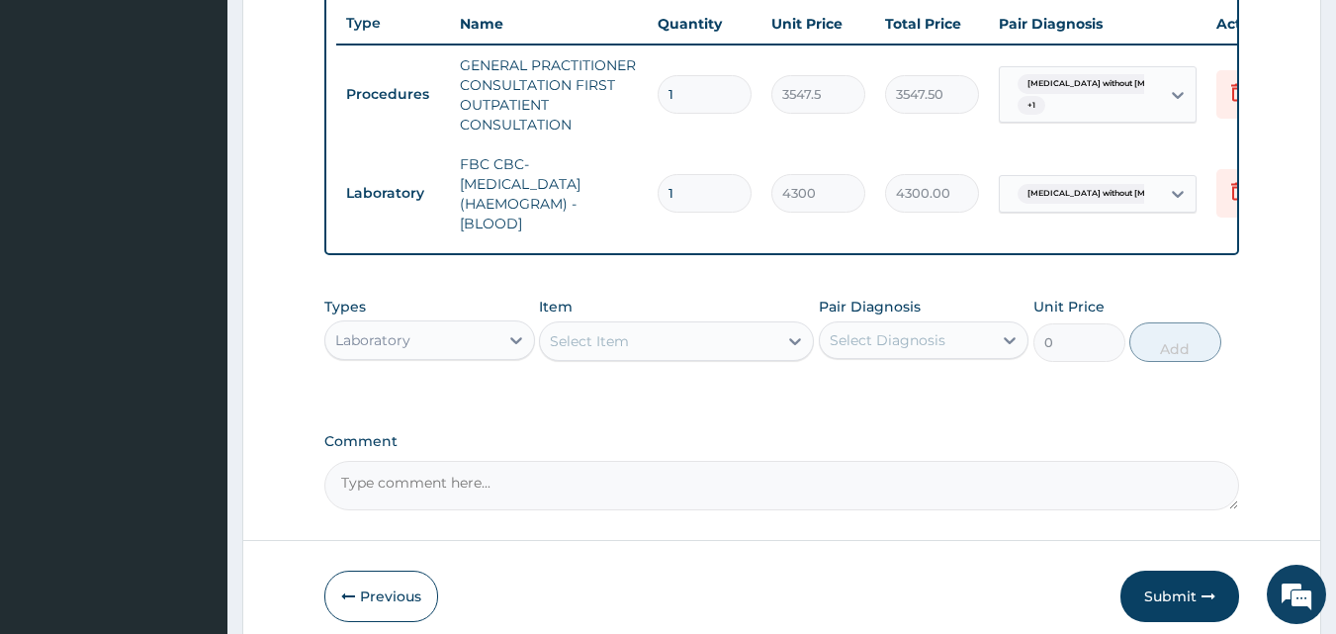
click at [577, 351] on div "Select Item" at bounding box center [589, 341] width 79 height 20
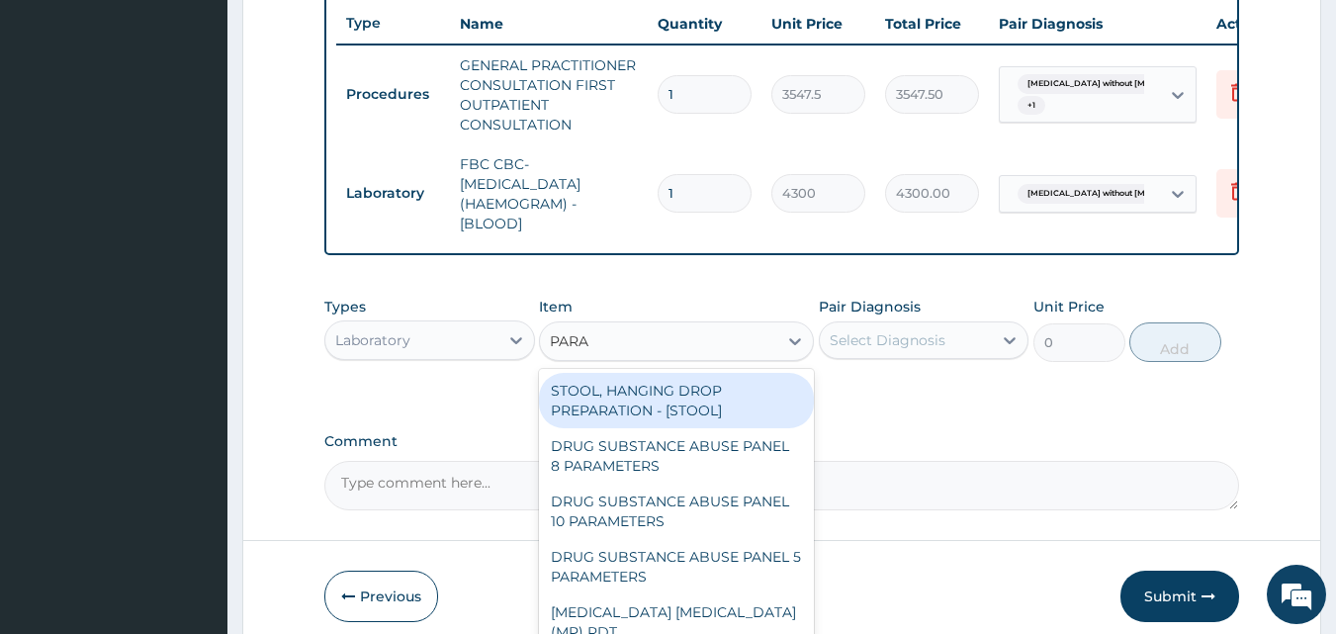
type input "PARAS"
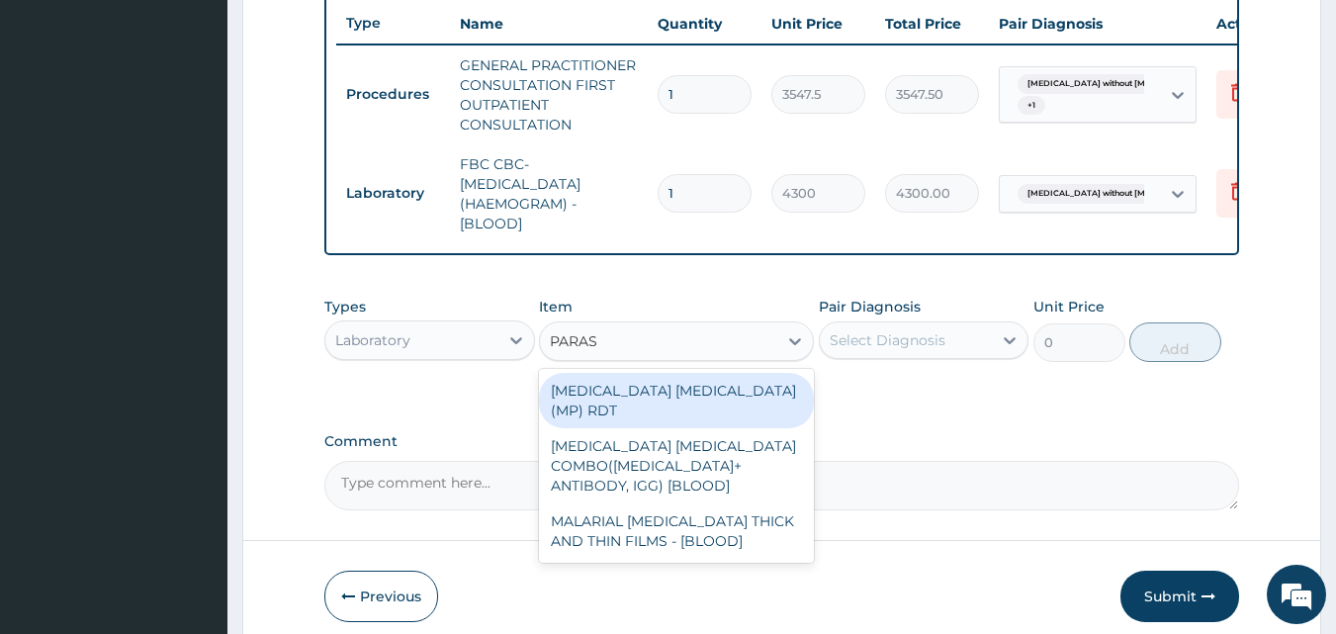
type input "1612.5"
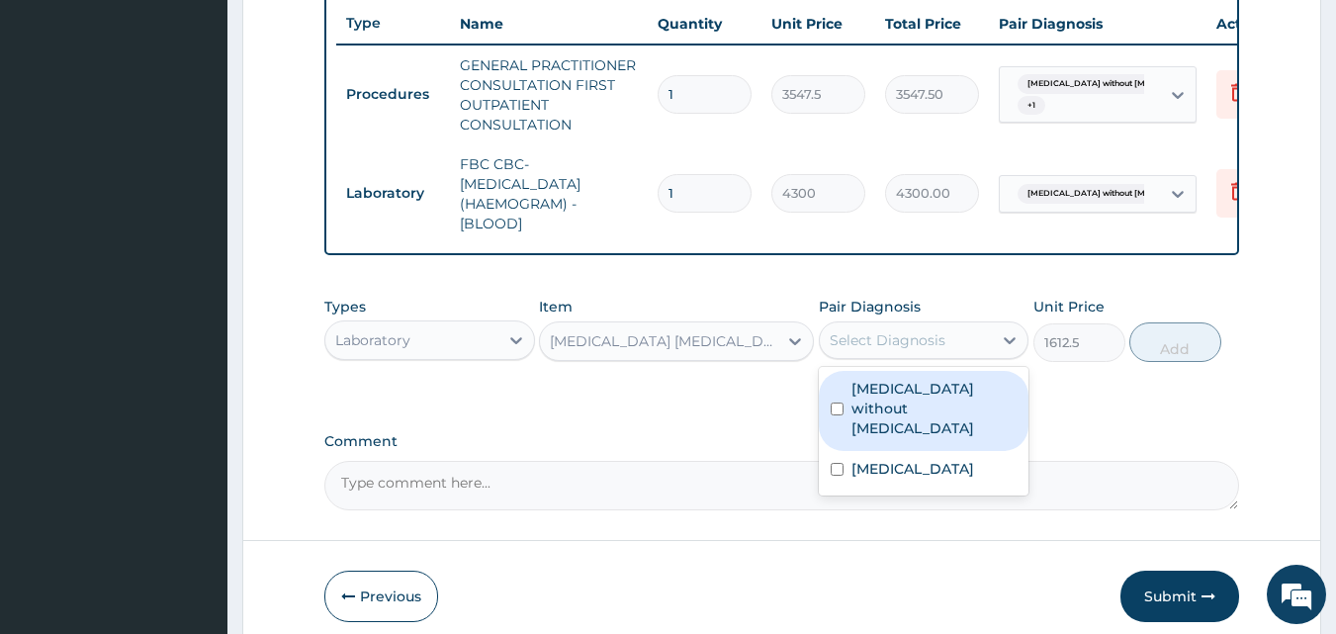
click at [900, 356] on div "Select Diagnosis" at bounding box center [906, 340] width 173 height 32
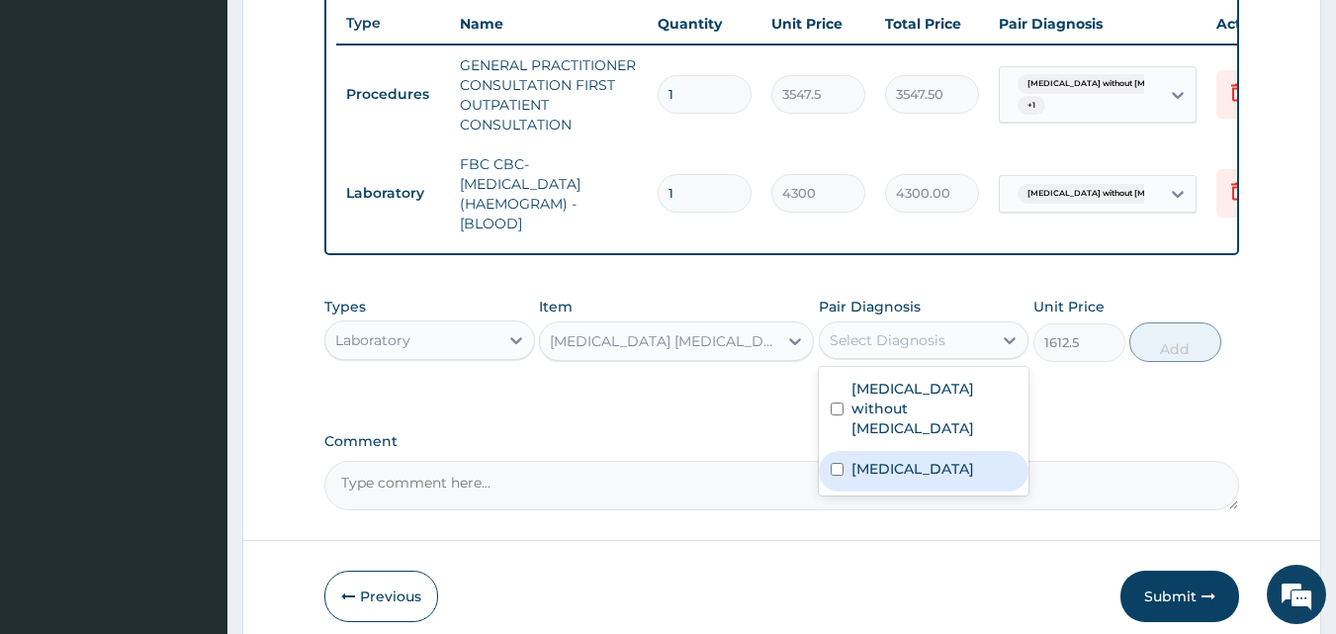
click at [889, 451] on div "Malaria, unspecified" at bounding box center [924, 471] width 211 height 41
checkbox input "true"
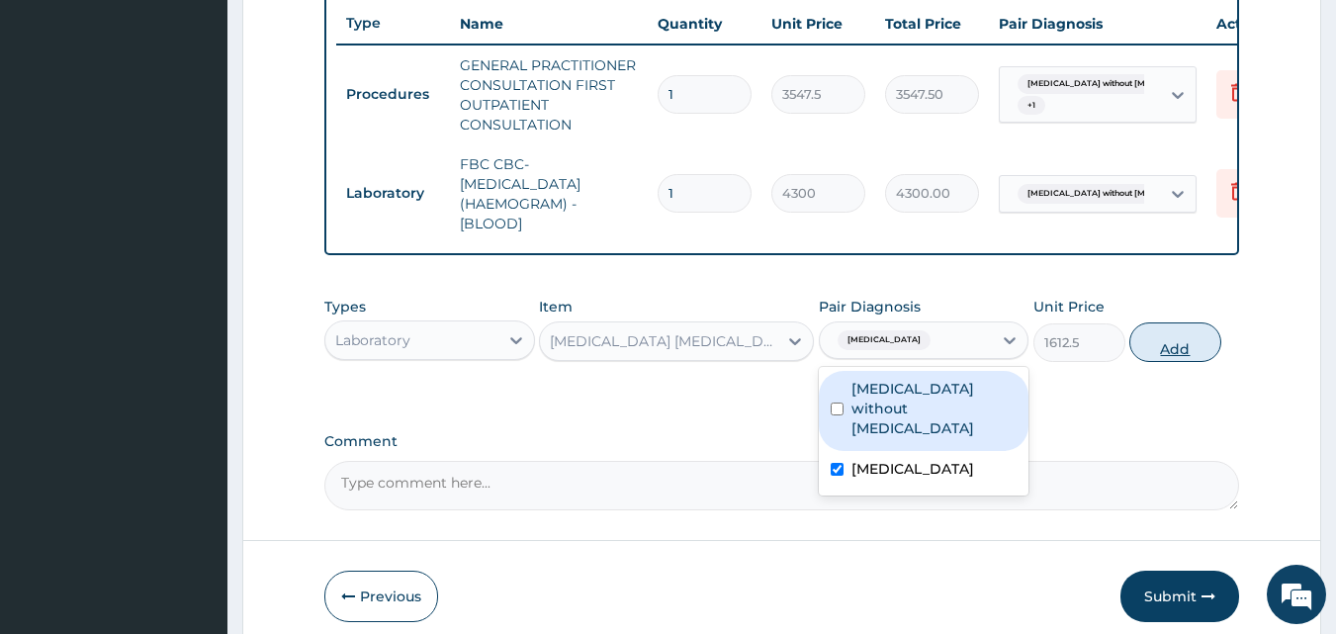
click at [1166, 362] on button "Add" at bounding box center [1176, 342] width 92 height 40
type input "0"
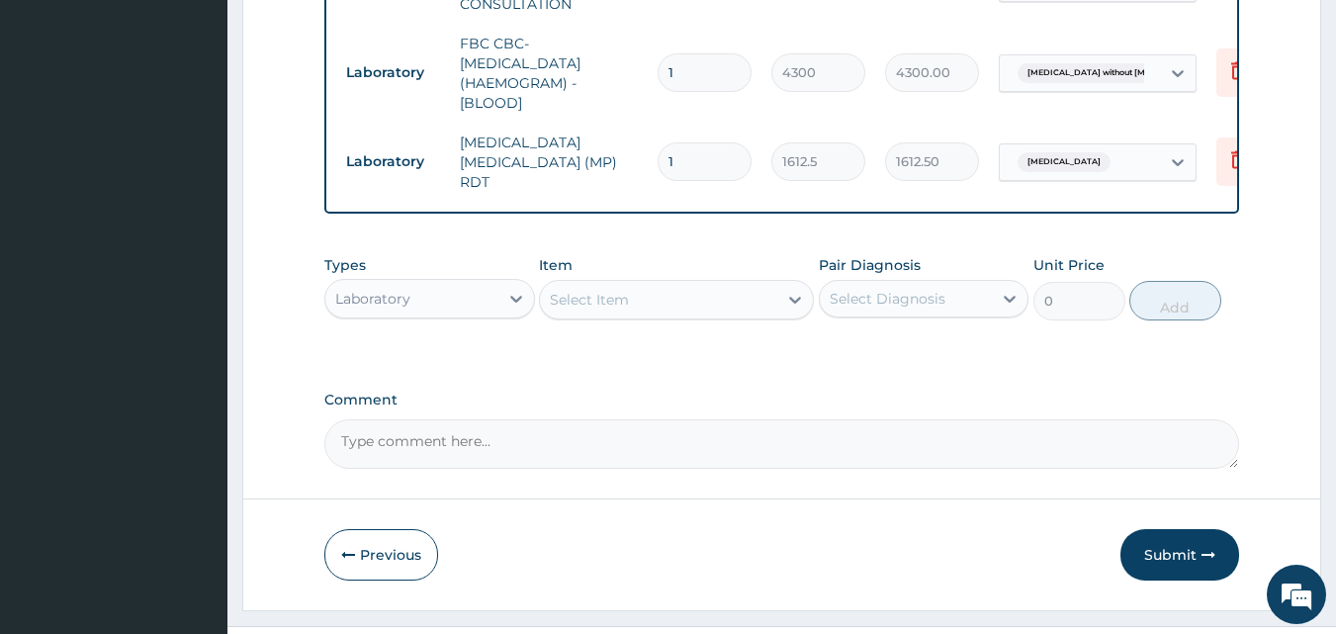
scroll to position [911, 0]
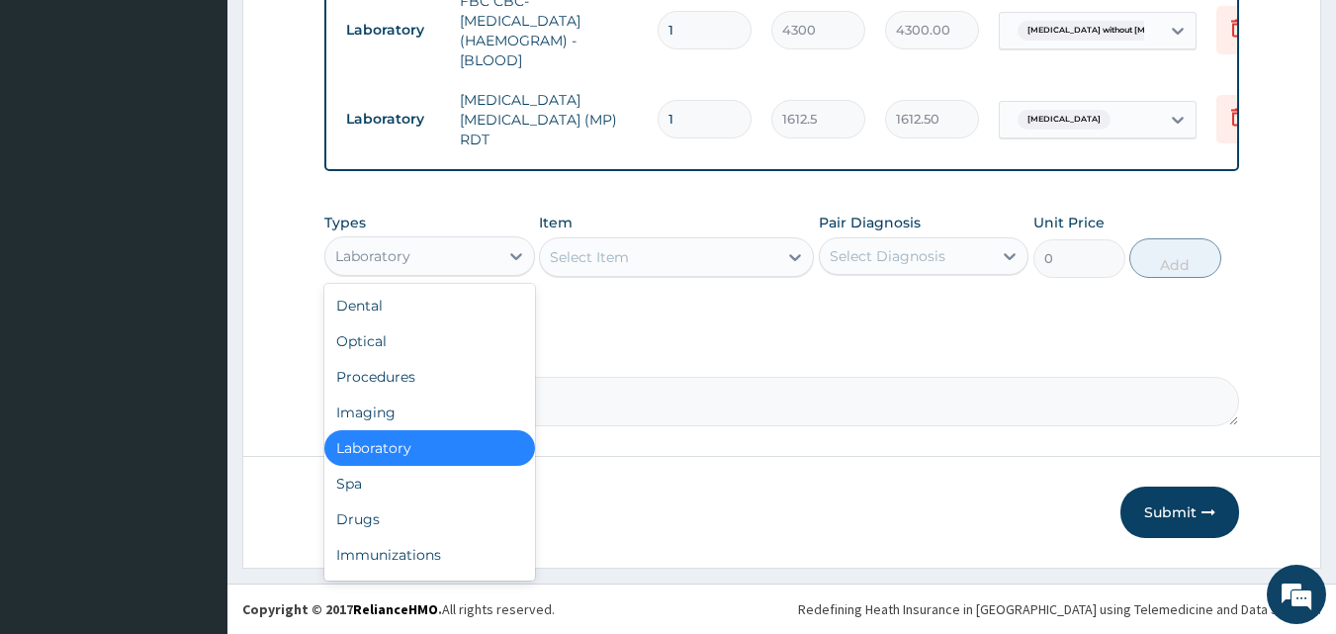
click at [371, 250] on div "Laboratory" at bounding box center [372, 256] width 75 height 20
type input "DR"
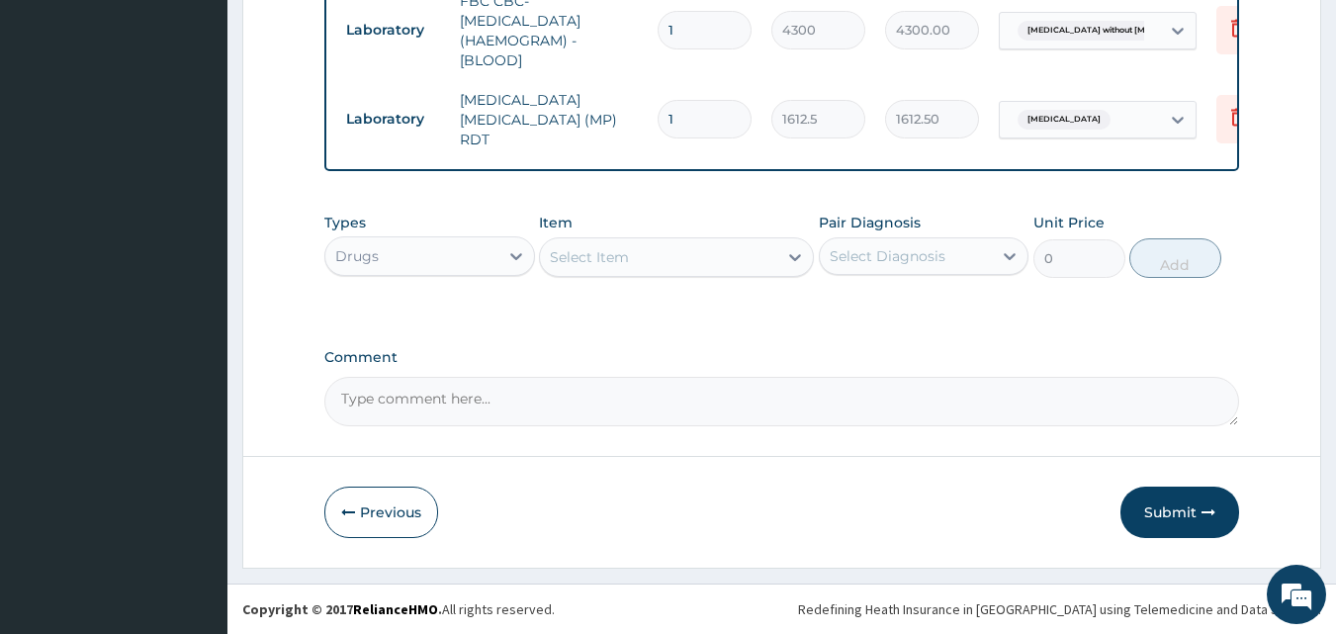
click at [675, 263] on div "Select Item" at bounding box center [658, 257] width 237 height 32
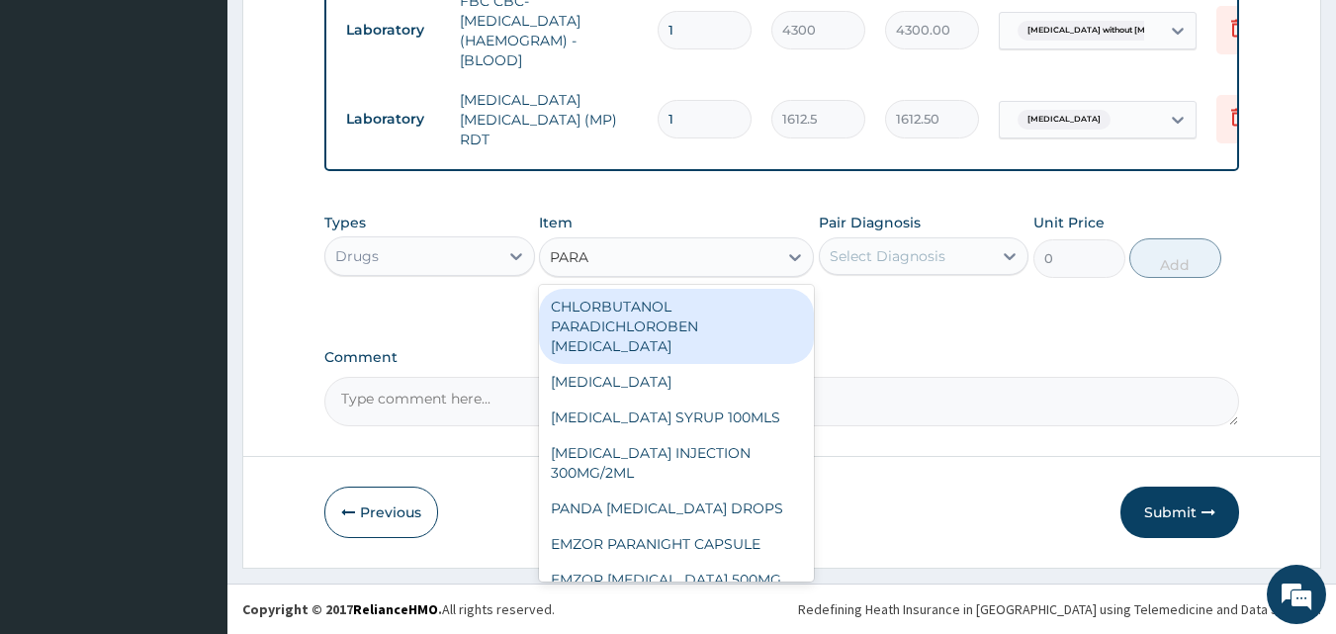
type input "PARAC"
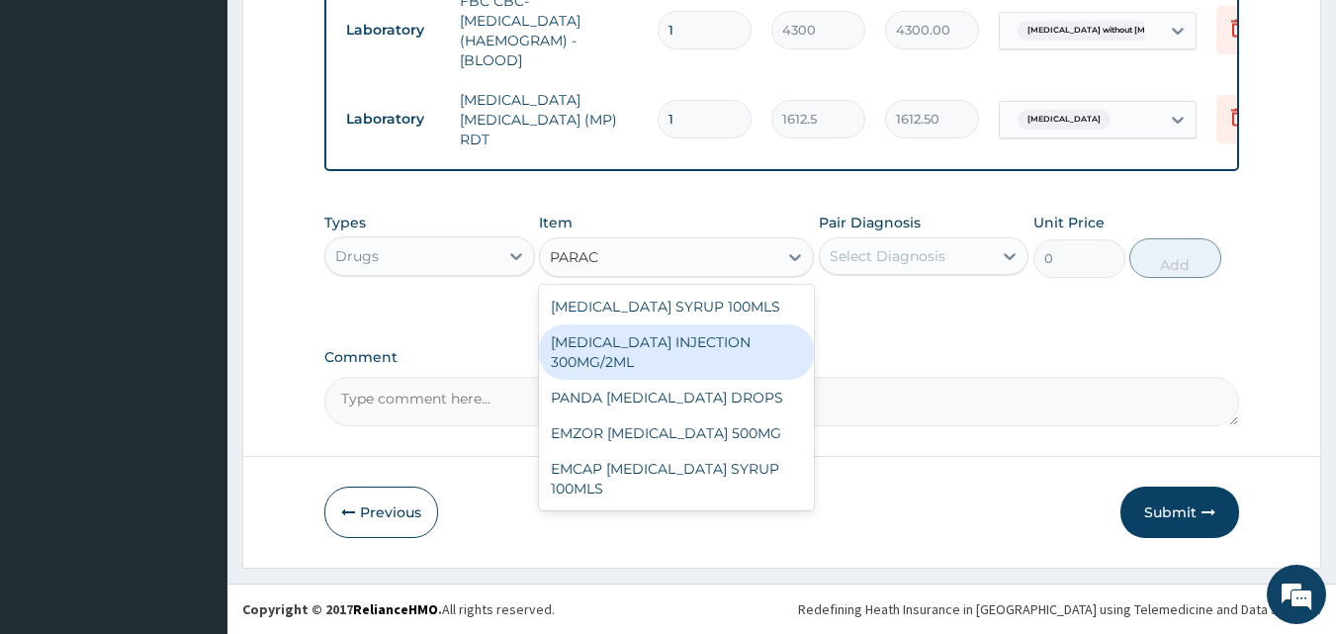
click at [688, 343] on div "PARACETAMOL INJECTION 300MG/2ML" at bounding box center [676, 351] width 275 height 55
type input "260.15"
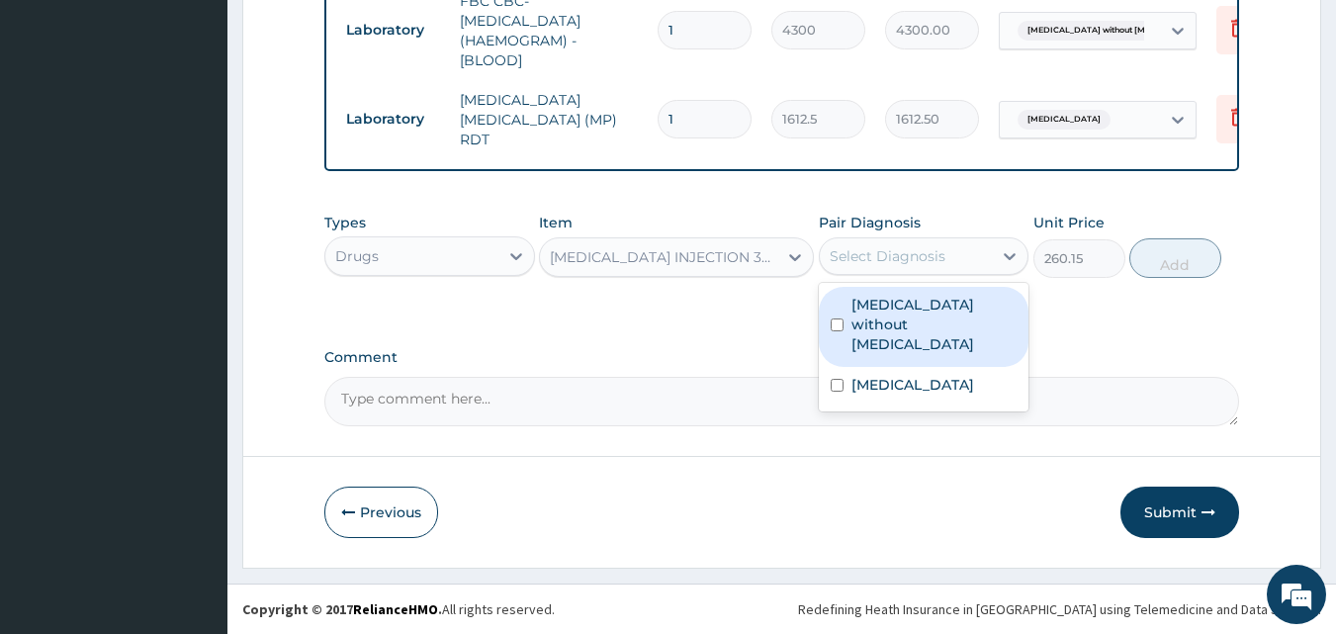
click at [938, 262] on div "Select Diagnosis" at bounding box center [888, 256] width 116 height 20
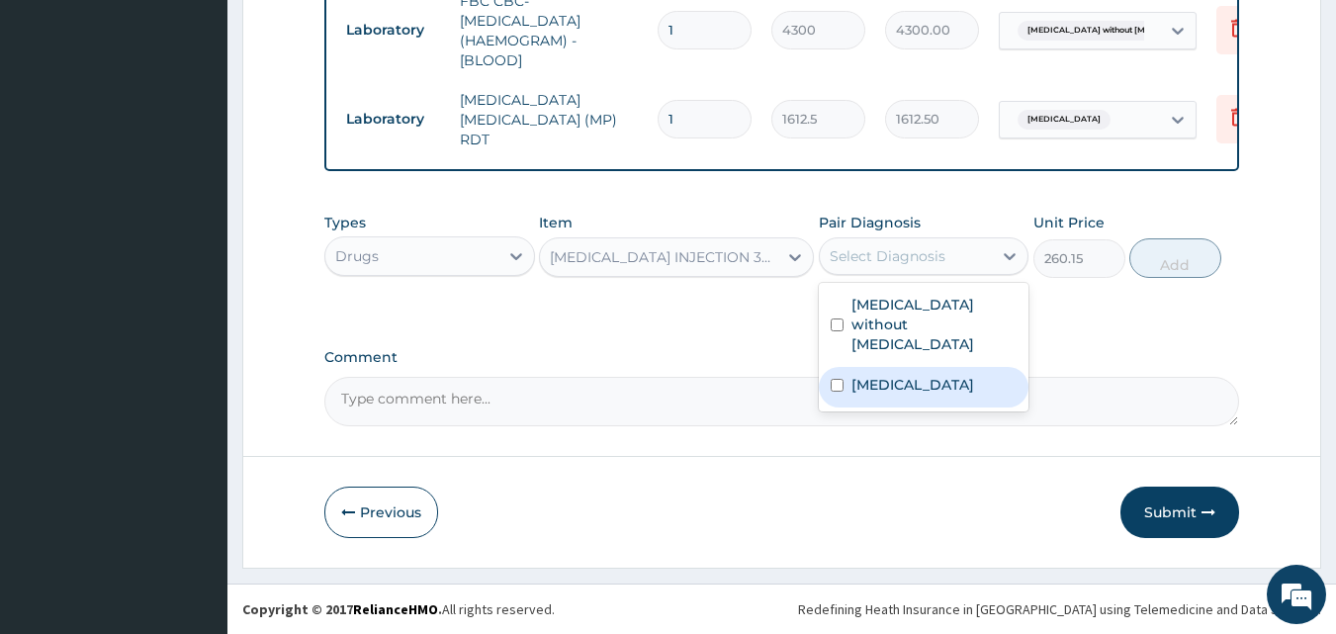
click at [913, 375] on label "Malaria, unspecified" at bounding box center [913, 385] width 123 height 20
checkbox input "true"
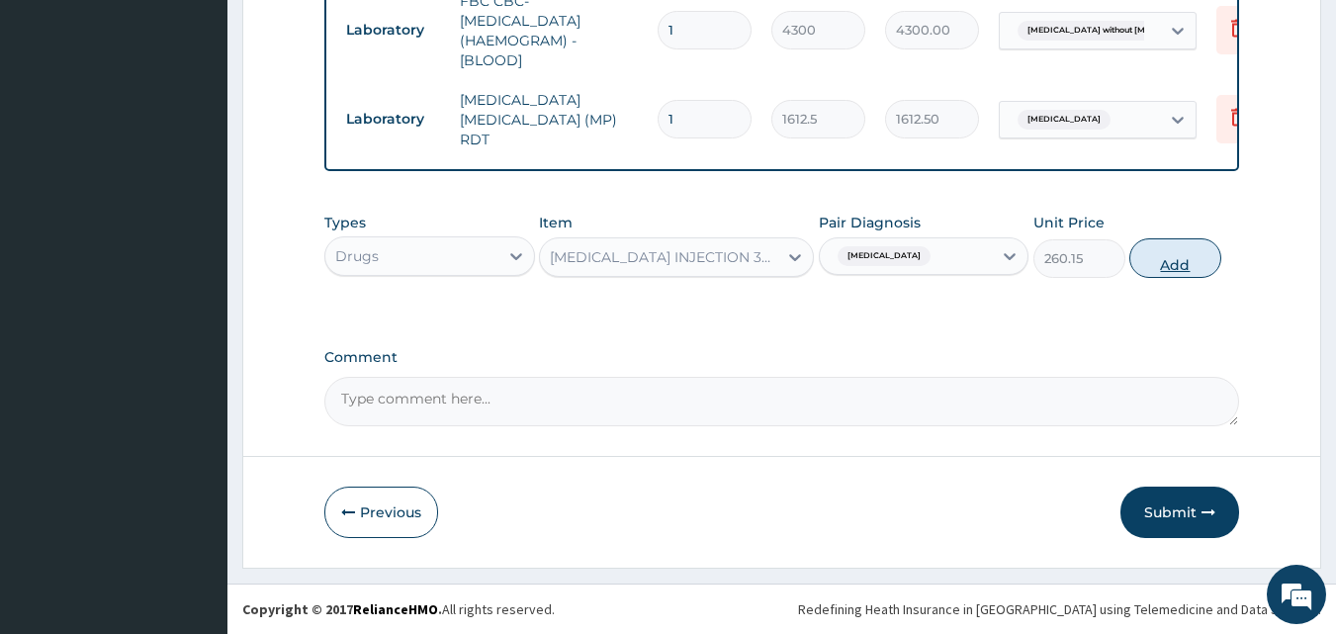
click at [1175, 262] on button "Add" at bounding box center [1176, 258] width 92 height 40
type input "0"
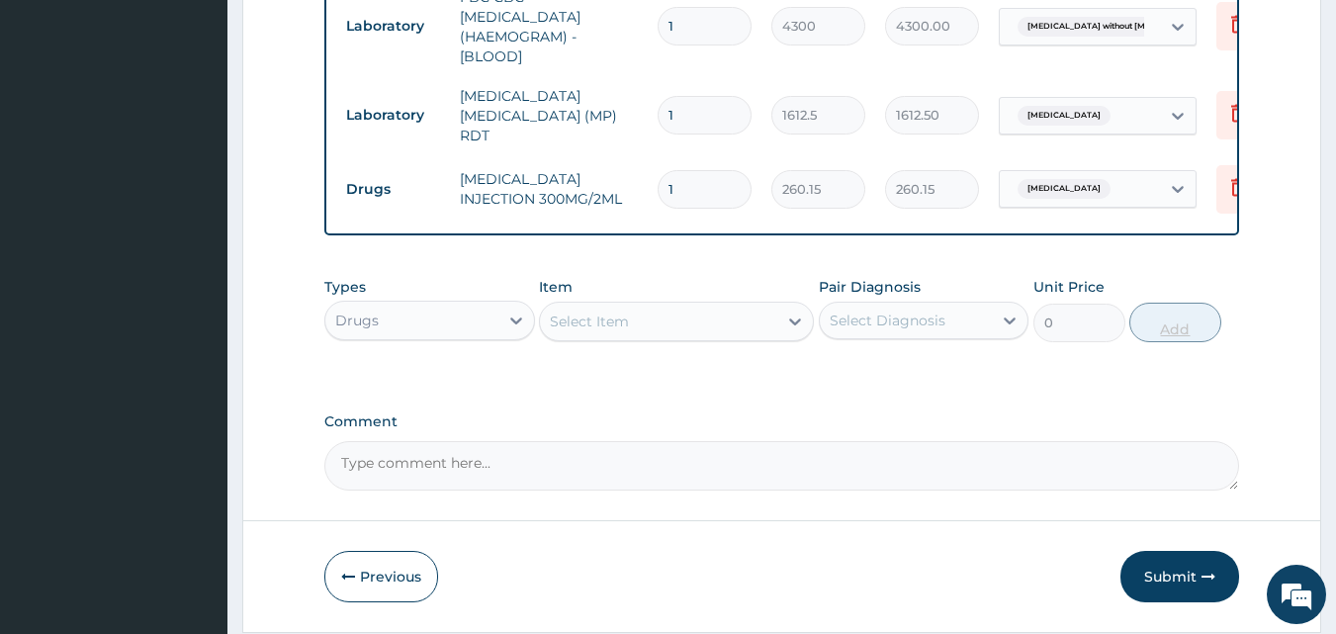
type input "0.00"
type input "2"
type input "520.30"
type input "2"
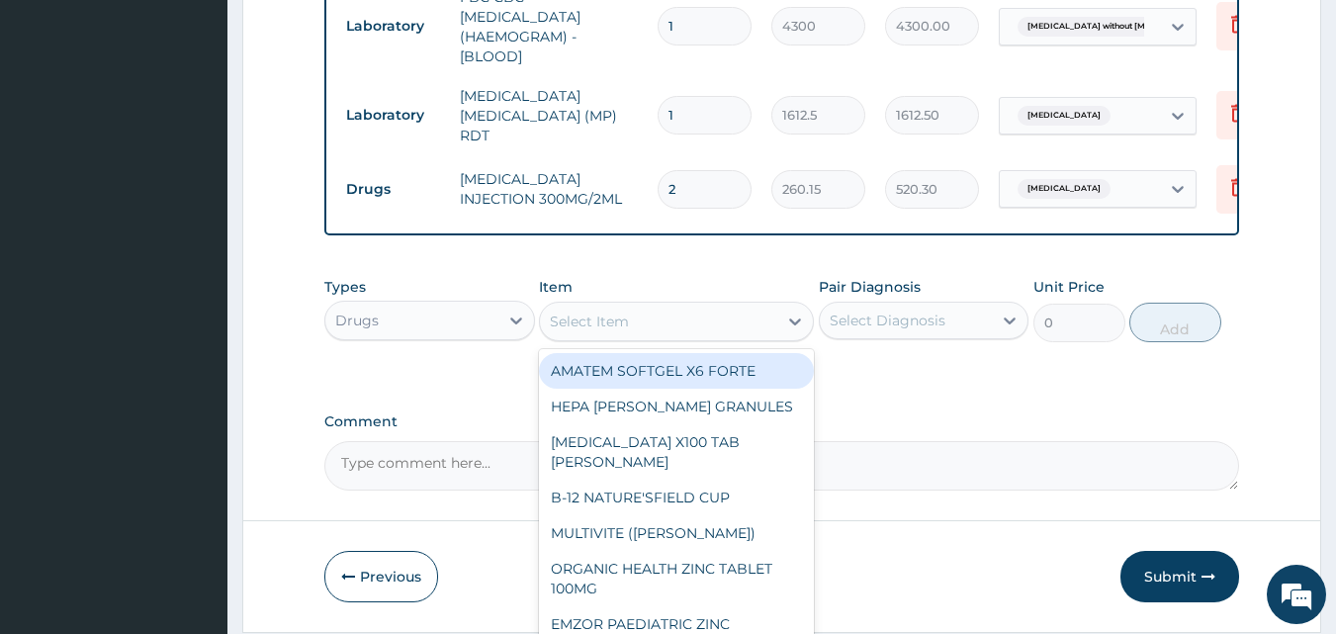
click at [656, 331] on div "Select Item" at bounding box center [658, 322] width 237 height 32
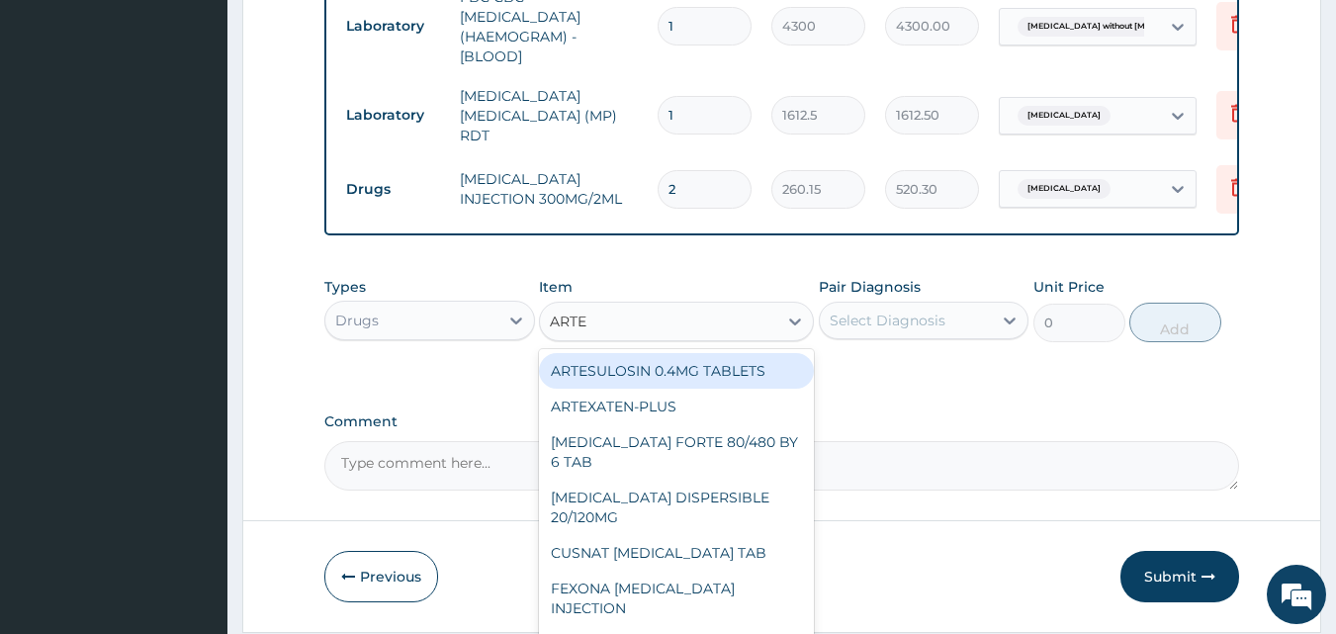
type input "ARTEM"
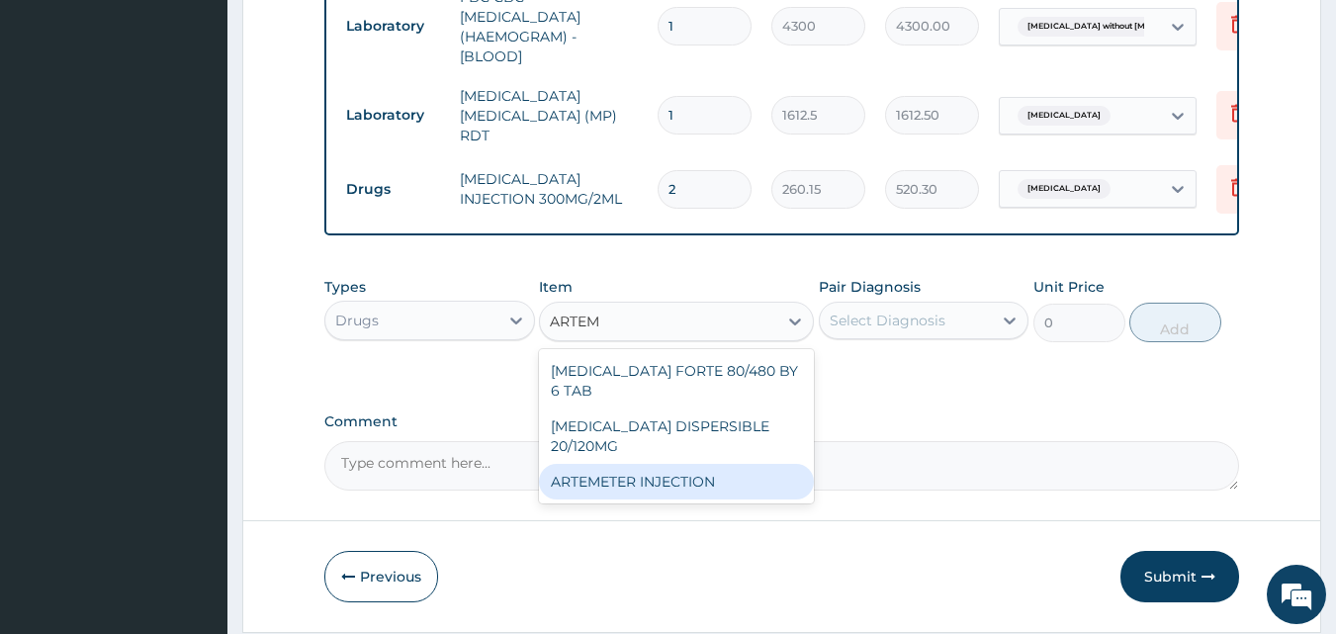
click at [665, 464] on div "ARTEMETER INJECTION" at bounding box center [676, 482] width 275 height 36
type input "946"
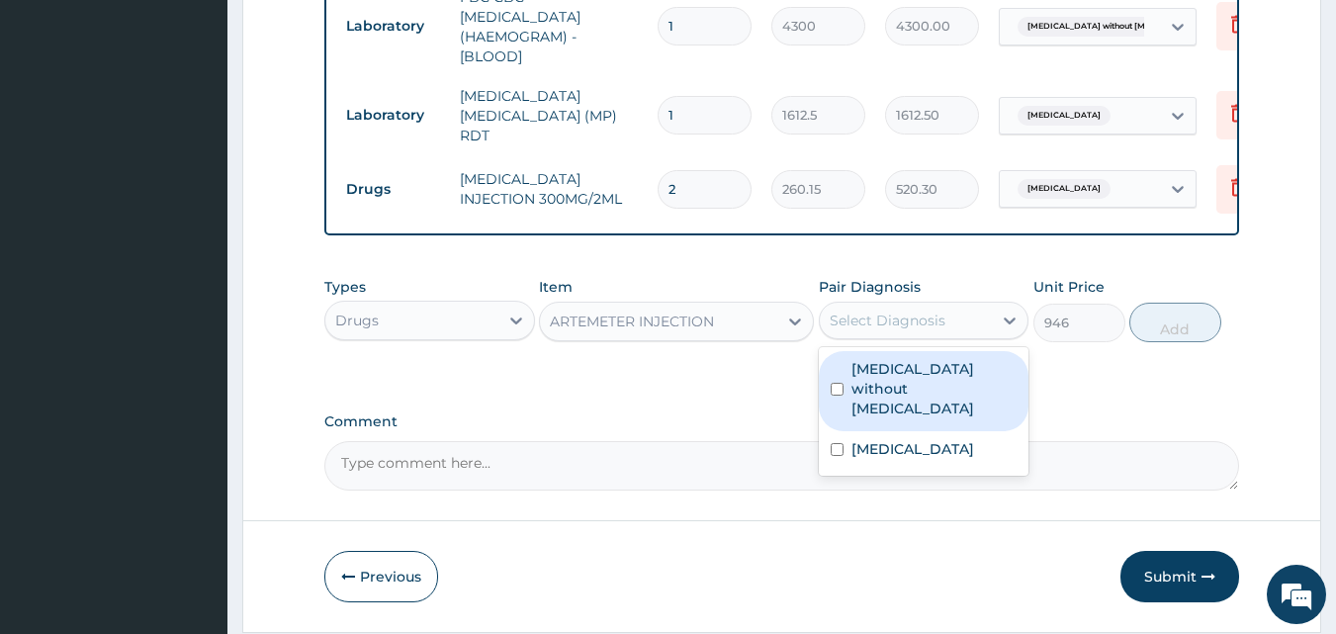
click at [900, 323] on div "Select Diagnosis" at bounding box center [888, 321] width 116 height 20
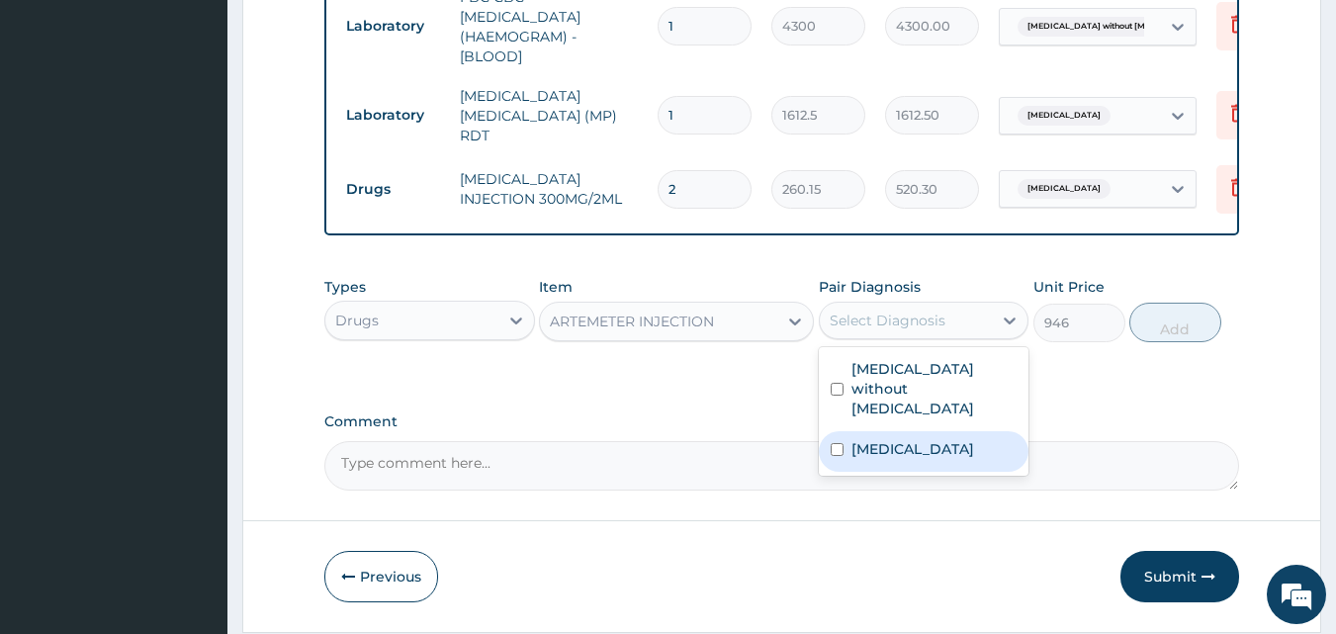
click at [892, 439] on label "Malaria, unspecified" at bounding box center [913, 449] width 123 height 20
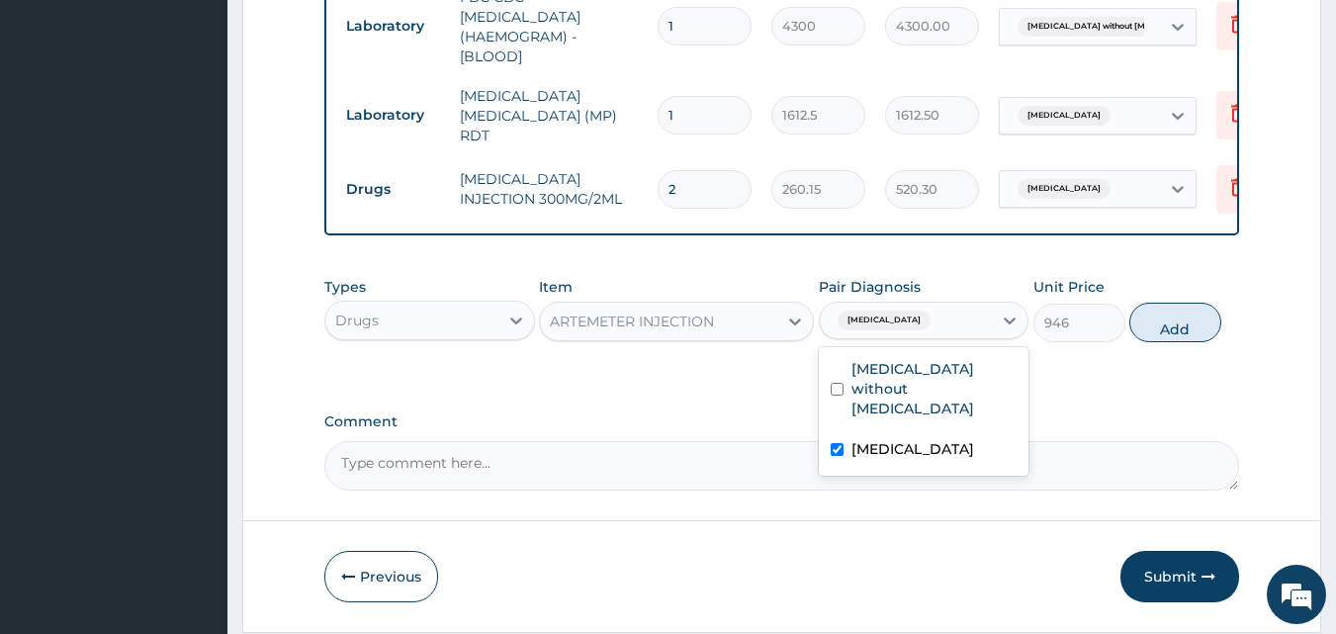
checkbox input "true"
click at [1180, 329] on button "Add" at bounding box center [1176, 323] width 92 height 40
type input "0"
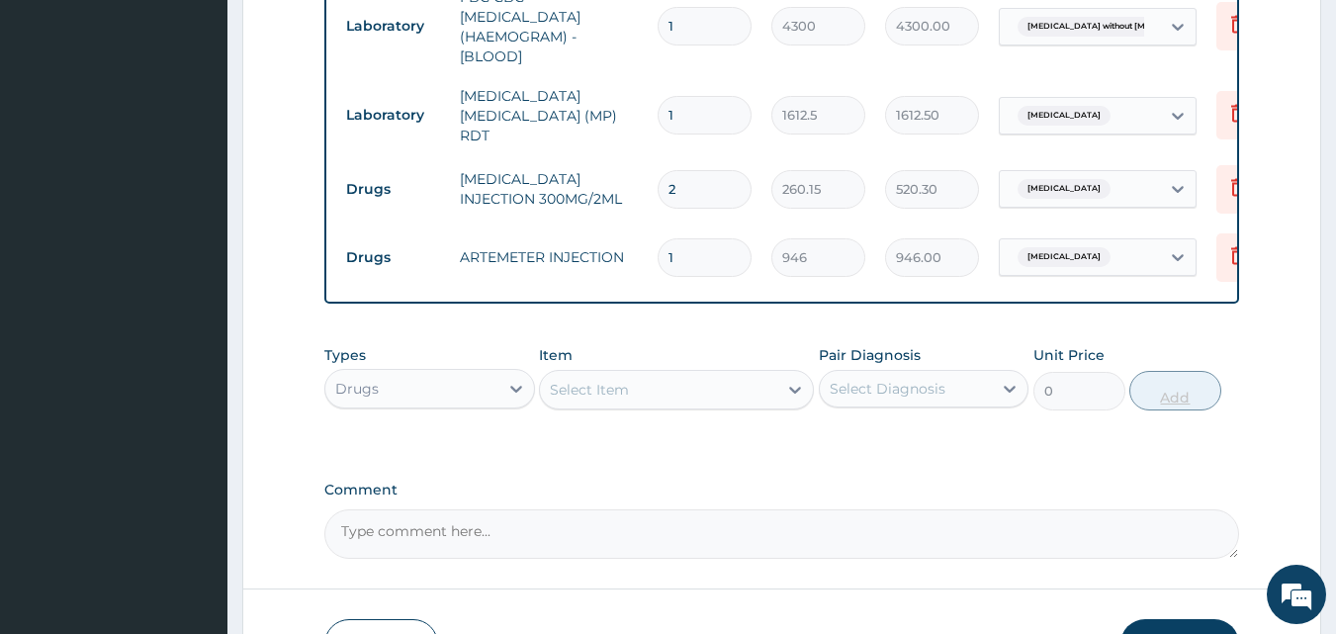
type input "0.00"
type input "6"
type input "5676.00"
type input "6"
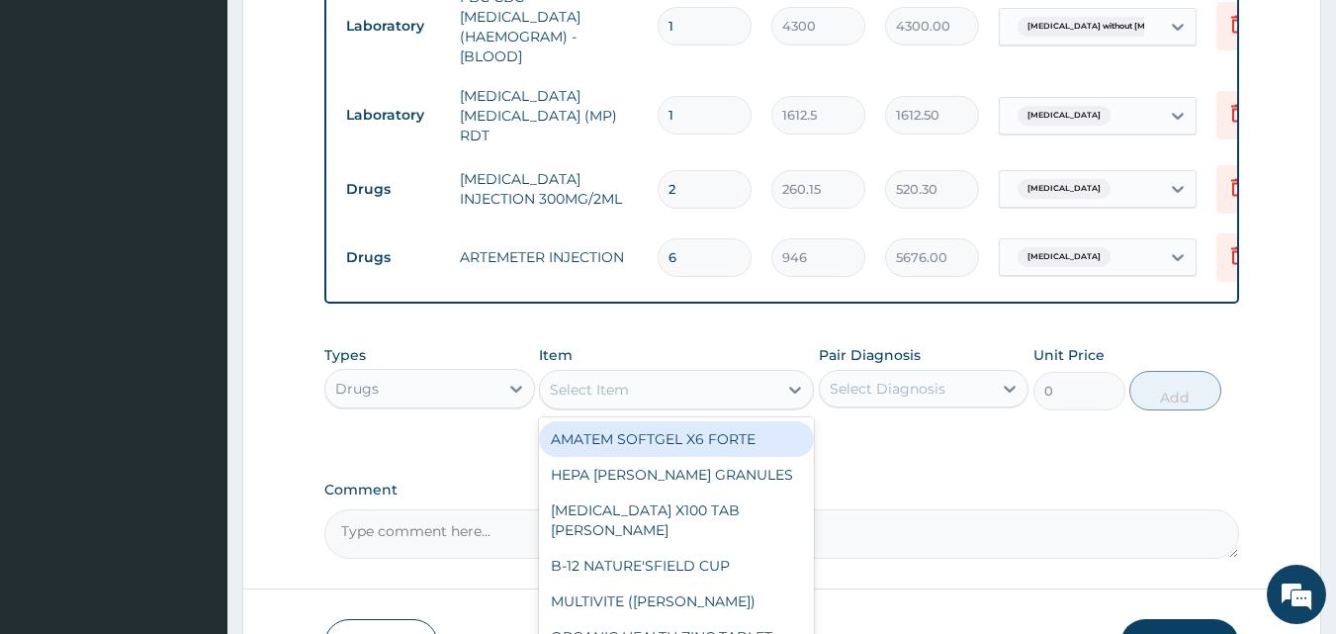
click at [686, 397] on div "Select Item" at bounding box center [658, 390] width 237 height 32
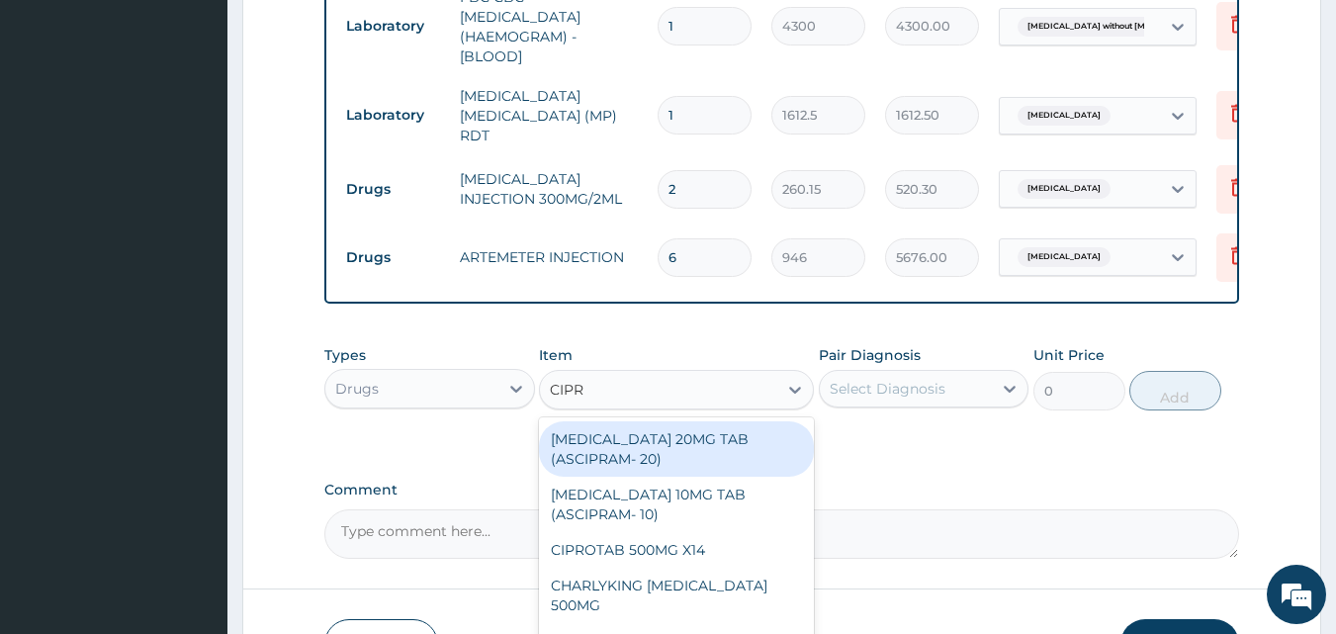
type input "CIPRO"
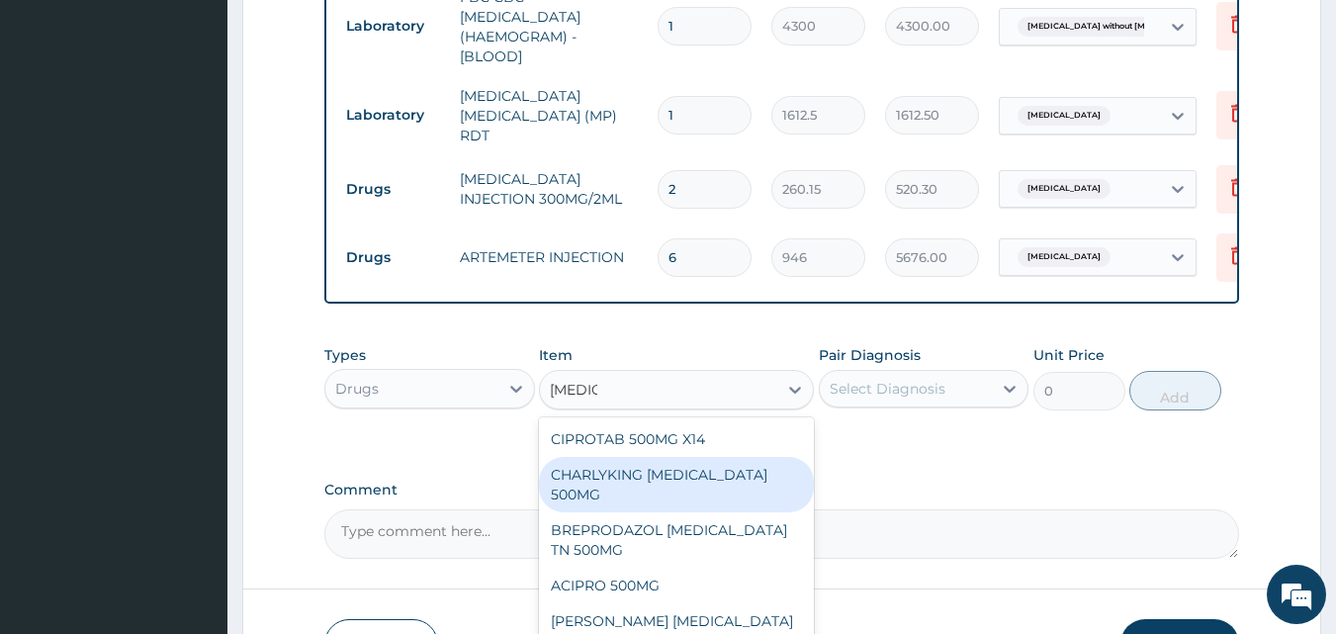
click at [669, 483] on div "CHARLYKING CIPROFLOXACIN 500MG" at bounding box center [676, 484] width 275 height 55
type input "177.375"
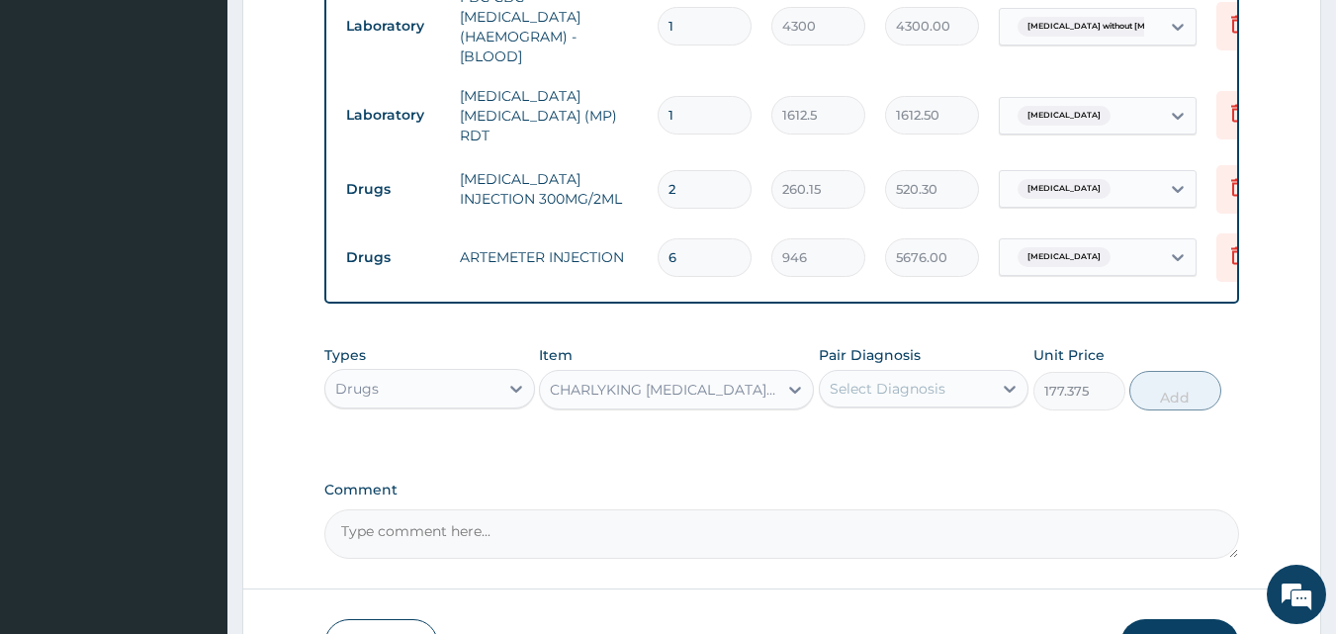
click at [958, 403] on div "Select Diagnosis" at bounding box center [906, 389] width 173 height 32
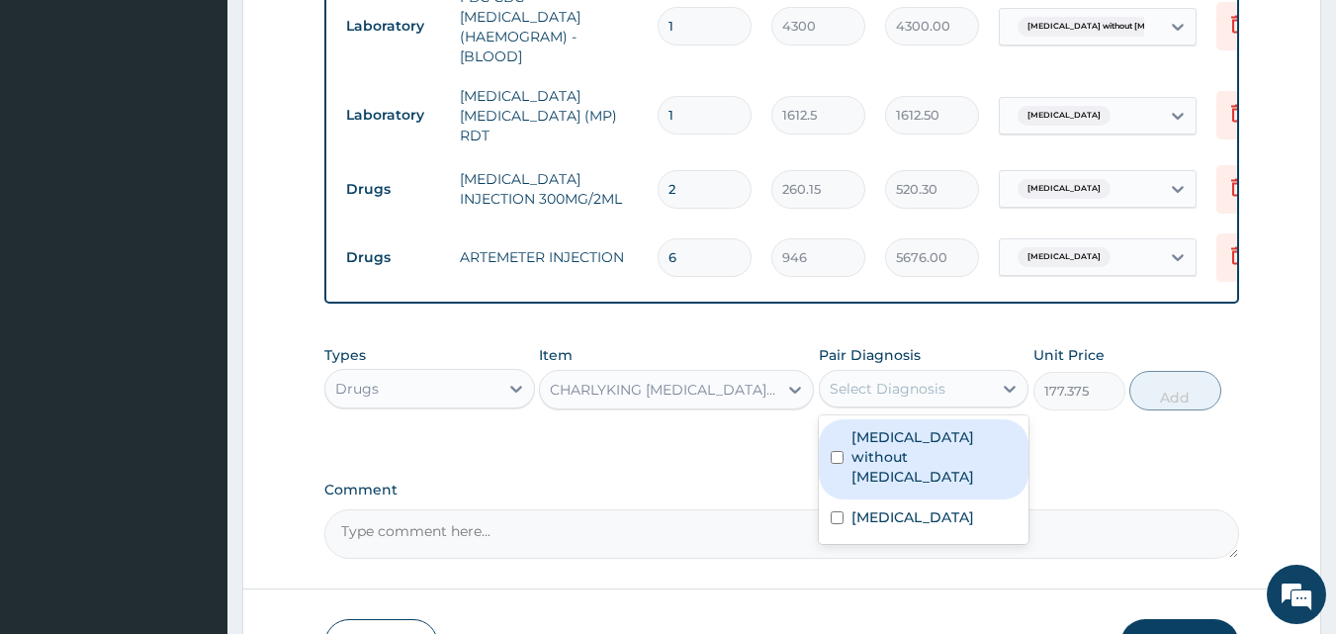
click at [899, 463] on label "Sepsis without septic shock" at bounding box center [935, 456] width 166 height 59
checkbox input "true"
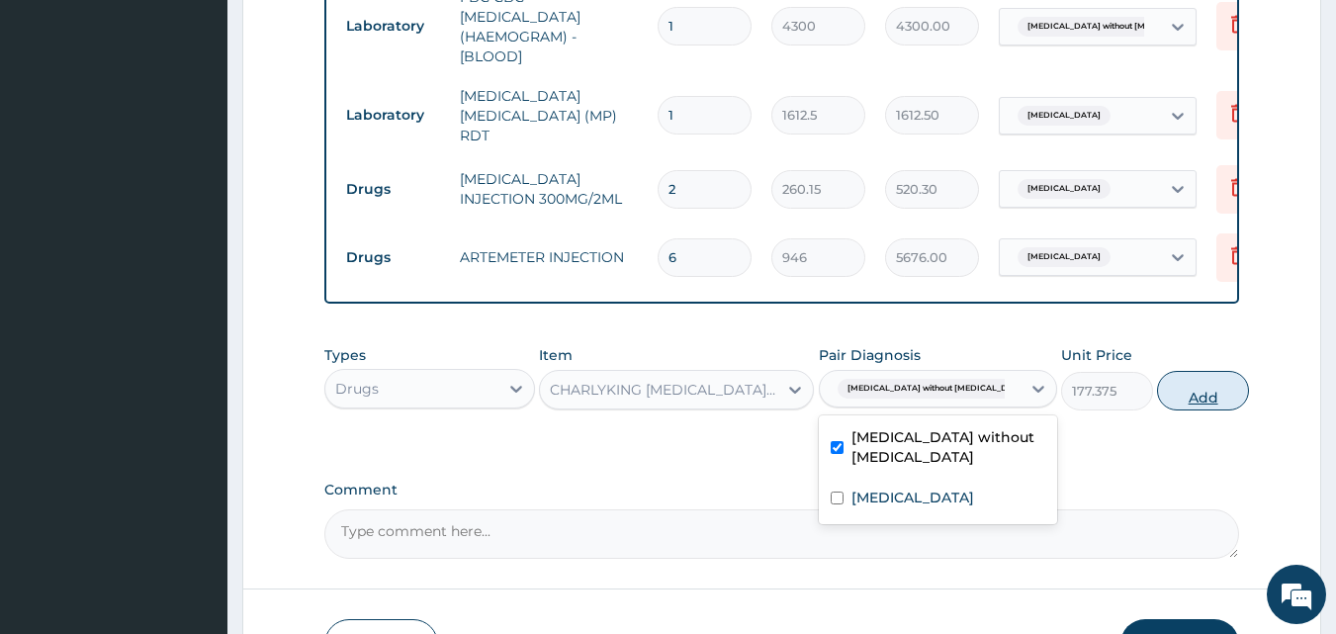
click at [1175, 388] on button "Add" at bounding box center [1203, 391] width 92 height 40
type input "0"
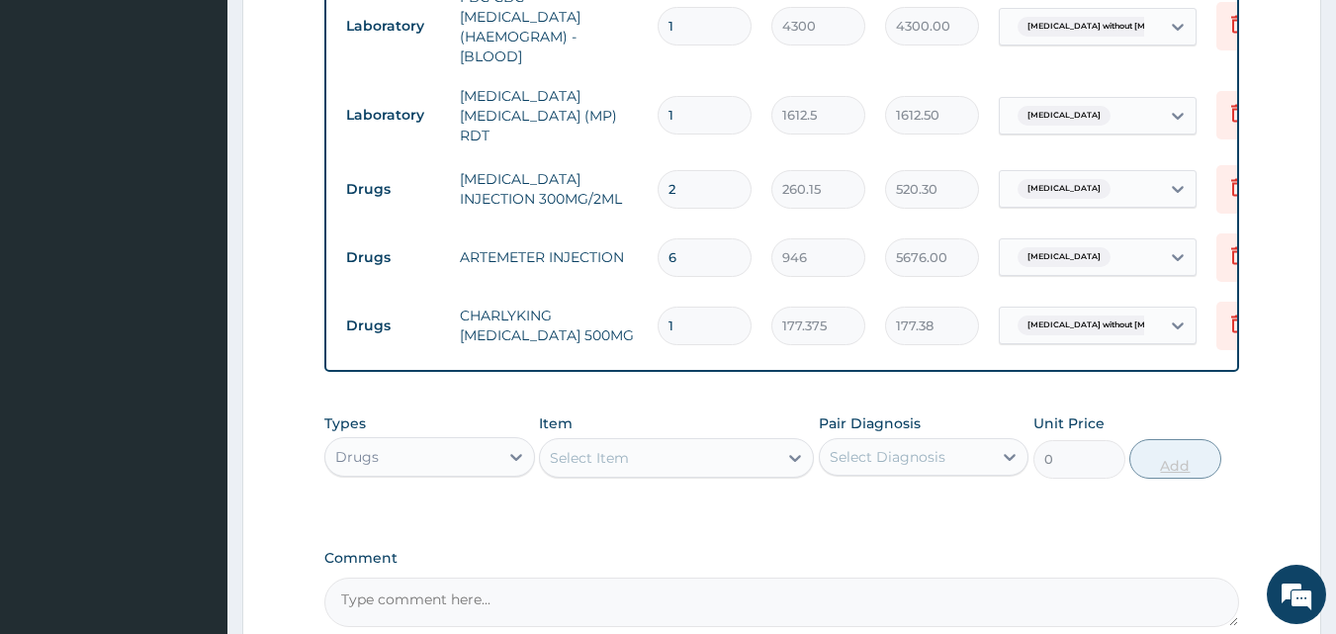
type input "18"
type input "3192.75"
type input "18"
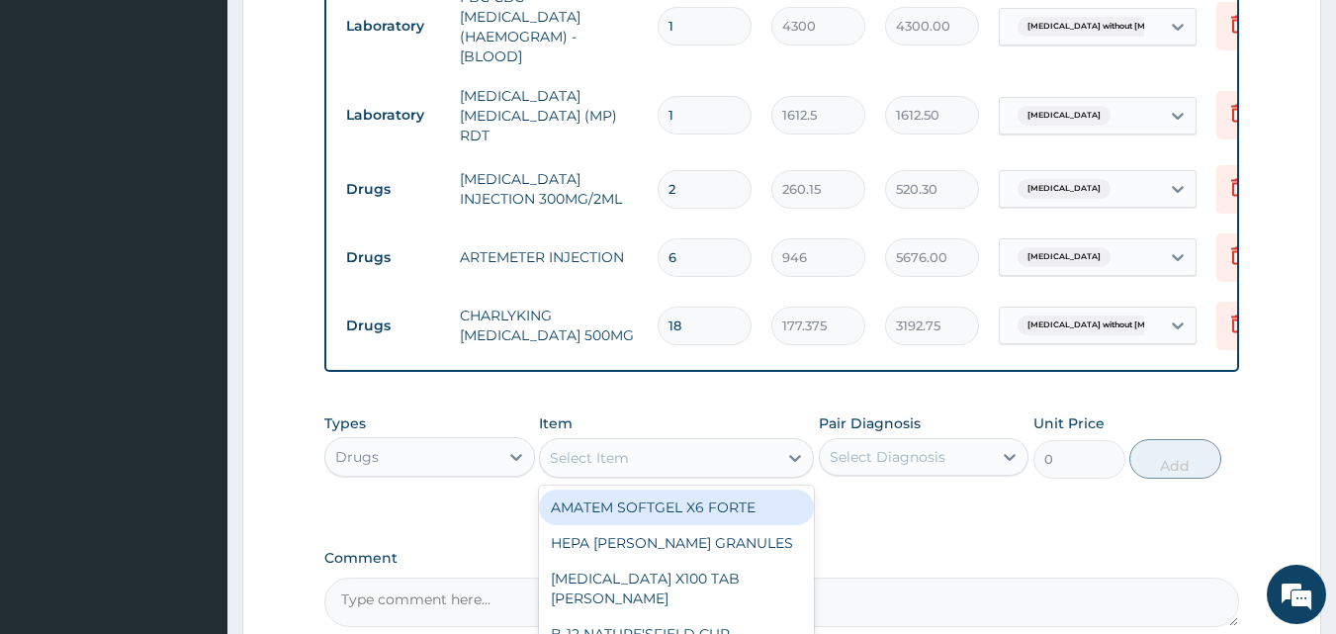
click at [709, 472] on div "Select Item" at bounding box center [658, 458] width 237 height 32
type input "PARACET"
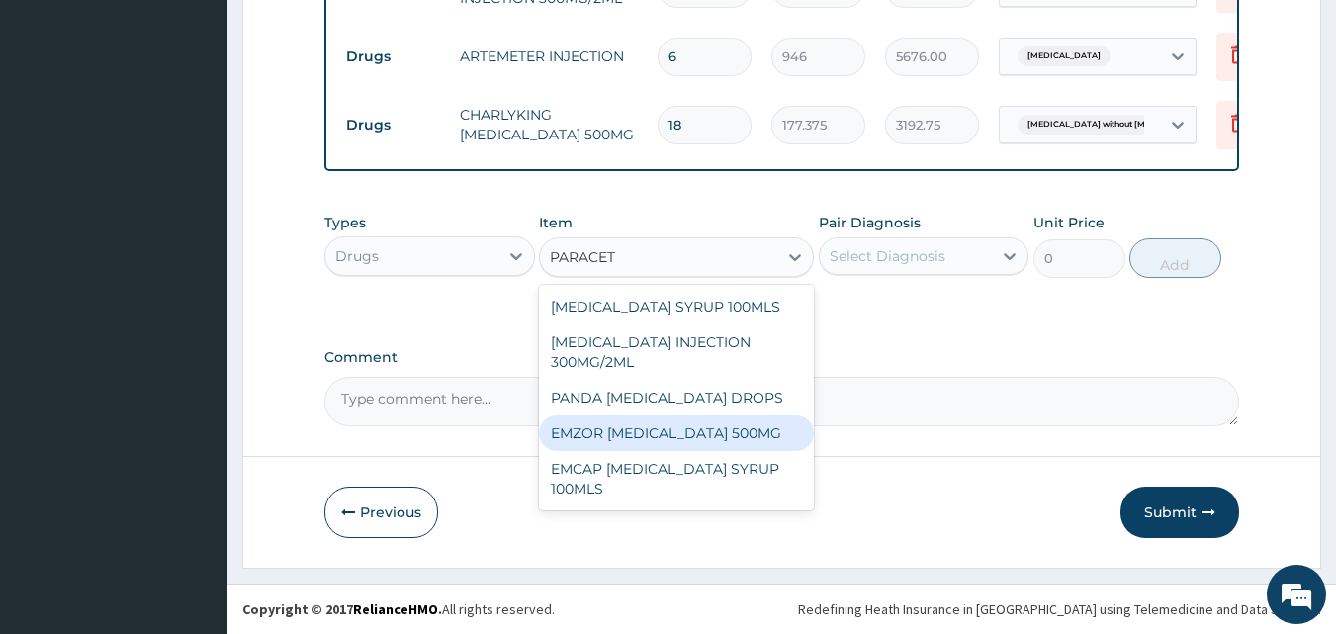
click at [659, 443] on div "EMZOR PARACETAMOL 500MG" at bounding box center [676, 433] width 275 height 36
type input "23.65"
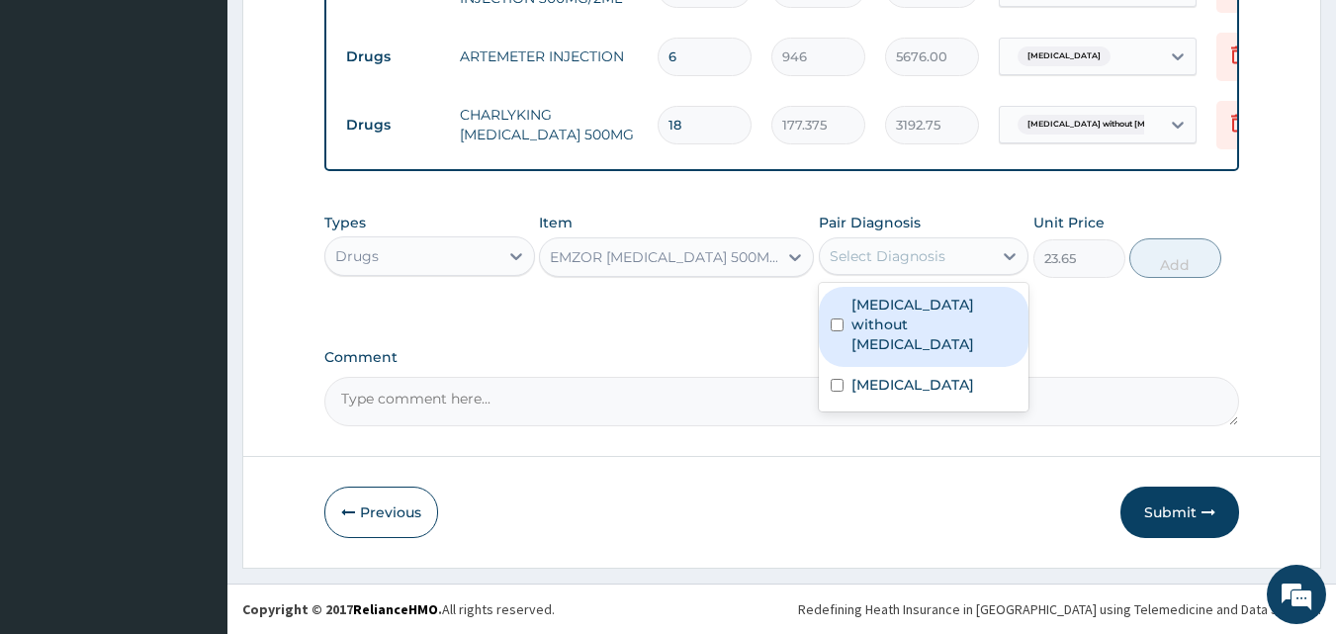
click at [932, 266] on div "Select Diagnosis" at bounding box center [906, 256] width 173 height 32
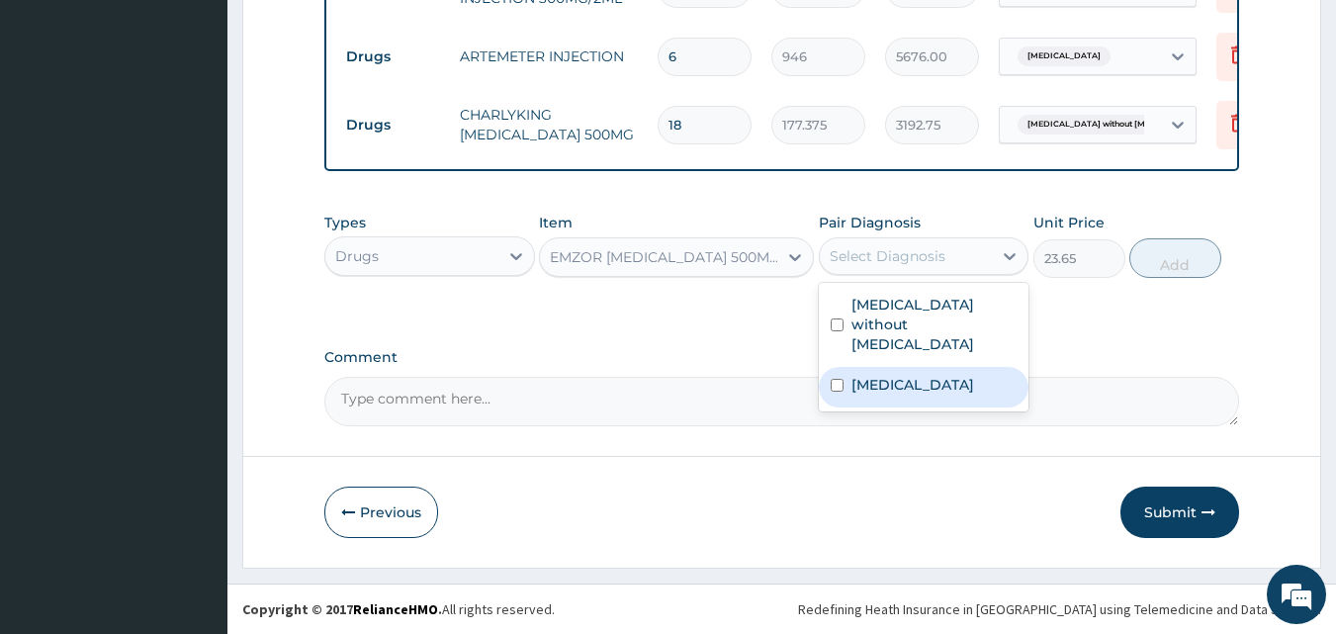
click at [880, 375] on label "Malaria, unspecified" at bounding box center [913, 385] width 123 height 20
checkbox input "true"
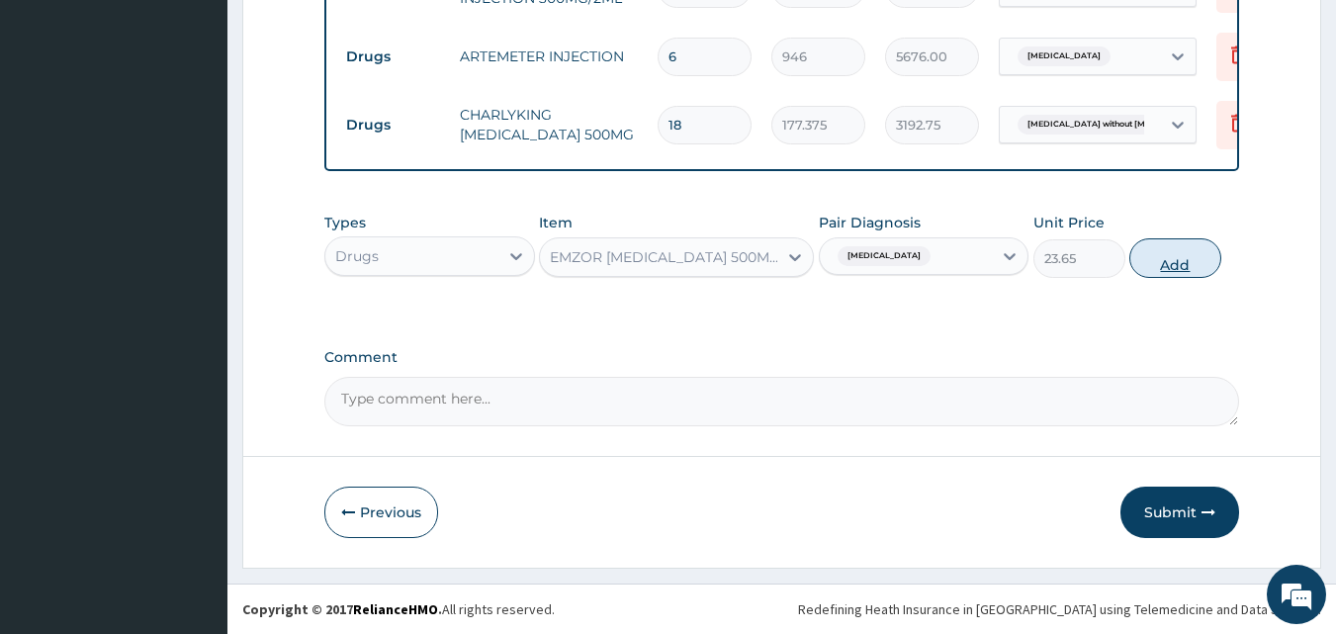
click at [1167, 255] on button "Add" at bounding box center [1176, 258] width 92 height 40
type input "0"
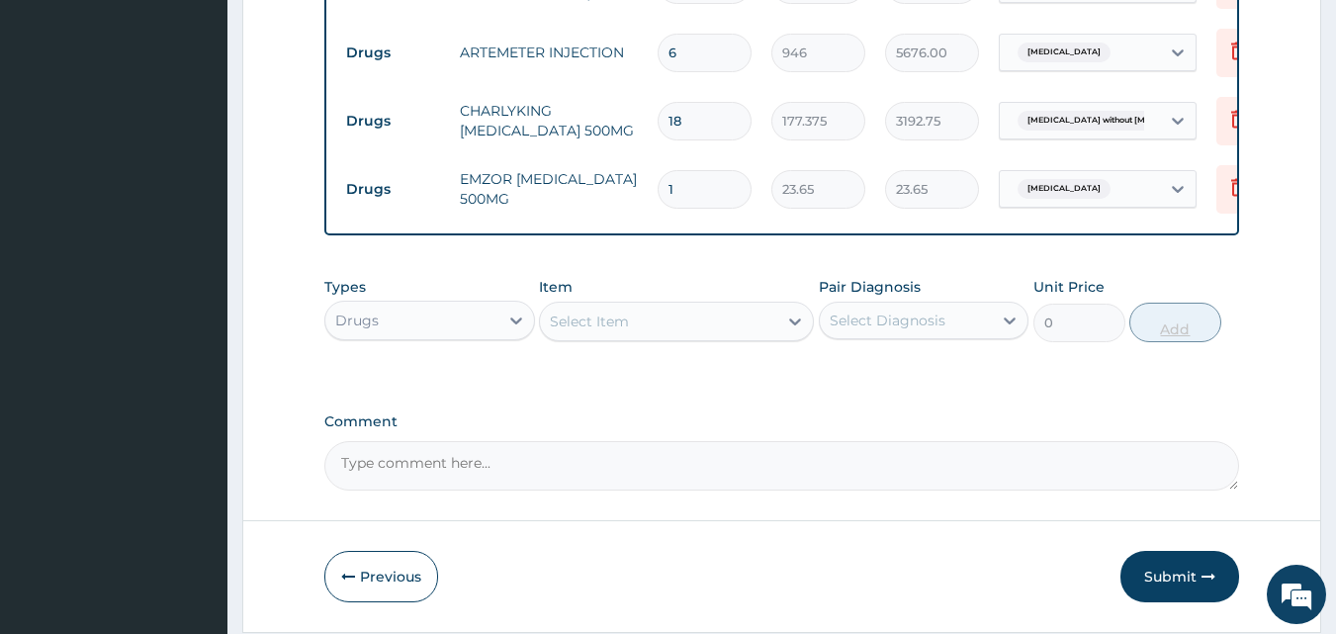
type input "18"
type input "425.70"
type input "18"
click at [694, 319] on div "Select Item" at bounding box center [658, 322] width 237 height 32
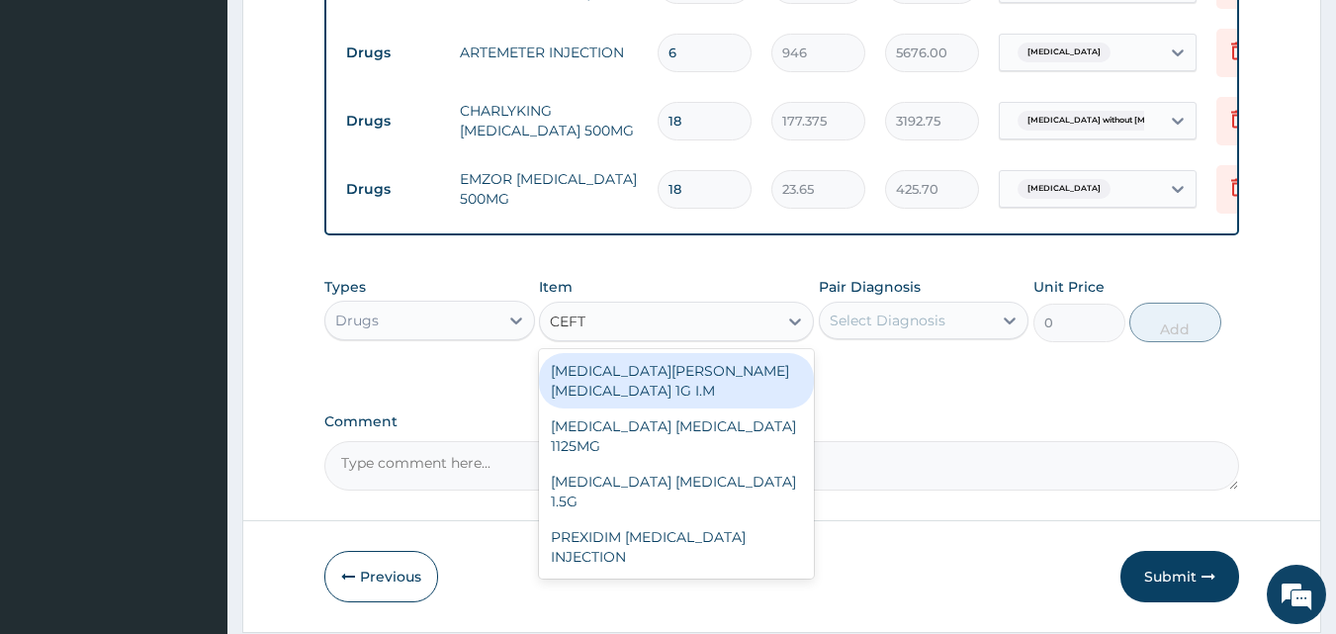
type input "CEFTR"
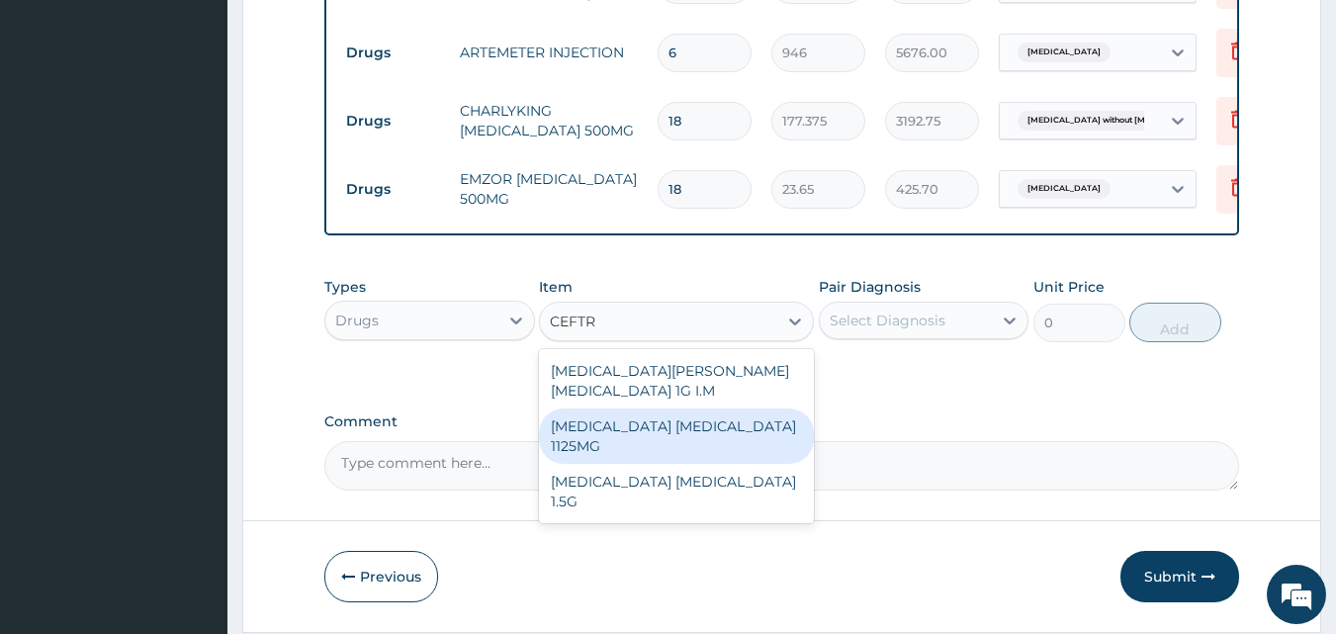
click at [693, 409] on div "CEFTRIAXONE TAZOBACTAM 1125MG" at bounding box center [676, 436] width 275 height 55
type input "2365"
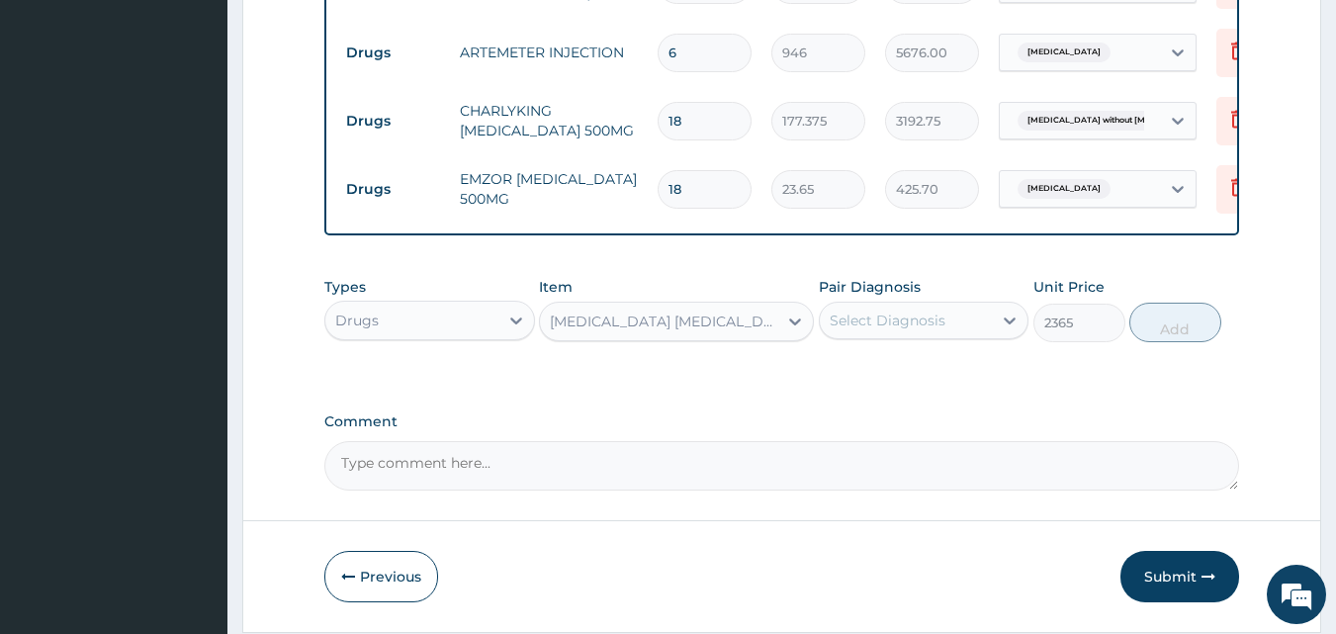
click at [938, 314] on div "Select Diagnosis" at bounding box center [888, 321] width 116 height 20
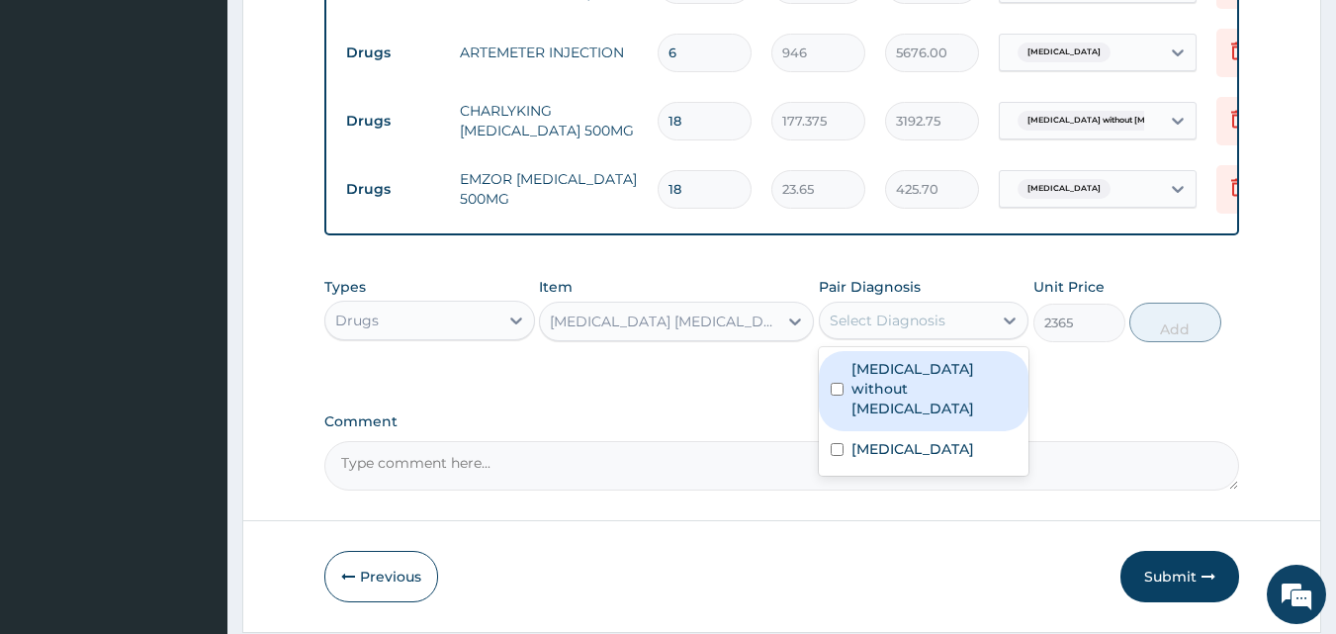
click at [895, 376] on label "Sepsis without septic shock" at bounding box center [935, 388] width 166 height 59
checkbox input "true"
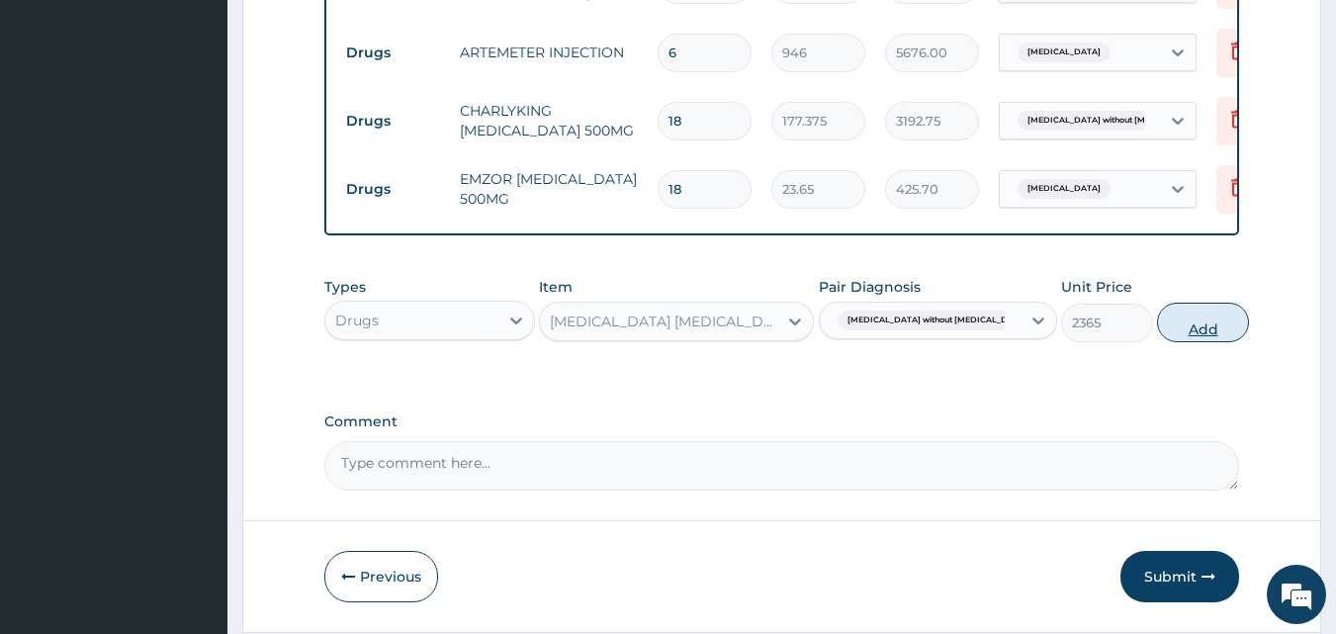
click at [1174, 331] on button "Add" at bounding box center [1203, 323] width 92 height 40
type input "0"
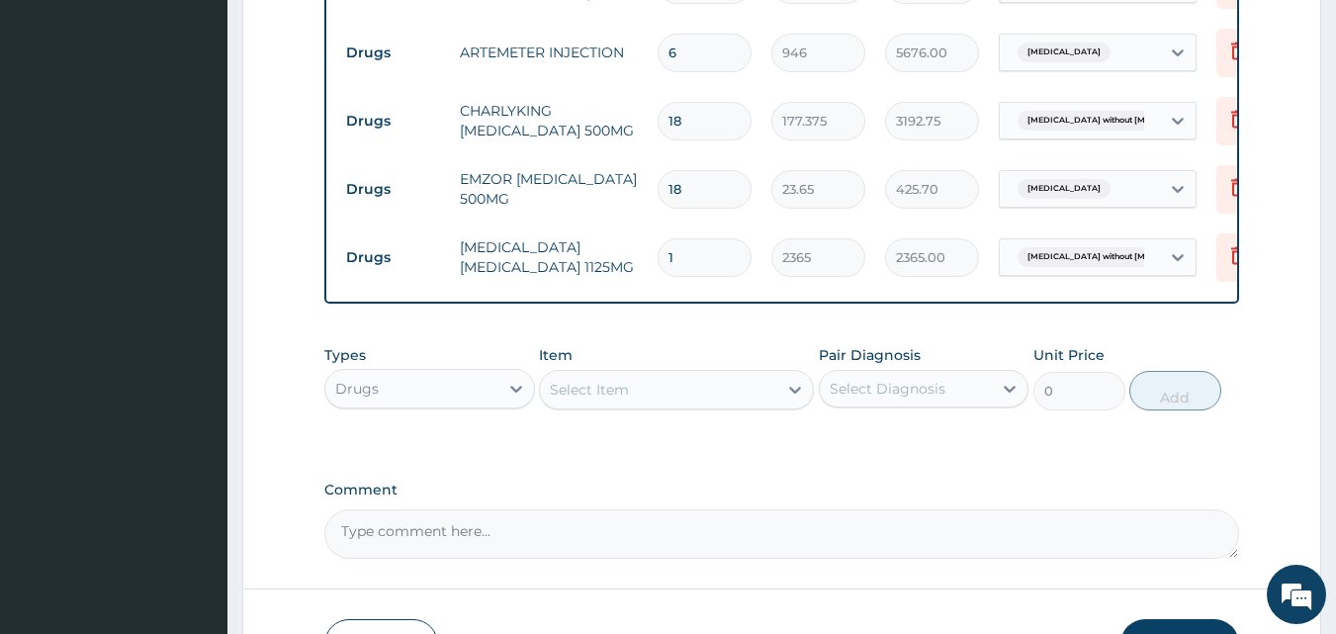
scroll to position [1252, 0]
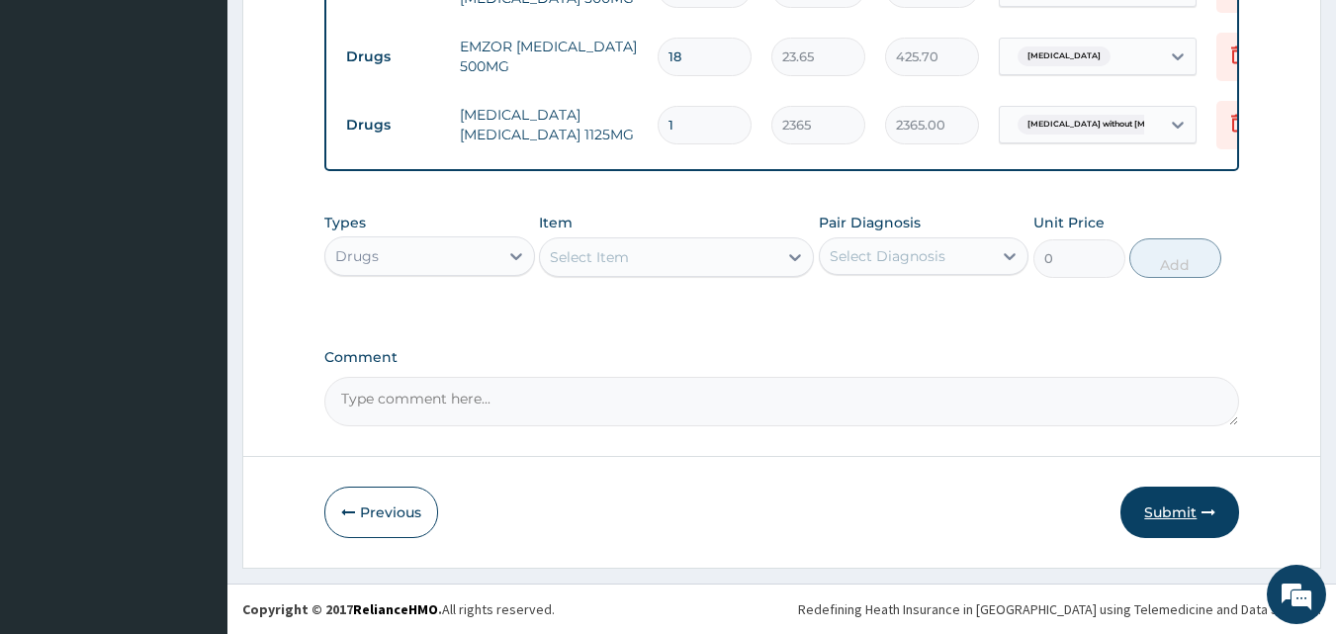
click at [1186, 522] on button "Submit" at bounding box center [1180, 512] width 119 height 51
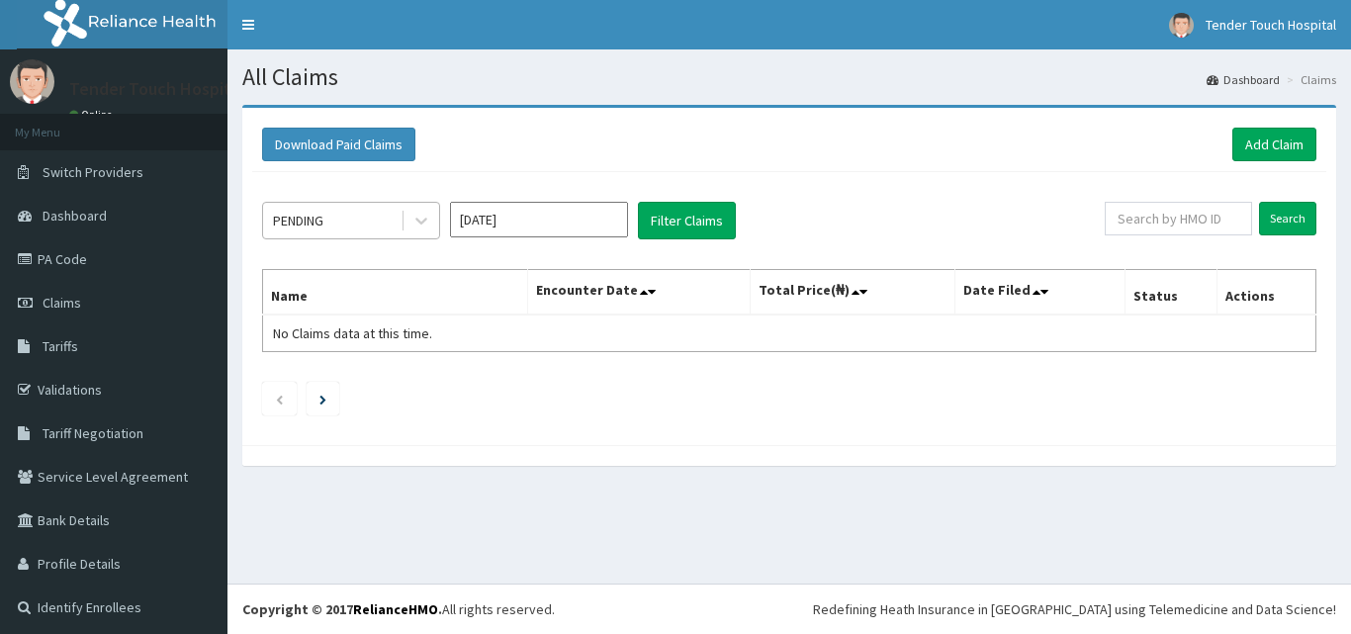
click at [330, 227] on div "PENDING" at bounding box center [331, 221] width 137 height 32
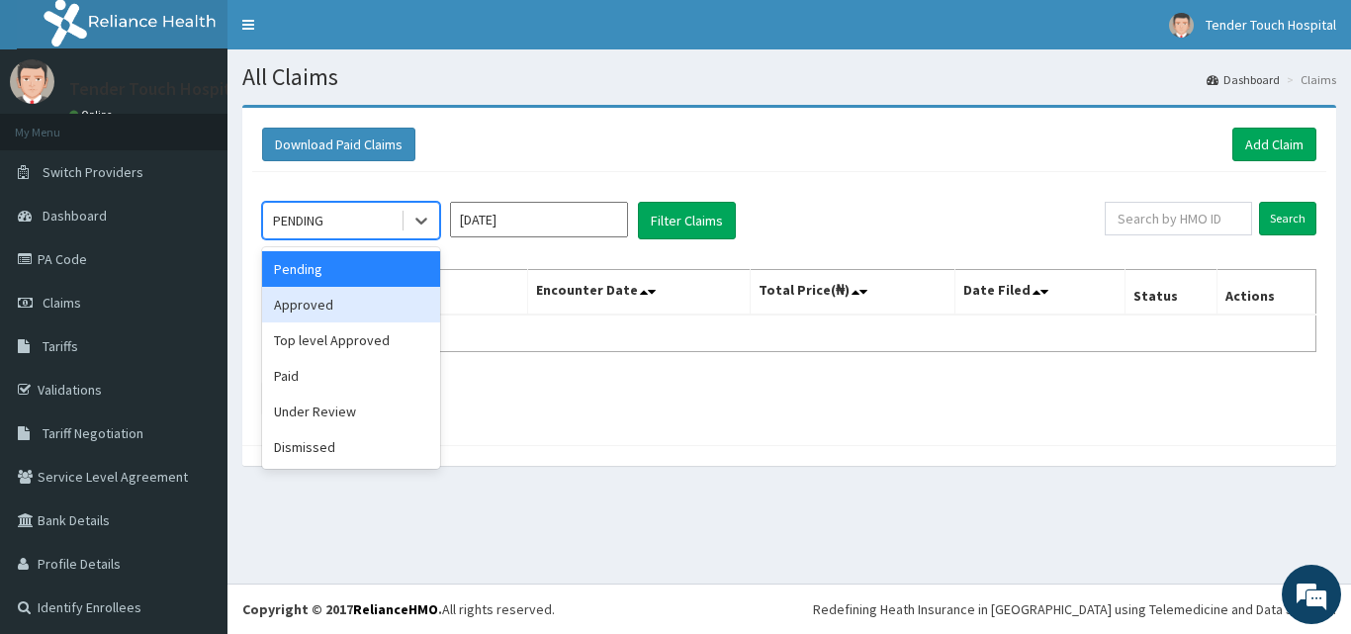
click at [317, 298] on div "Approved" at bounding box center [351, 305] width 178 height 36
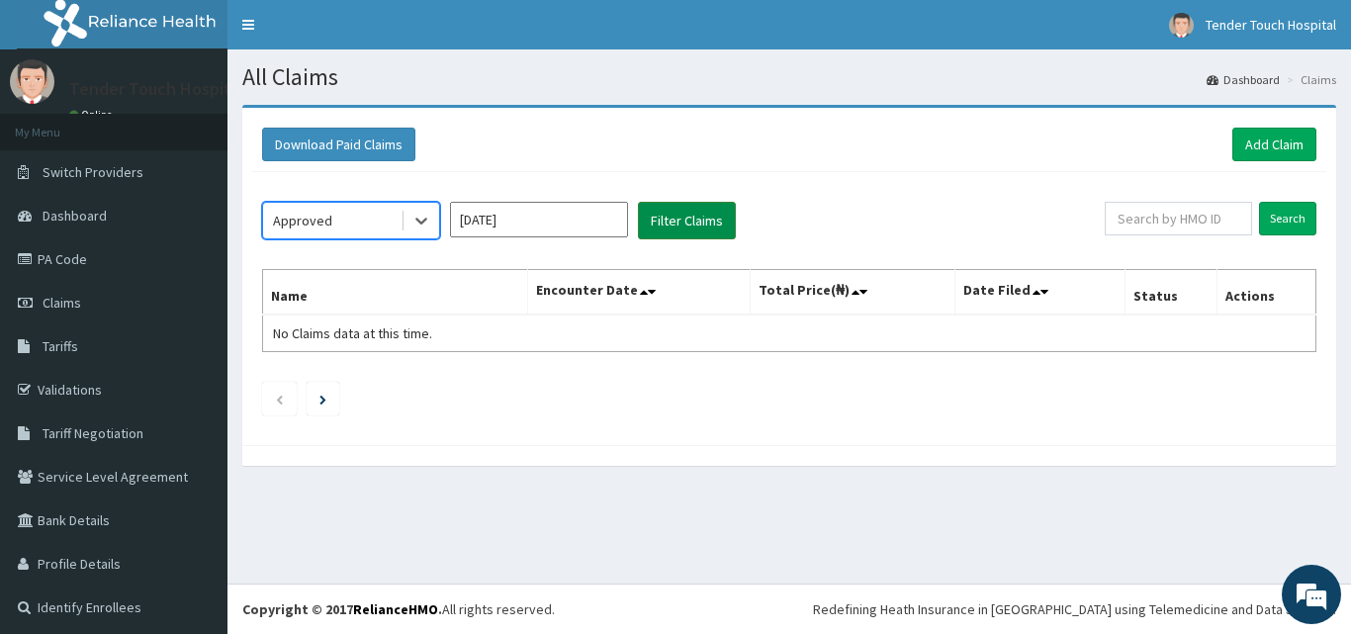
click at [689, 221] on button "Filter Claims" at bounding box center [687, 221] width 98 height 38
